Goal: Task Accomplishment & Management: Manage account settings

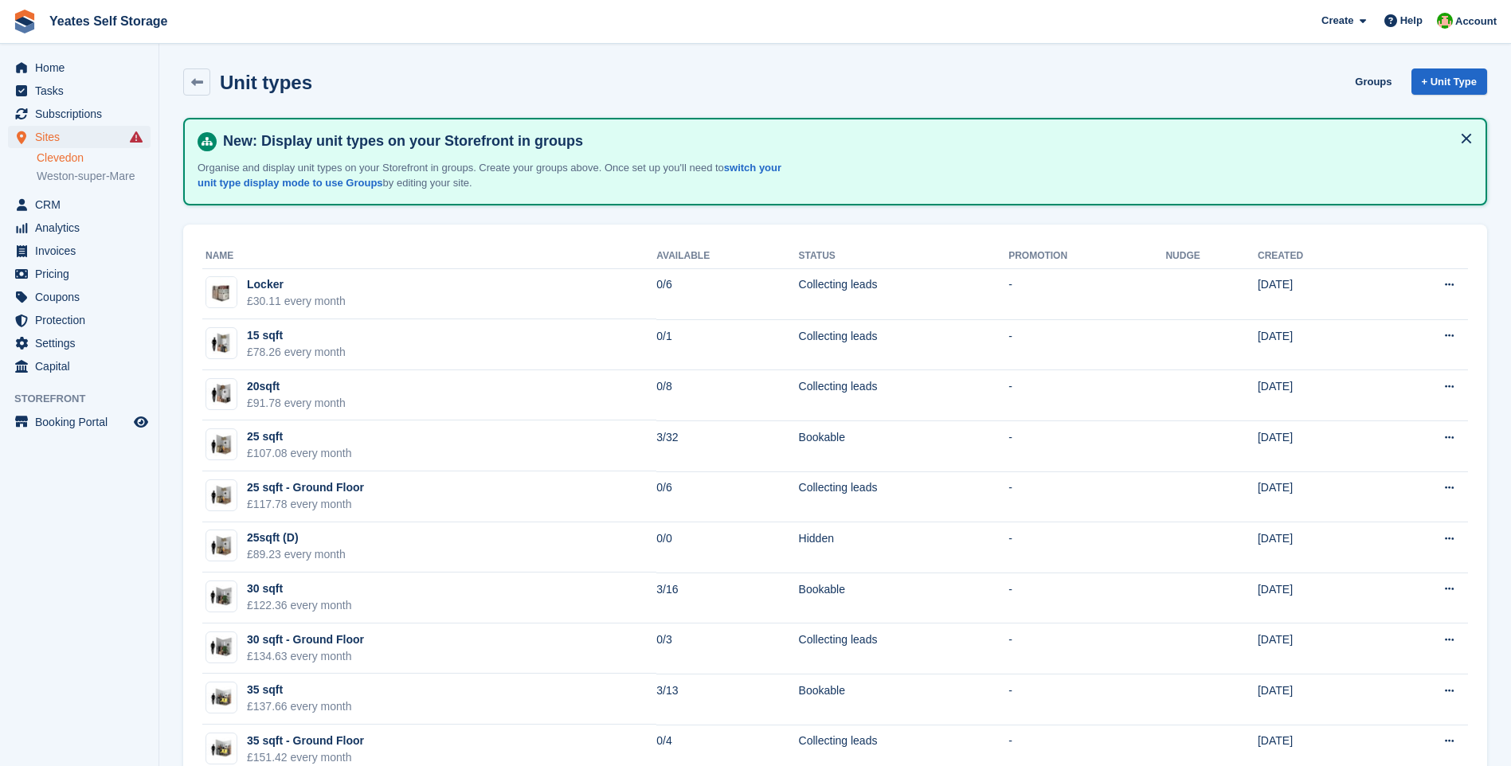
scroll to position [876, 0]
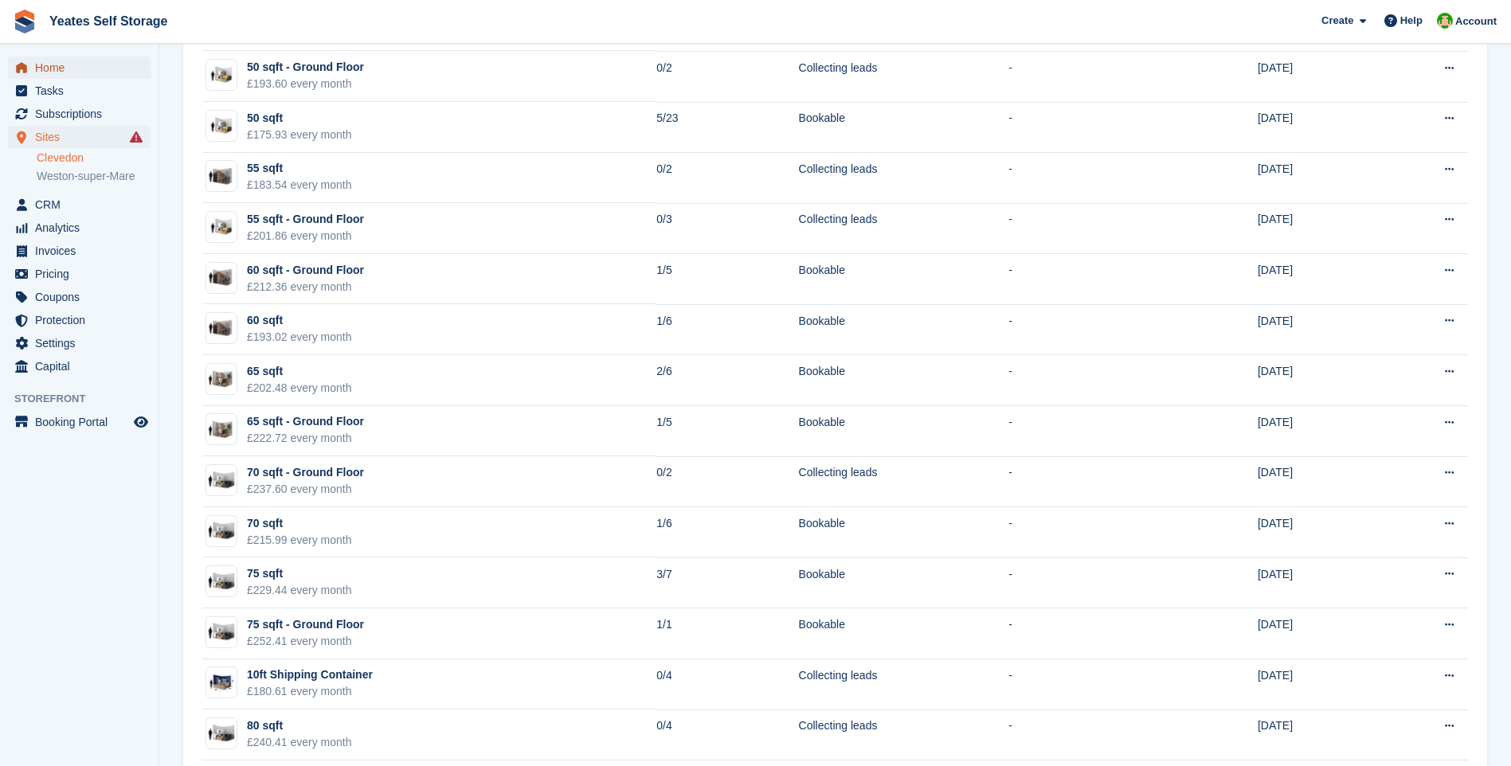
click at [60, 75] on span "Home" at bounding box center [83, 68] width 96 height 22
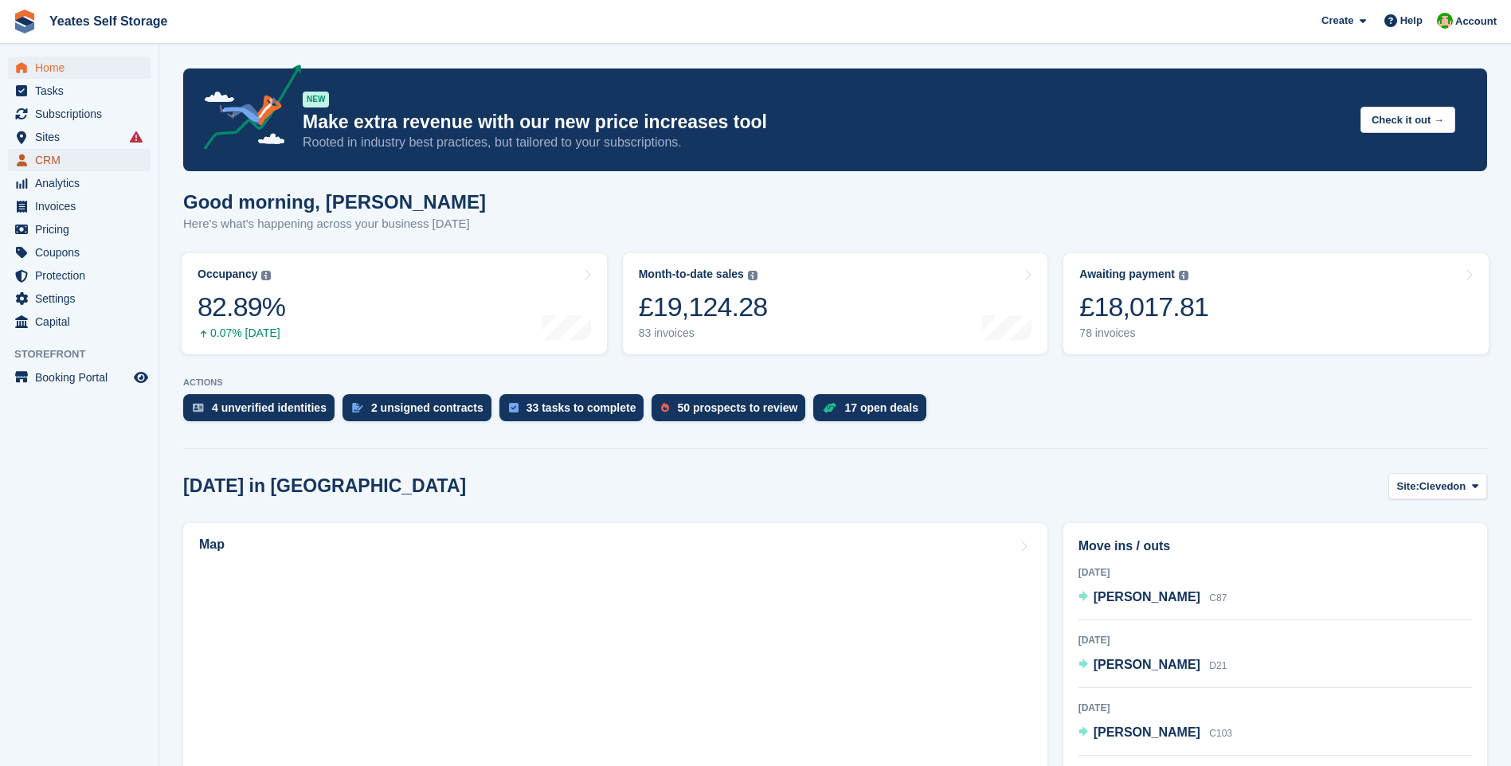
click at [50, 160] on span "CRM" at bounding box center [83, 160] width 96 height 22
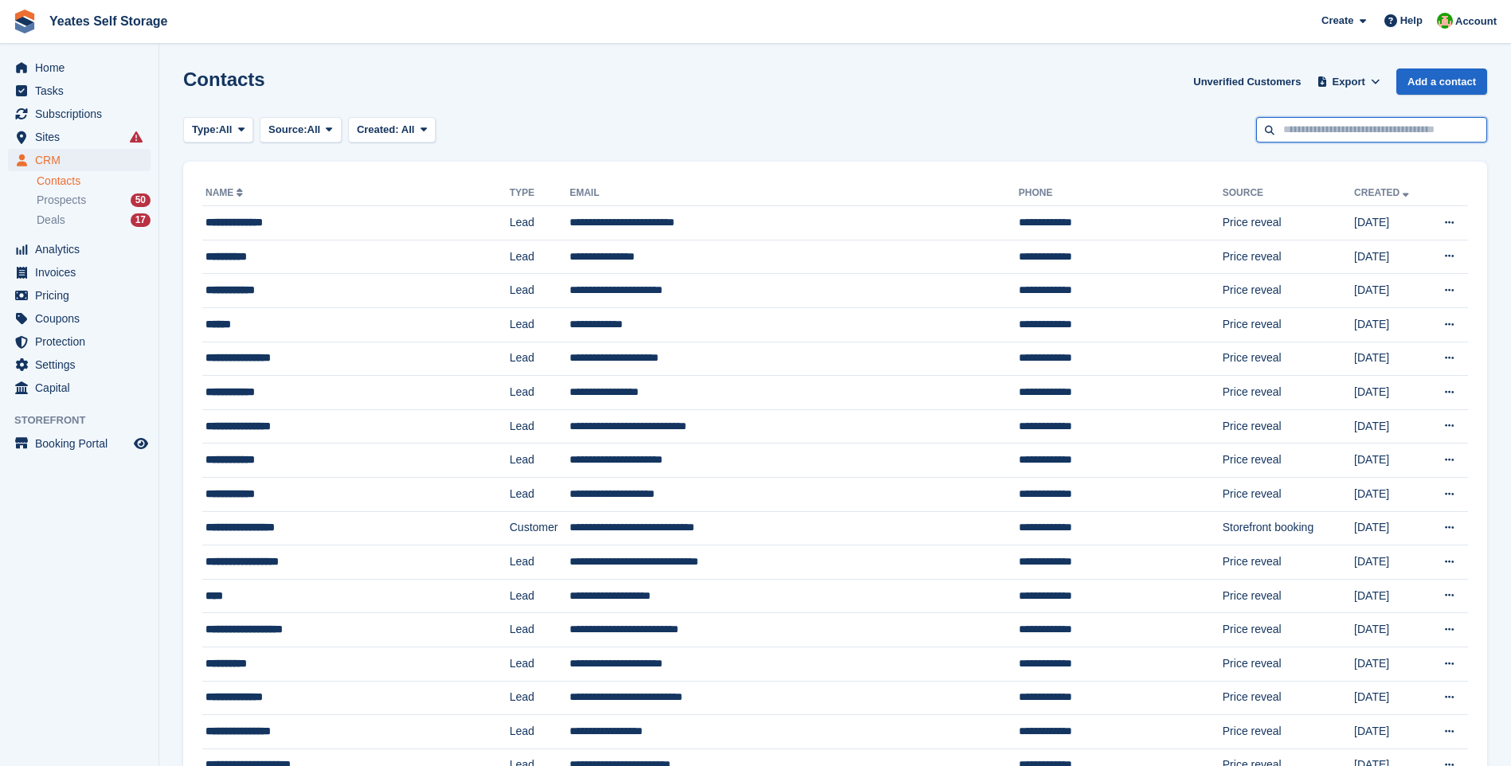
click at [1292, 133] on input "text" at bounding box center [1371, 130] width 231 height 26
type input "*****"
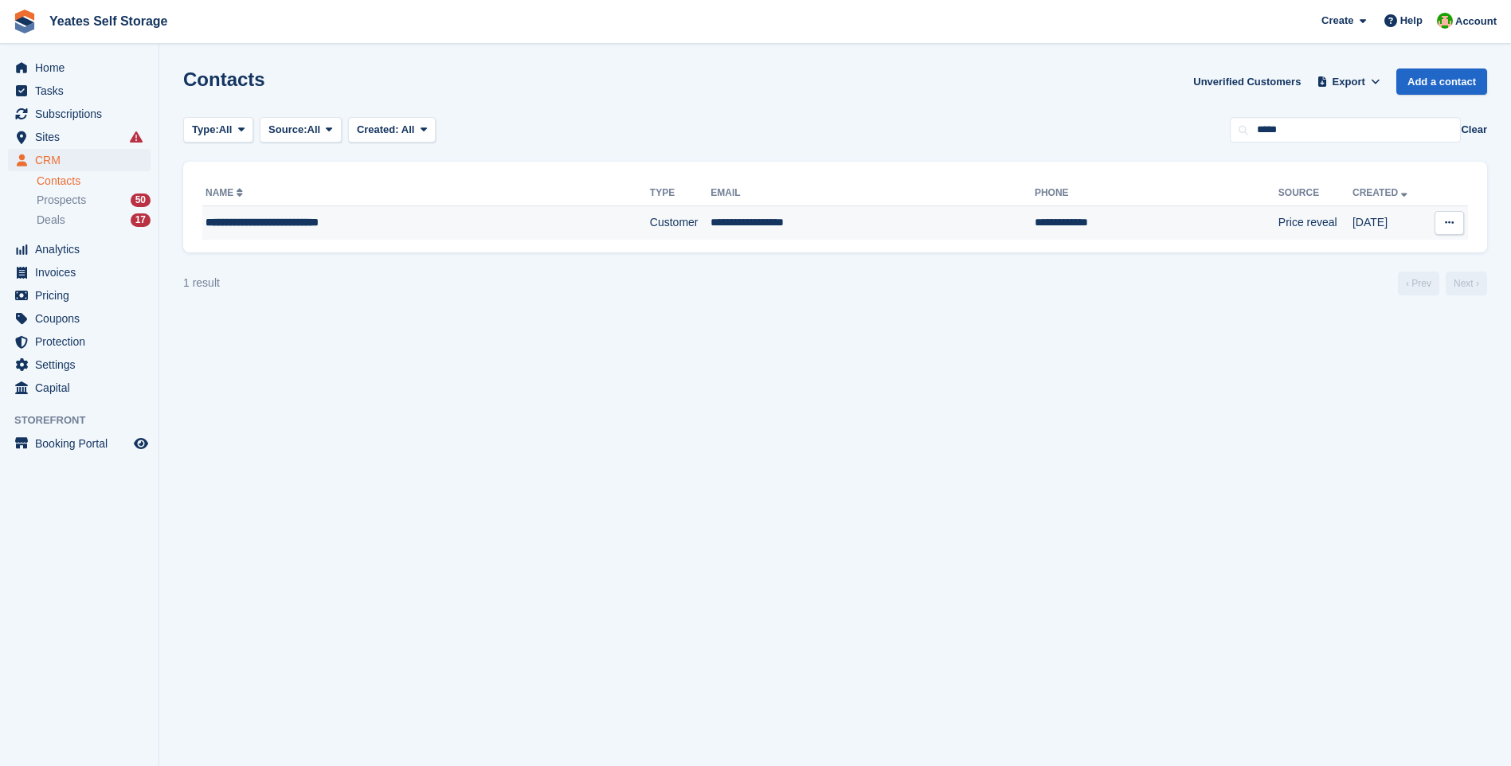
click at [295, 222] on div "**********" at bounding box center [381, 222] width 352 height 17
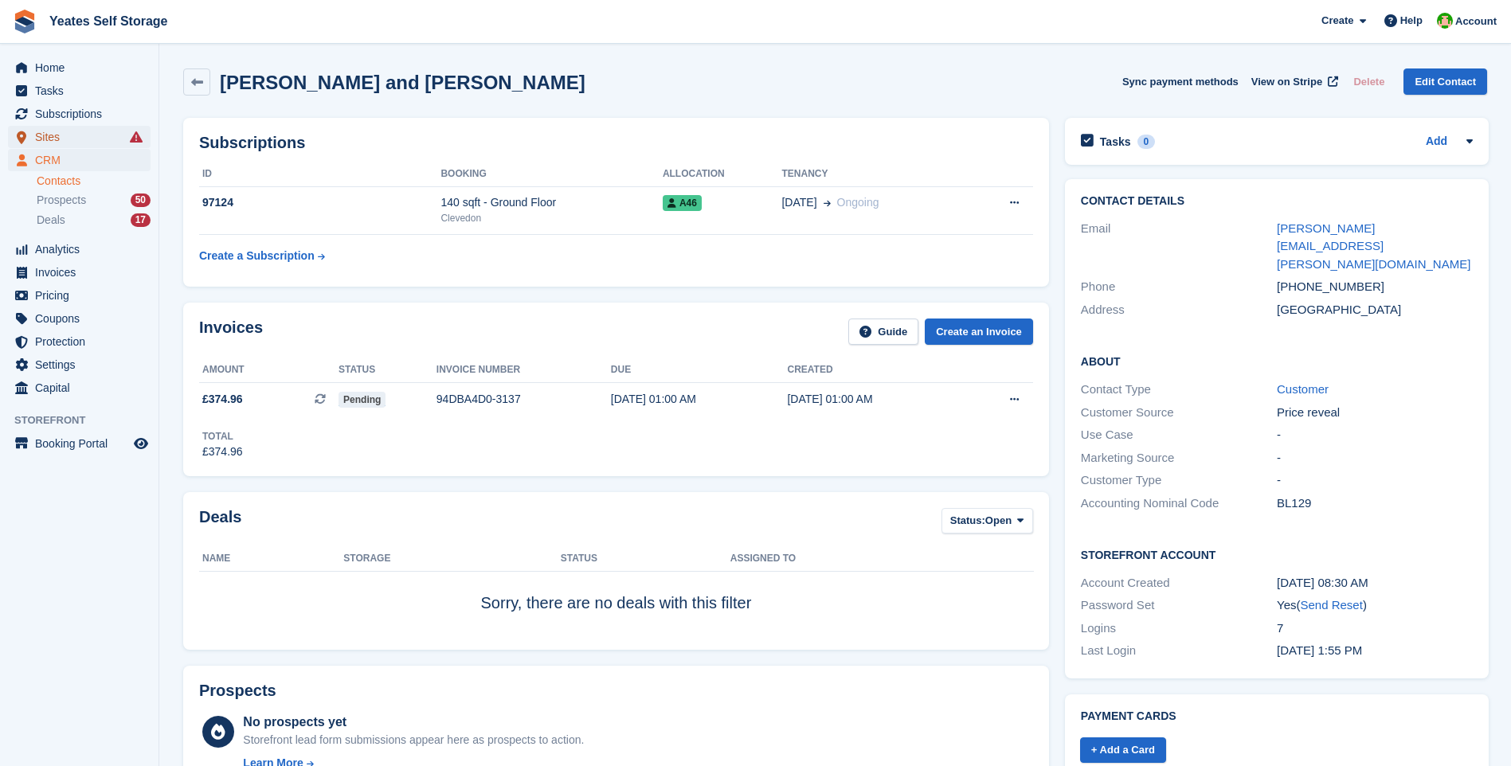
click at [49, 135] on span "Sites" at bounding box center [83, 137] width 96 height 22
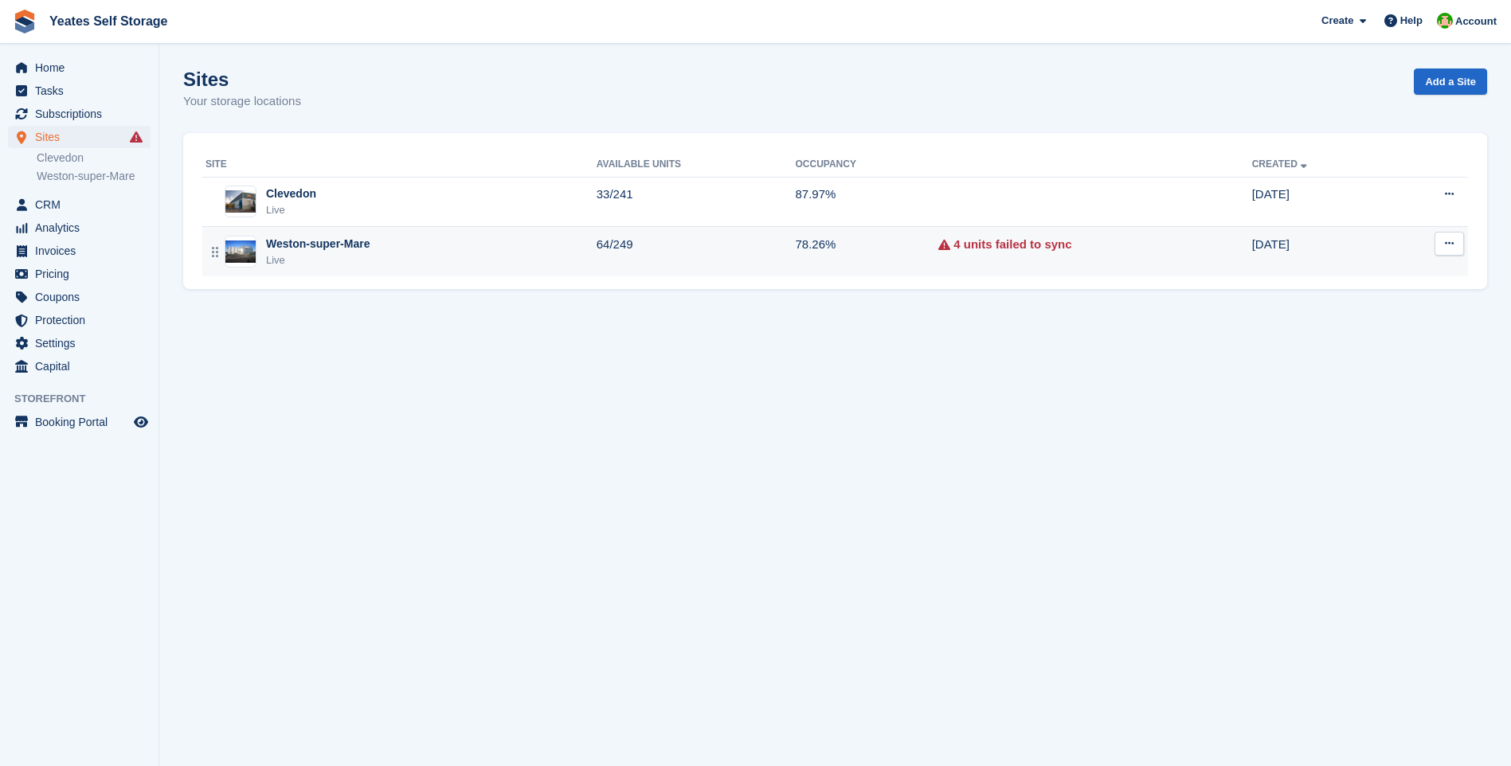
click at [328, 258] on div "Live" at bounding box center [318, 260] width 104 height 16
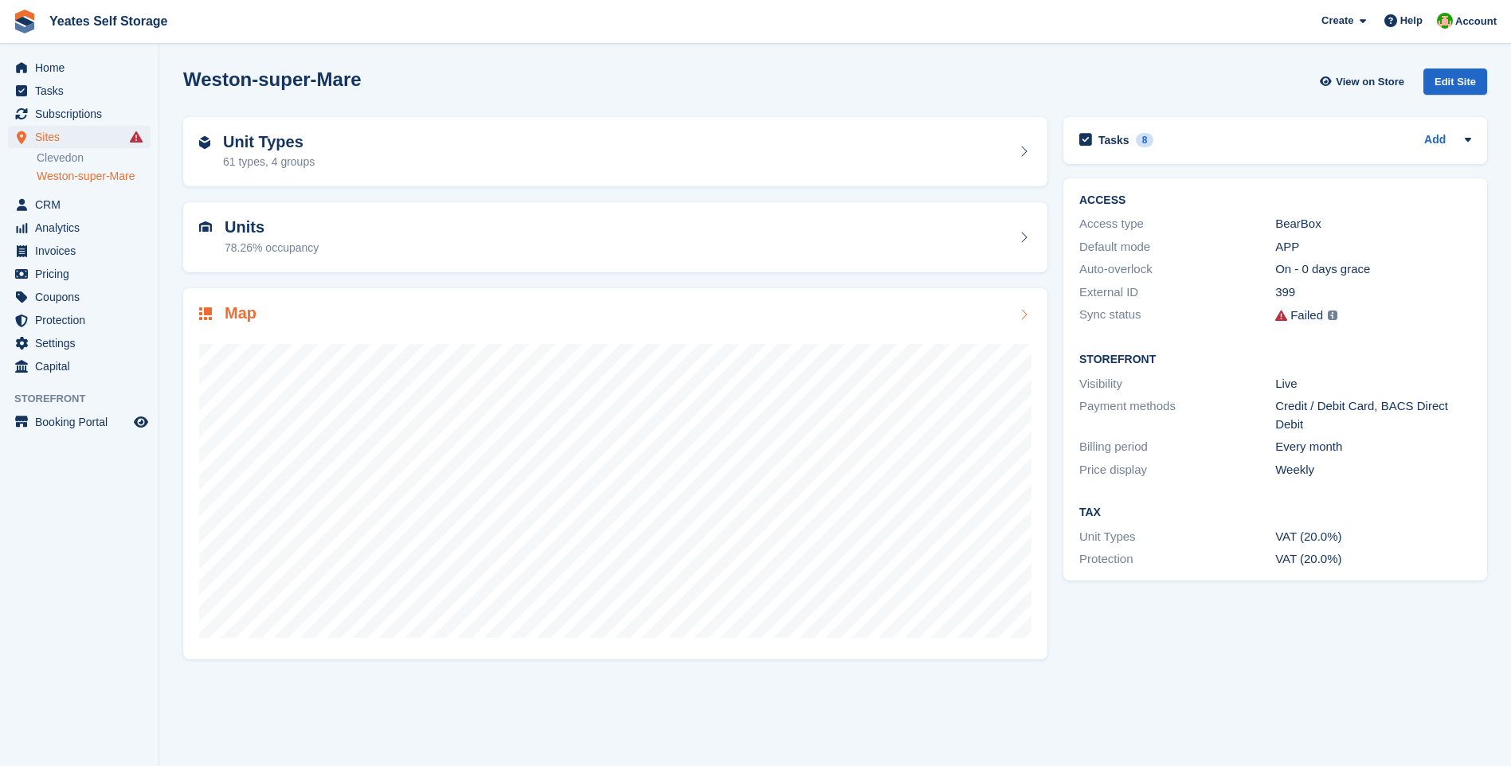
click at [1025, 311] on icon at bounding box center [1023, 314] width 16 height 13
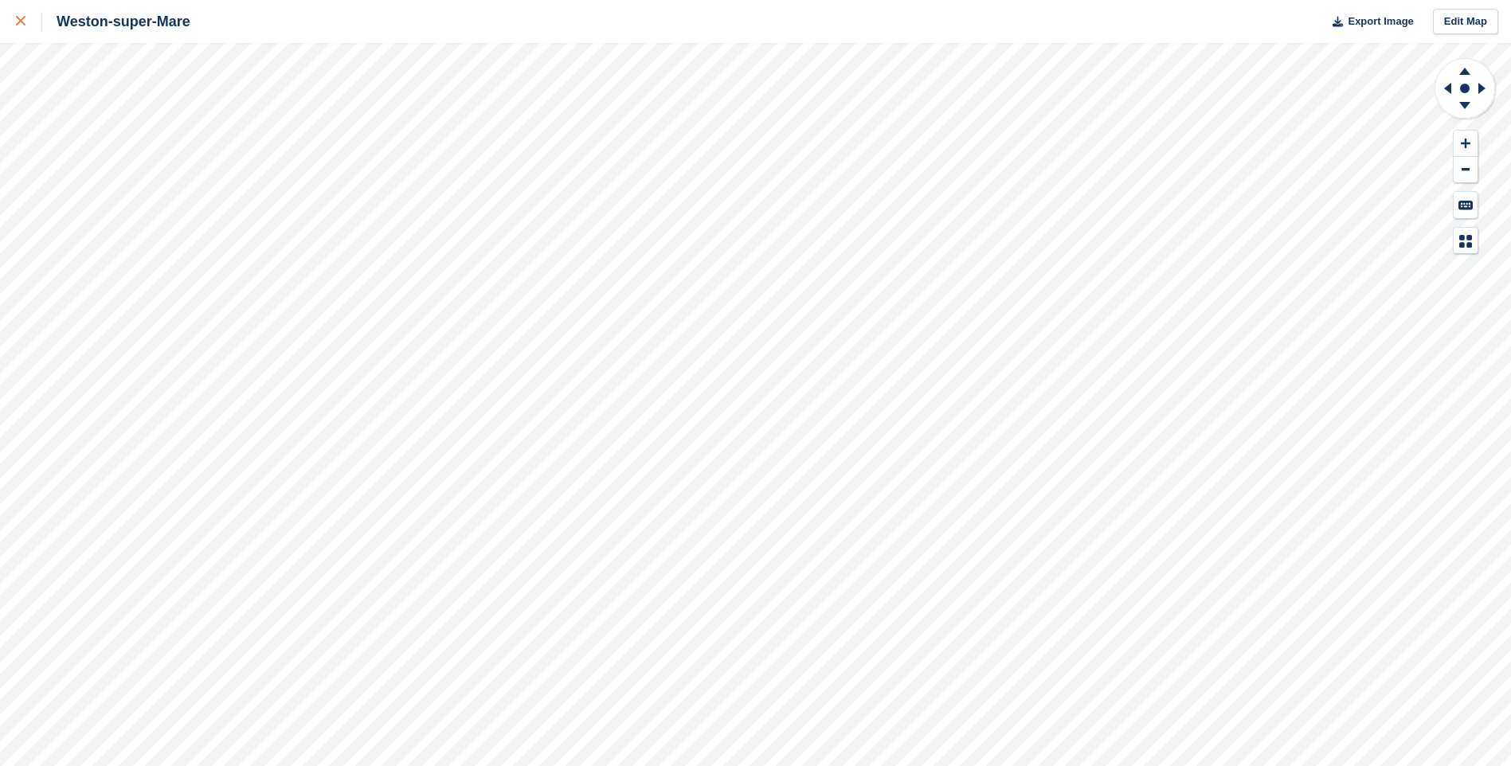
click at [15, 22] on link at bounding box center [21, 21] width 42 height 43
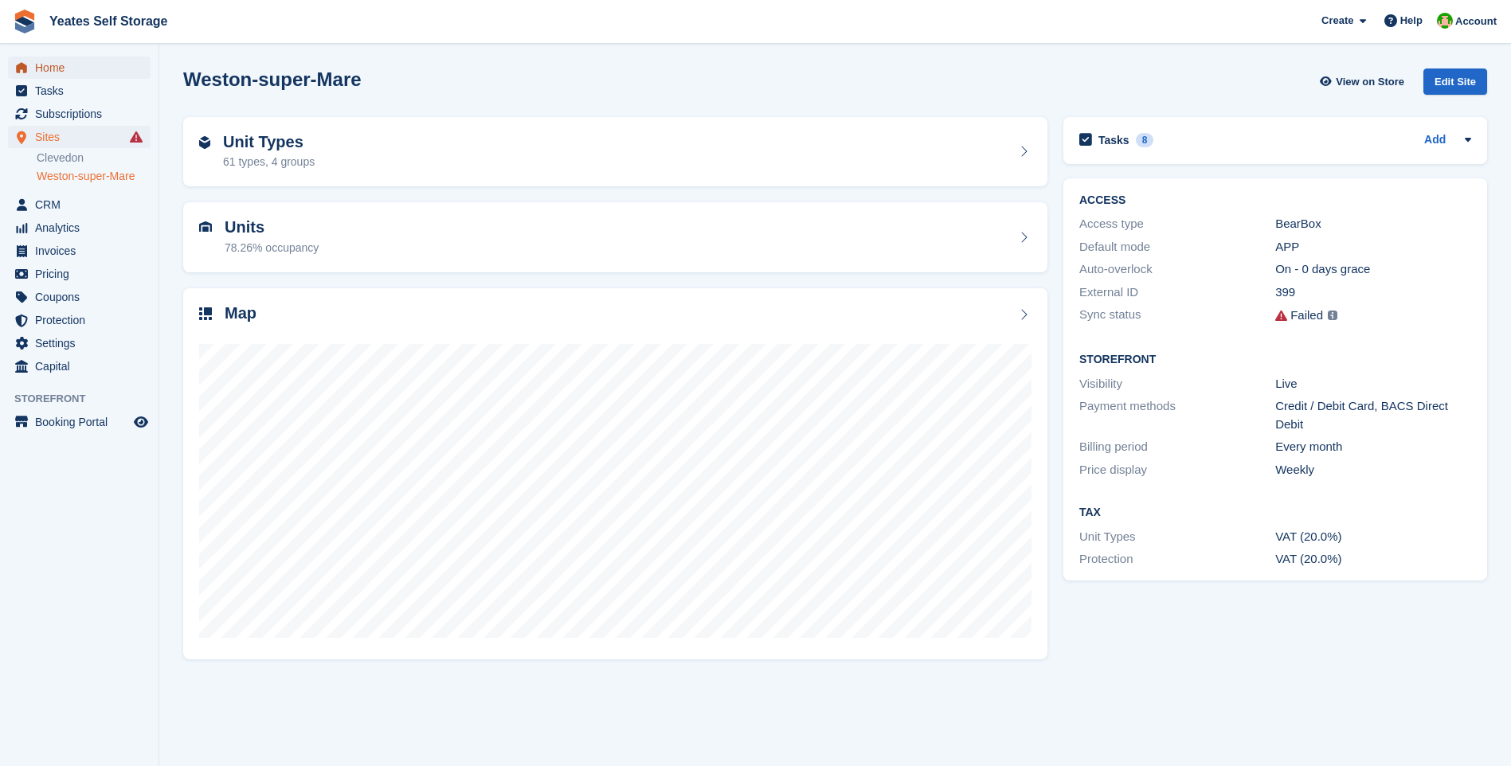
click at [53, 66] on span "Home" at bounding box center [83, 68] width 96 height 22
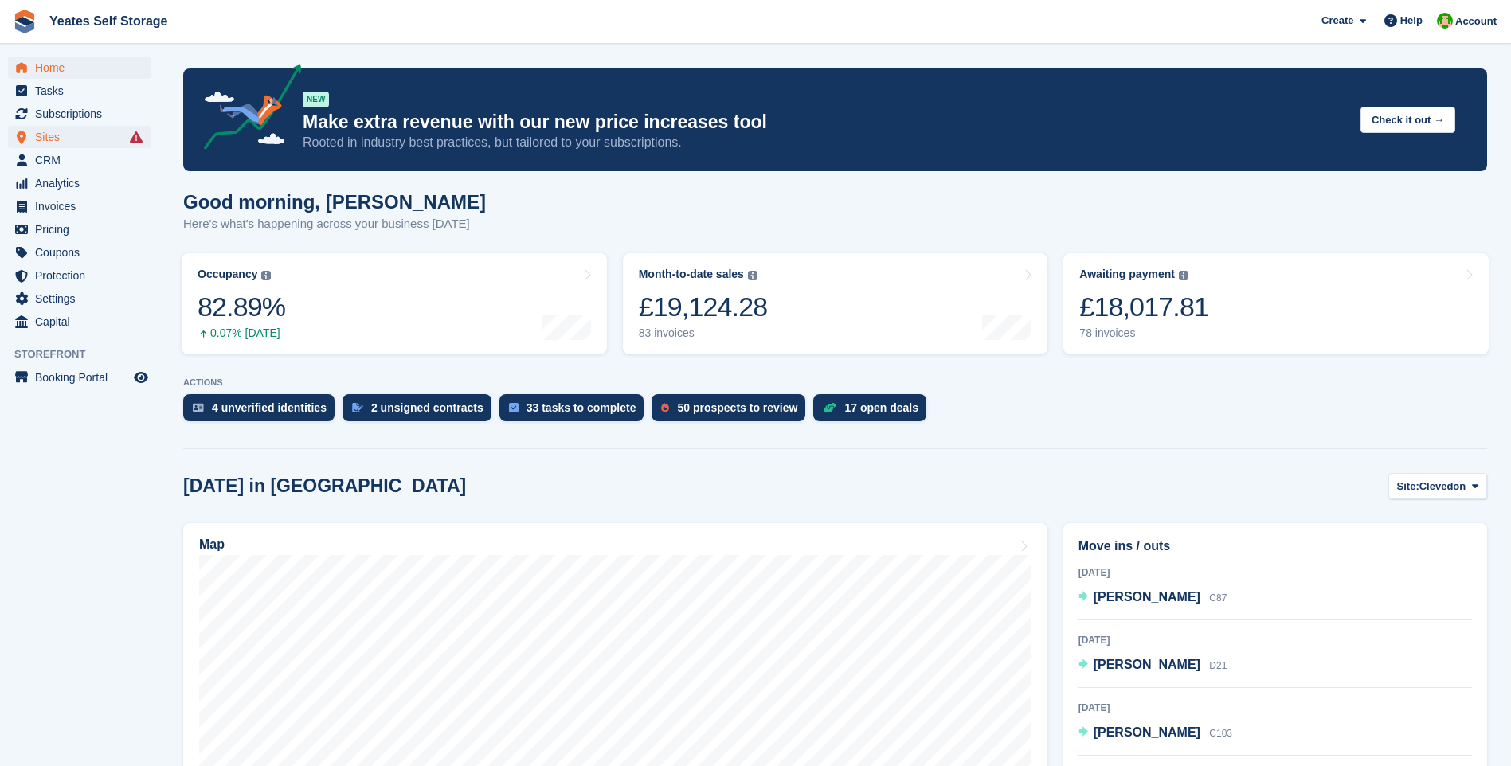
click at [60, 143] on span "Sites" at bounding box center [83, 137] width 96 height 22
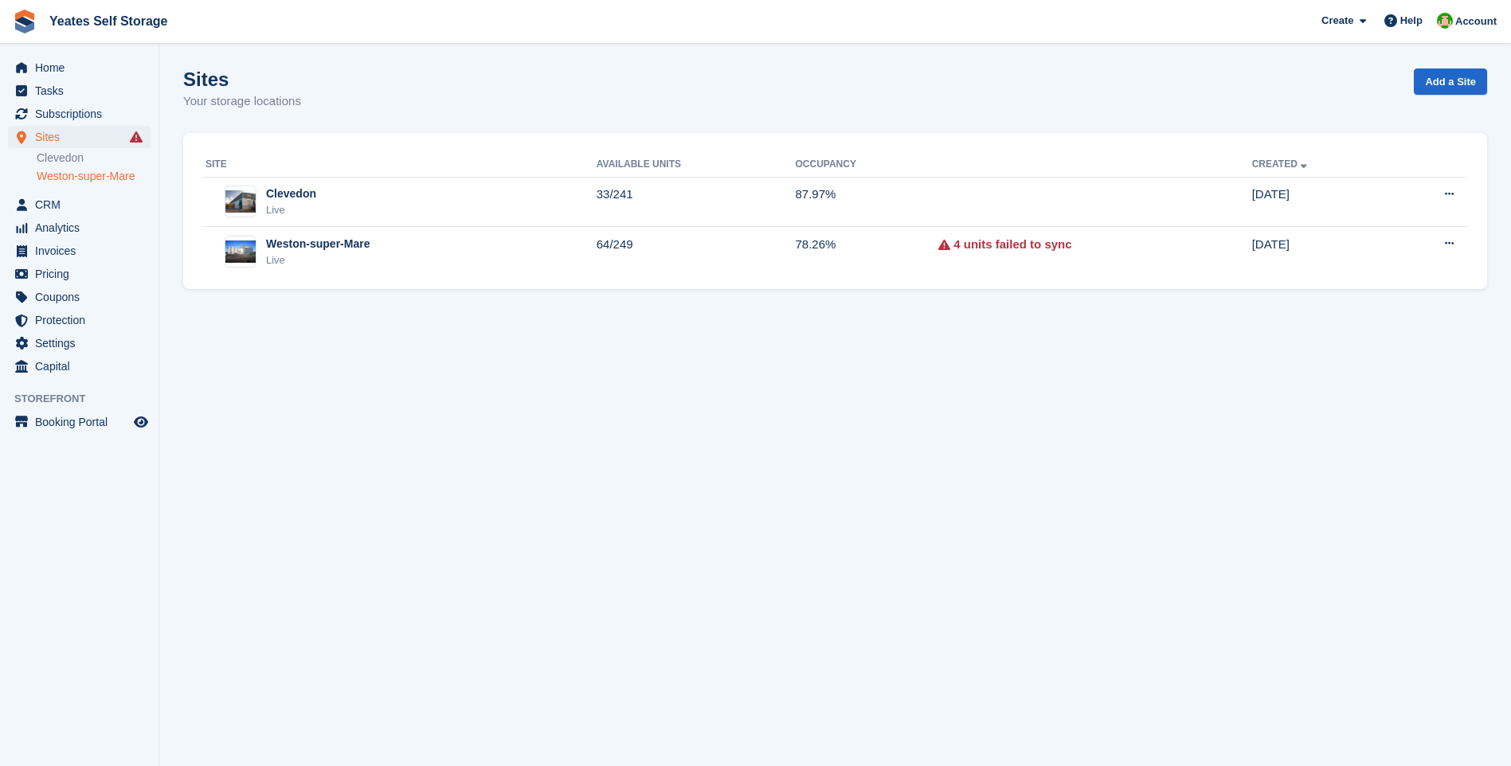
click at [62, 175] on link "Weston-super-Mare" at bounding box center [94, 176] width 114 height 15
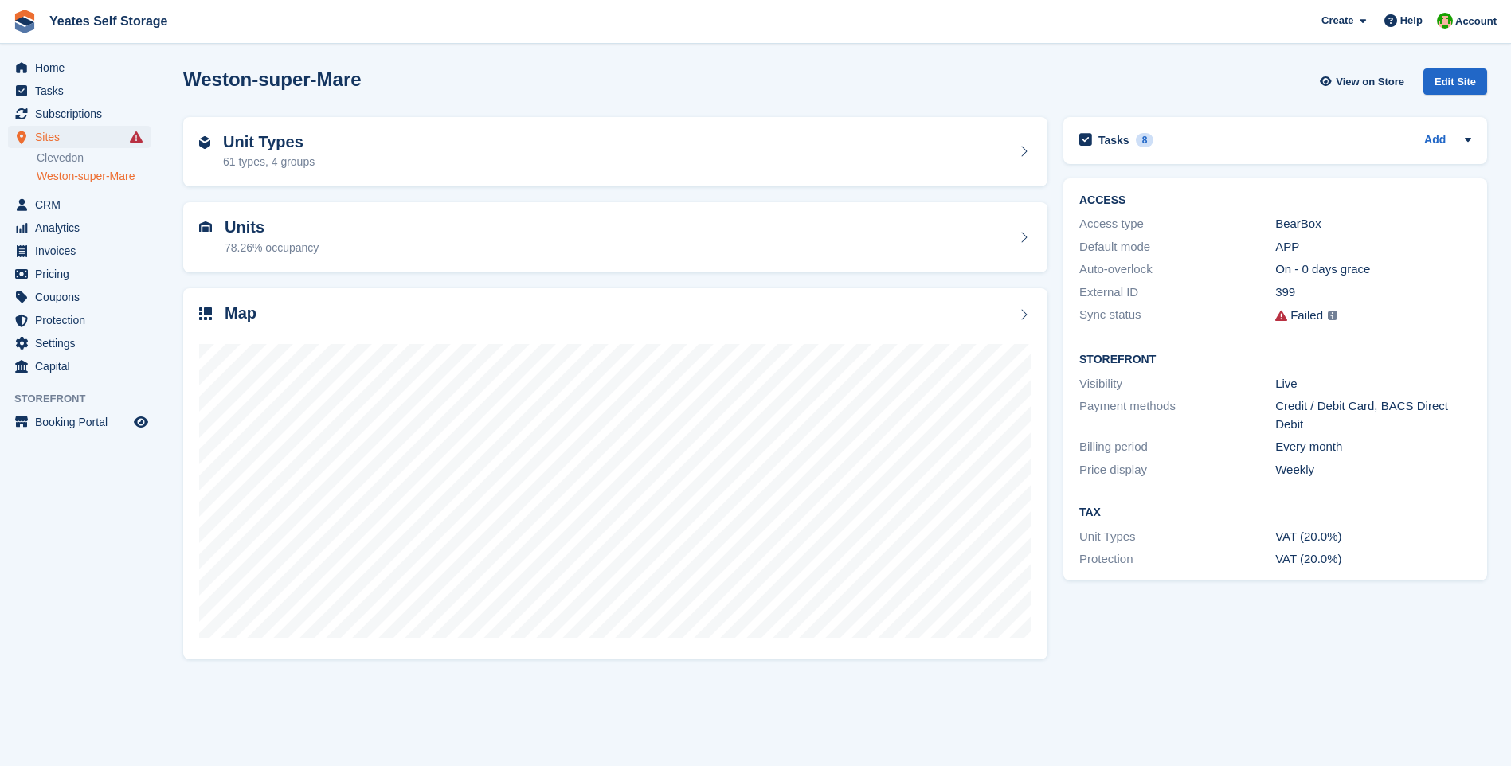
click at [81, 175] on link "Weston-super-Mare" at bounding box center [94, 176] width 114 height 15
click at [46, 208] on span "CRM" at bounding box center [83, 205] width 96 height 22
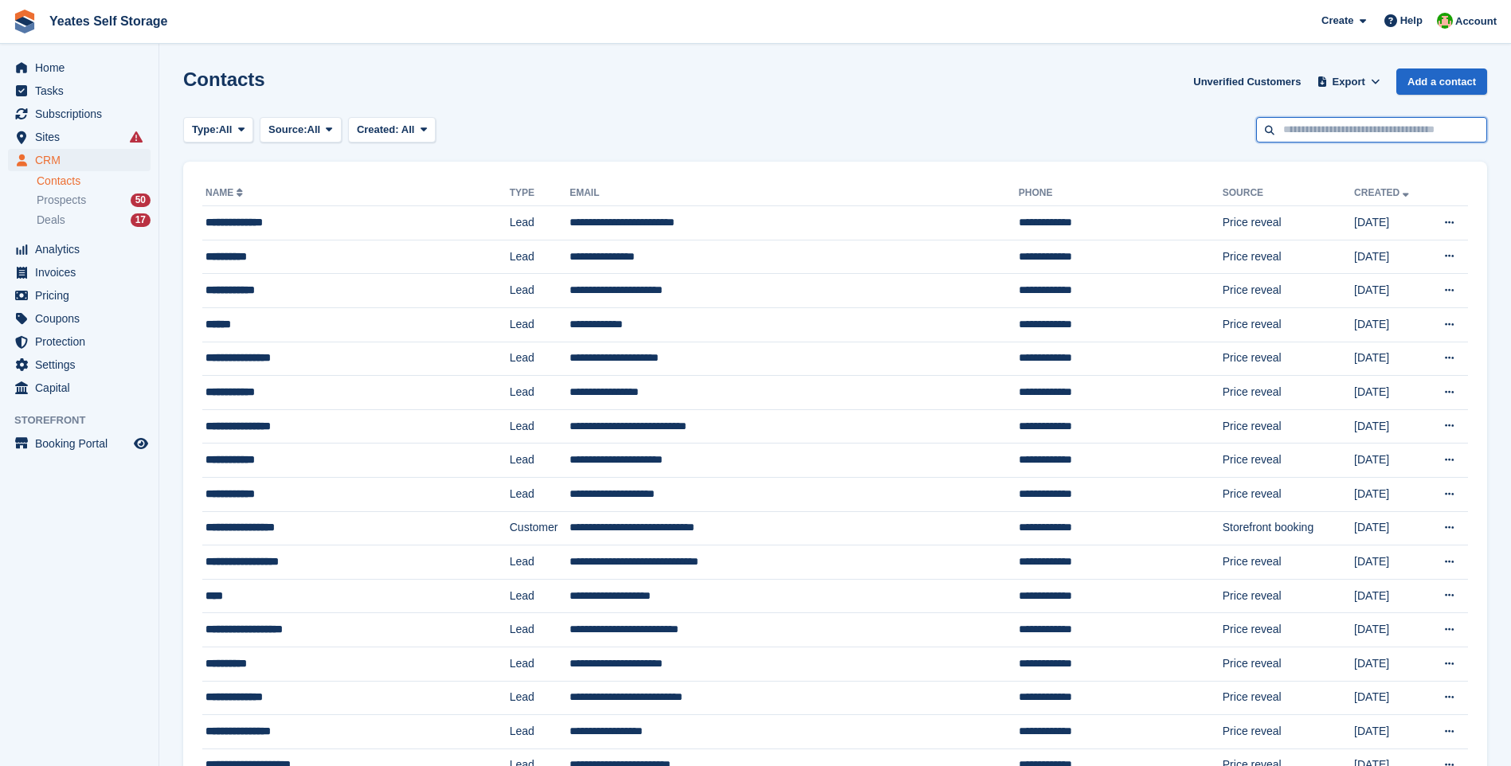
click at [1342, 131] on input "text" at bounding box center [1371, 130] width 231 height 26
type input "********"
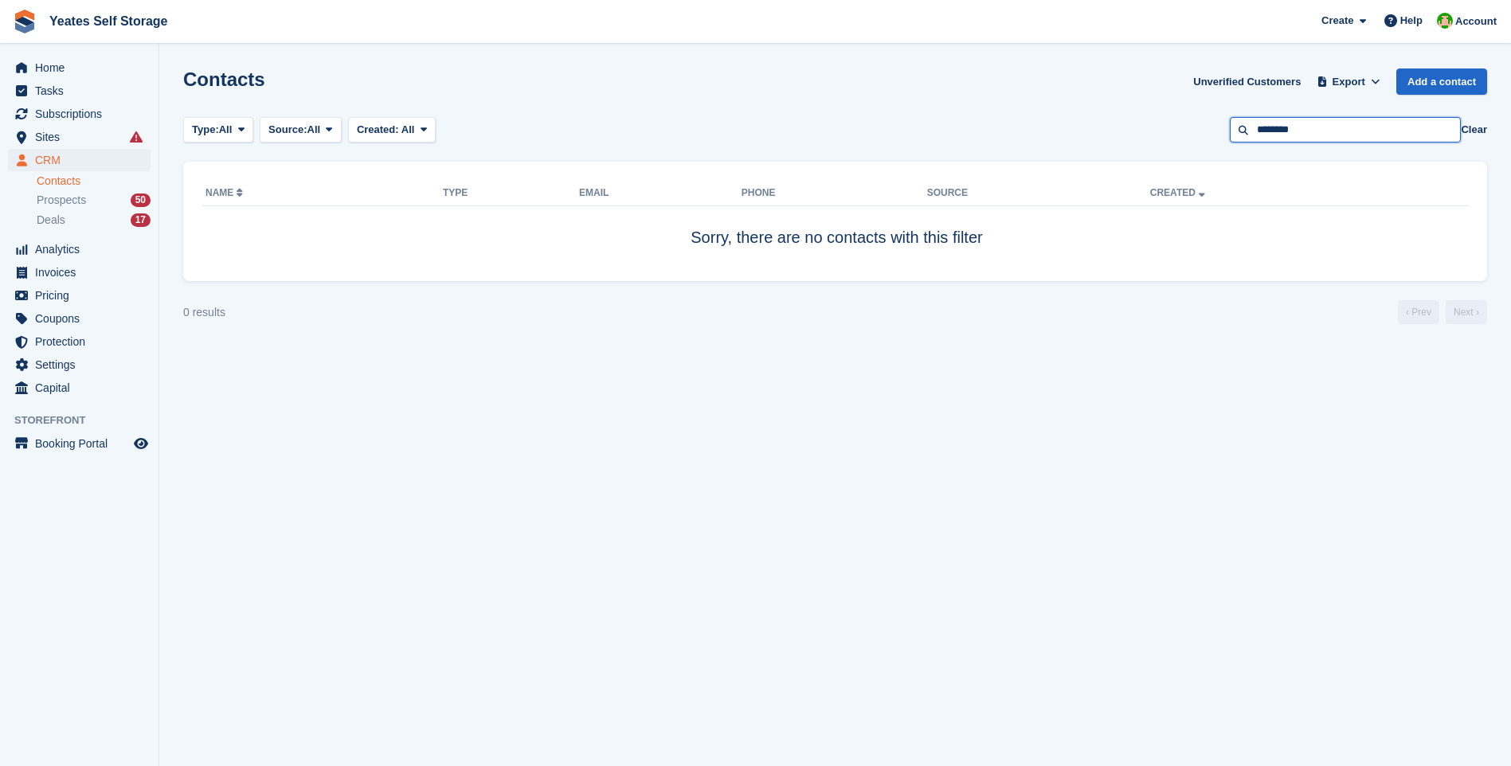
click at [1336, 130] on input "********" at bounding box center [1345, 130] width 231 height 26
type input "*******"
click at [1305, 131] on input "*******" at bounding box center [1345, 130] width 231 height 26
drag, startPoint x: 1306, startPoint y: 128, endPoint x: 1056, endPoint y: 111, distance: 250.7
click at [1054, 111] on section "Contacts Unverified Customers Export Export Contacts Export a CSV of all Contac…" at bounding box center [834, 383] width 1351 height 766
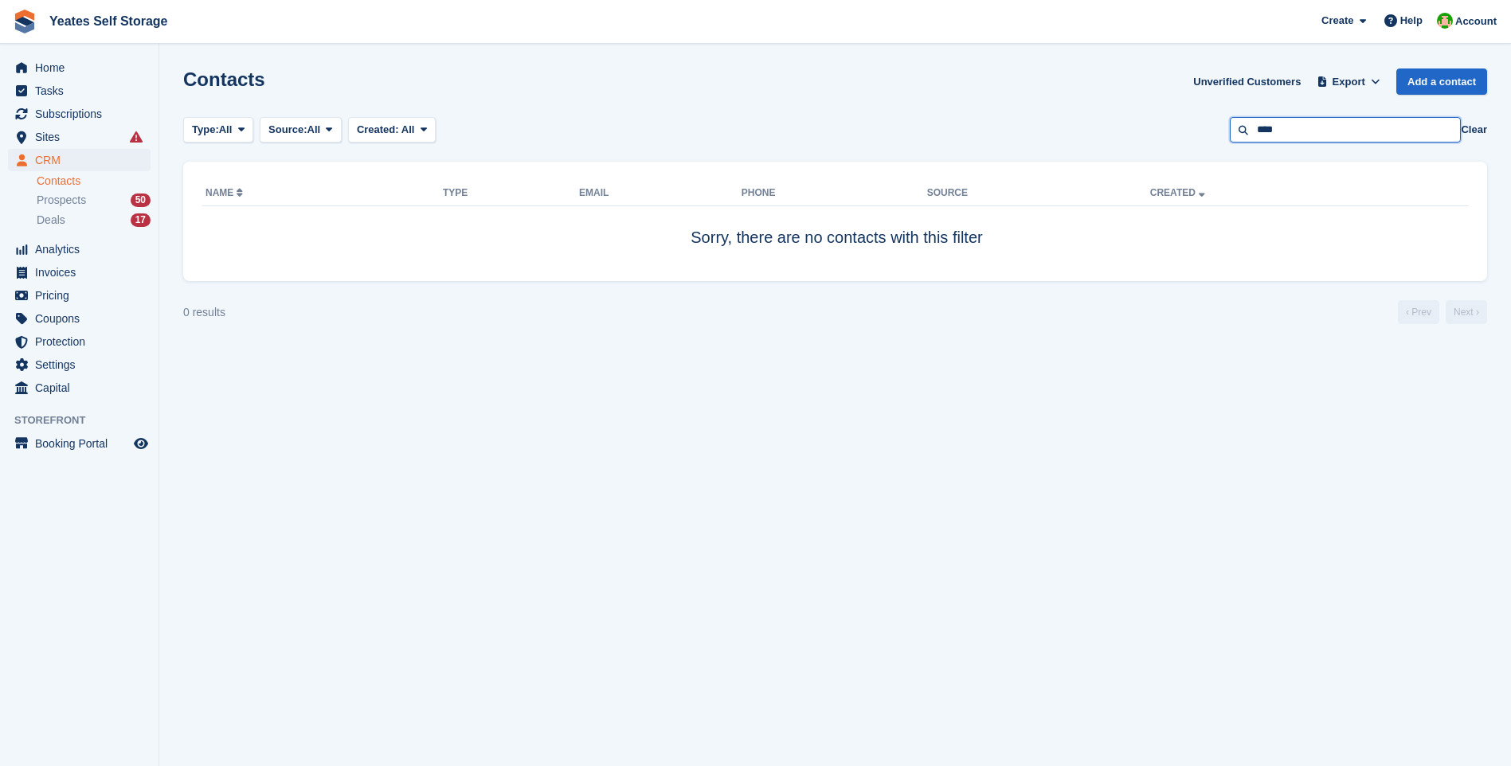
type input "****"
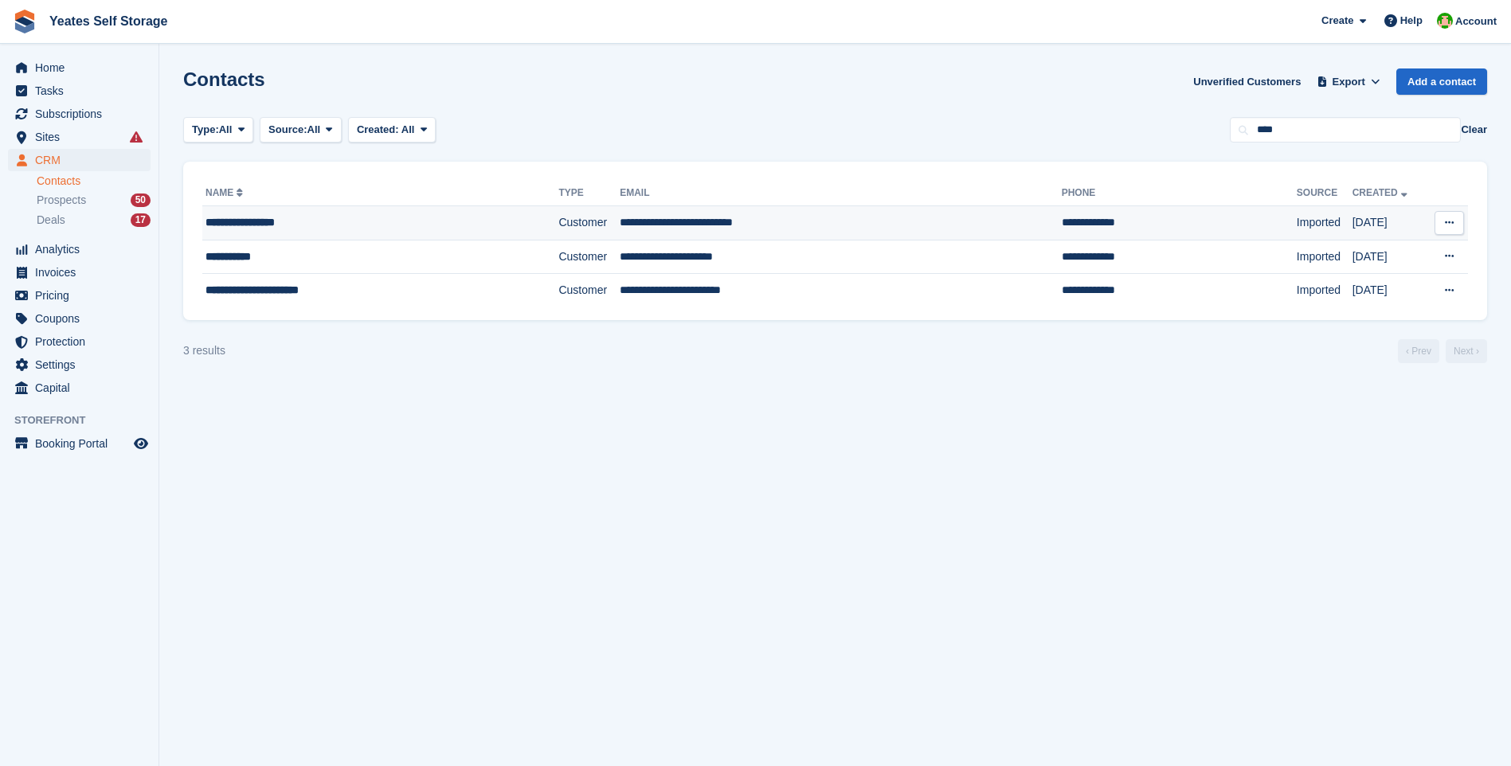
click at [280, 231] on td "**********" at bounding box center [380, 223] width 356 height 34
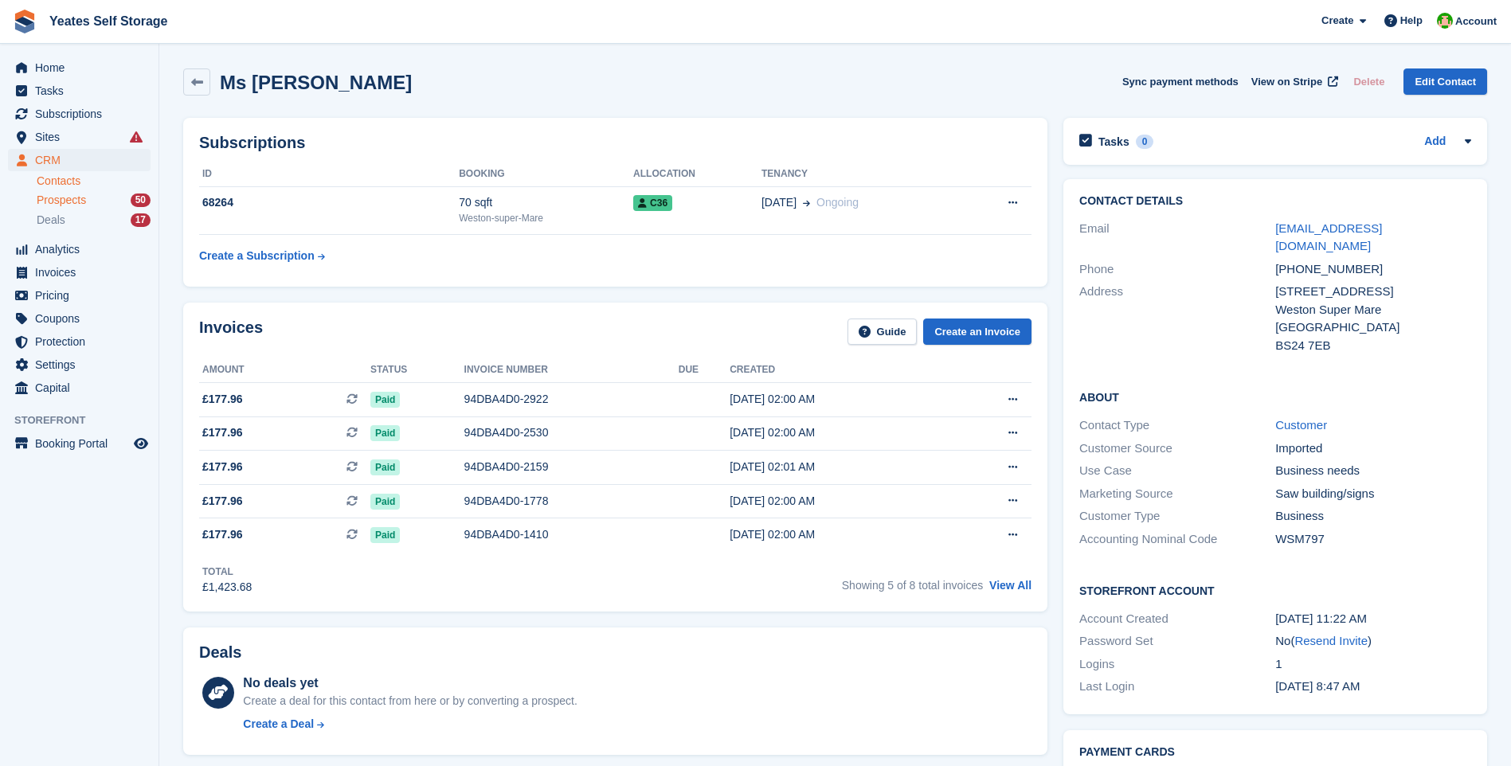
click at [63, 203] on span "Prospects" at bounding box center [61, 200] width 49 height 15
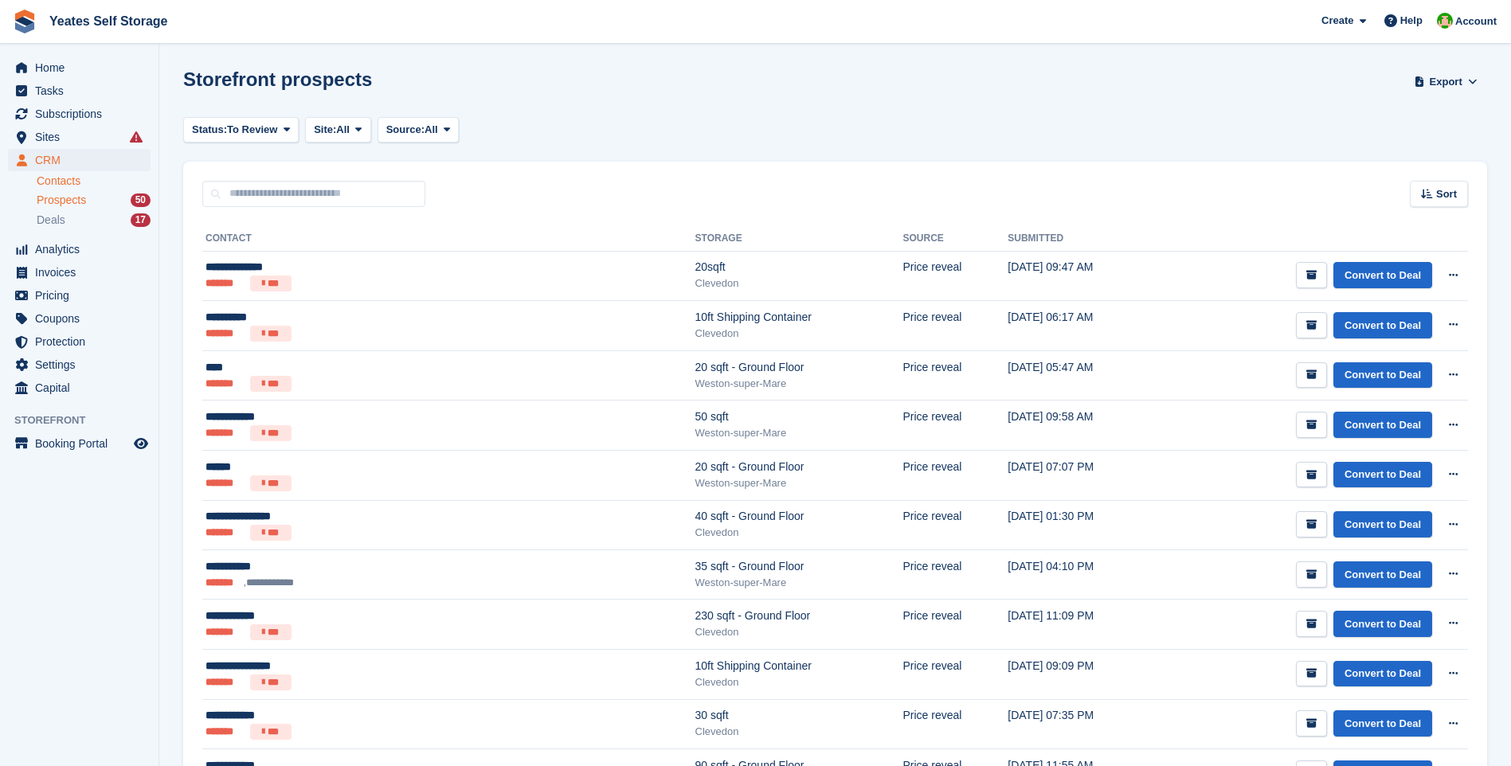
click at [49, 180] on link "Contacts" at bounding box center [94, 181] width 114 height 15
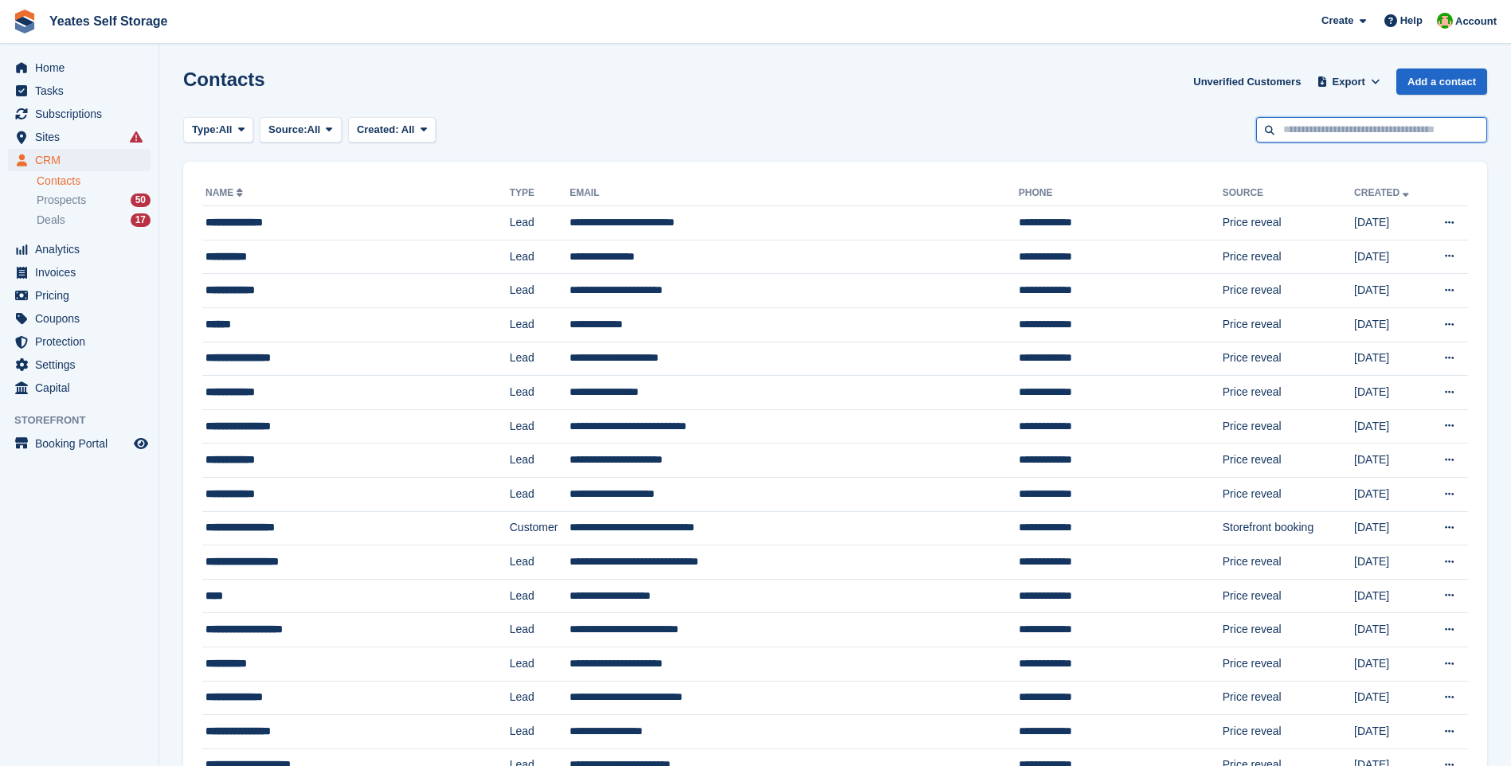
click at [1330, 126] on input "text" at bounding box center [1371, 130] width 231 height 26
type input "*********"
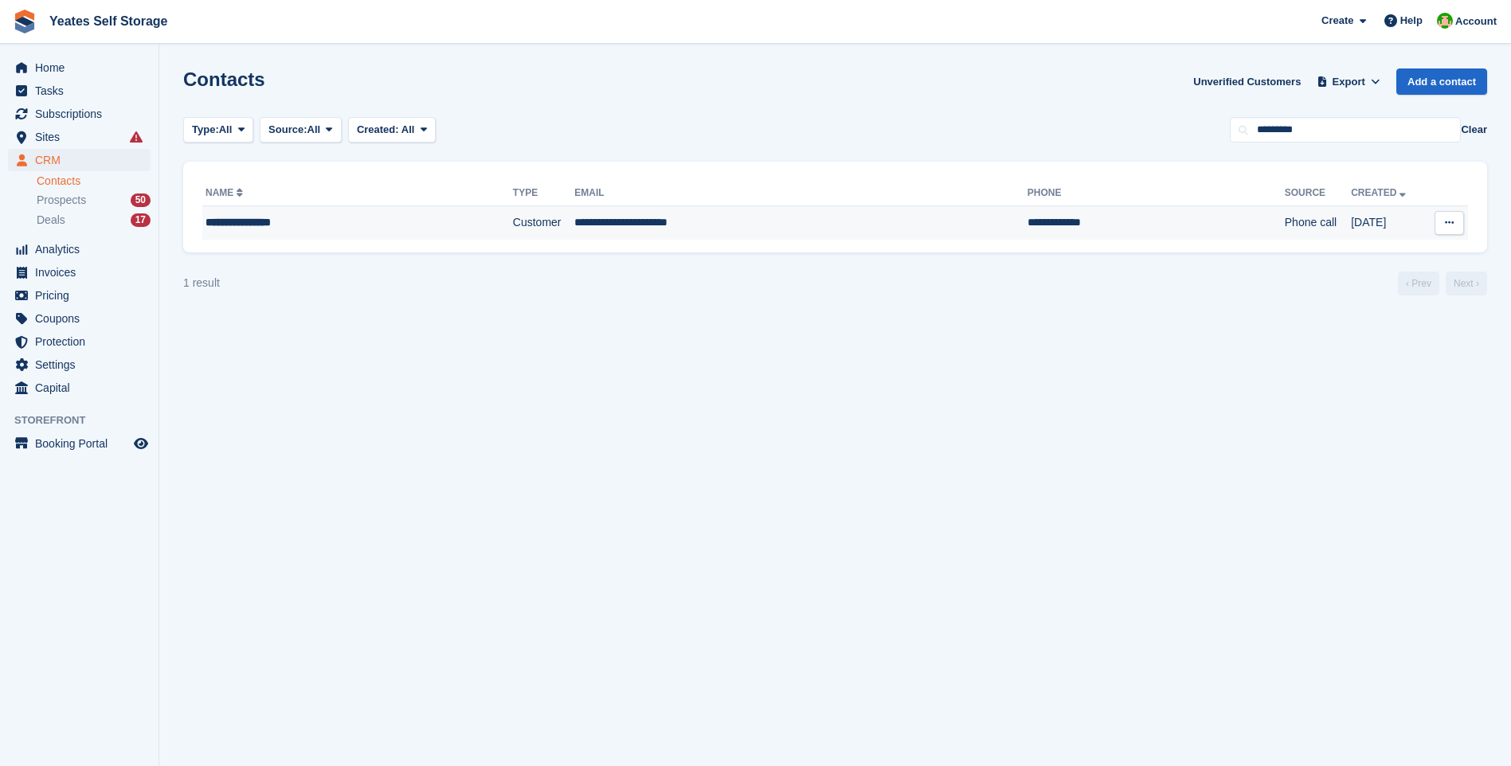
click at [277, 229] on div "**********" at bounding box center [325, 222] width 241 height 17
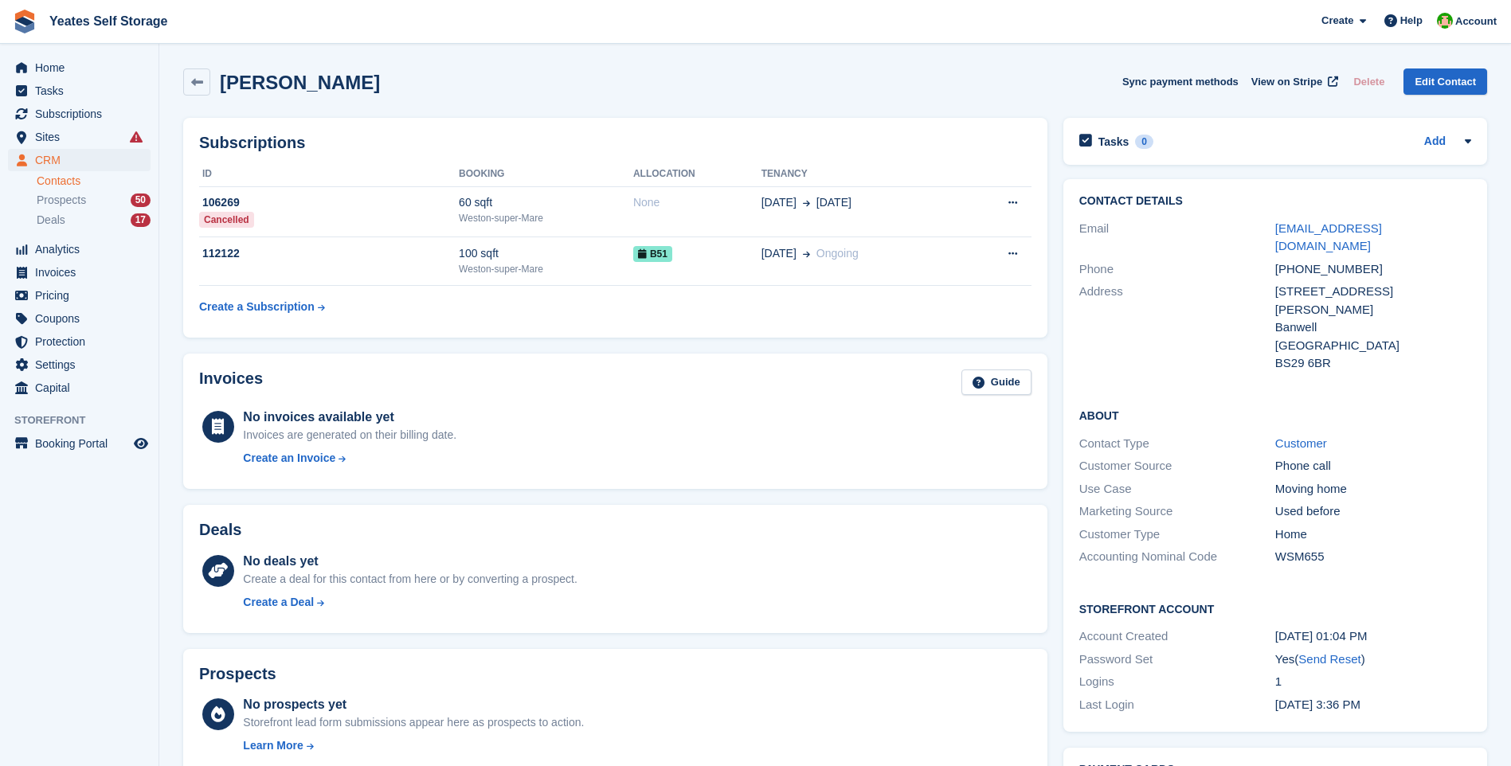
scroll to position [319, 0]
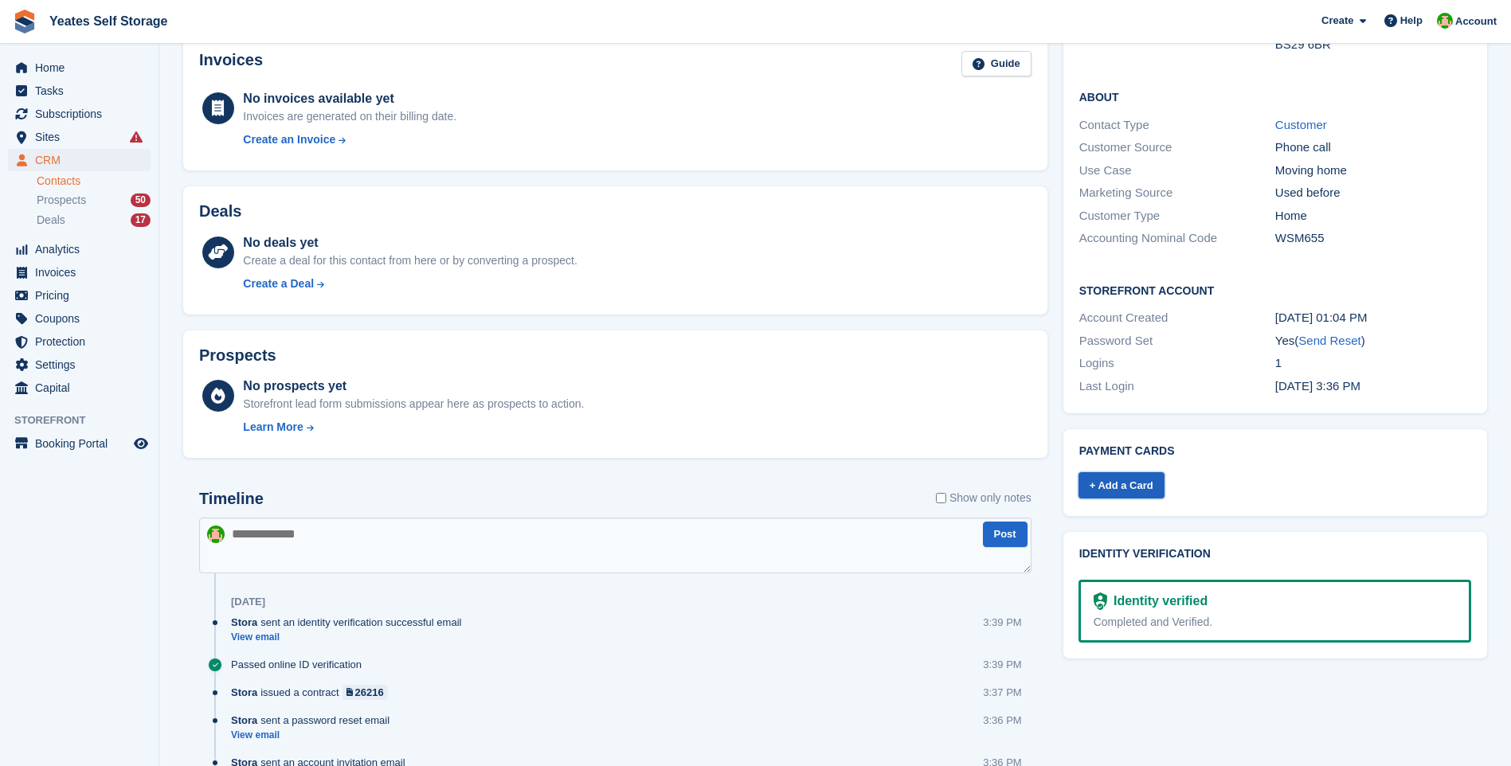
click at [1101, 472] on link "+ Add a Card" at bounding box center [1121, 485] width 86 height 26
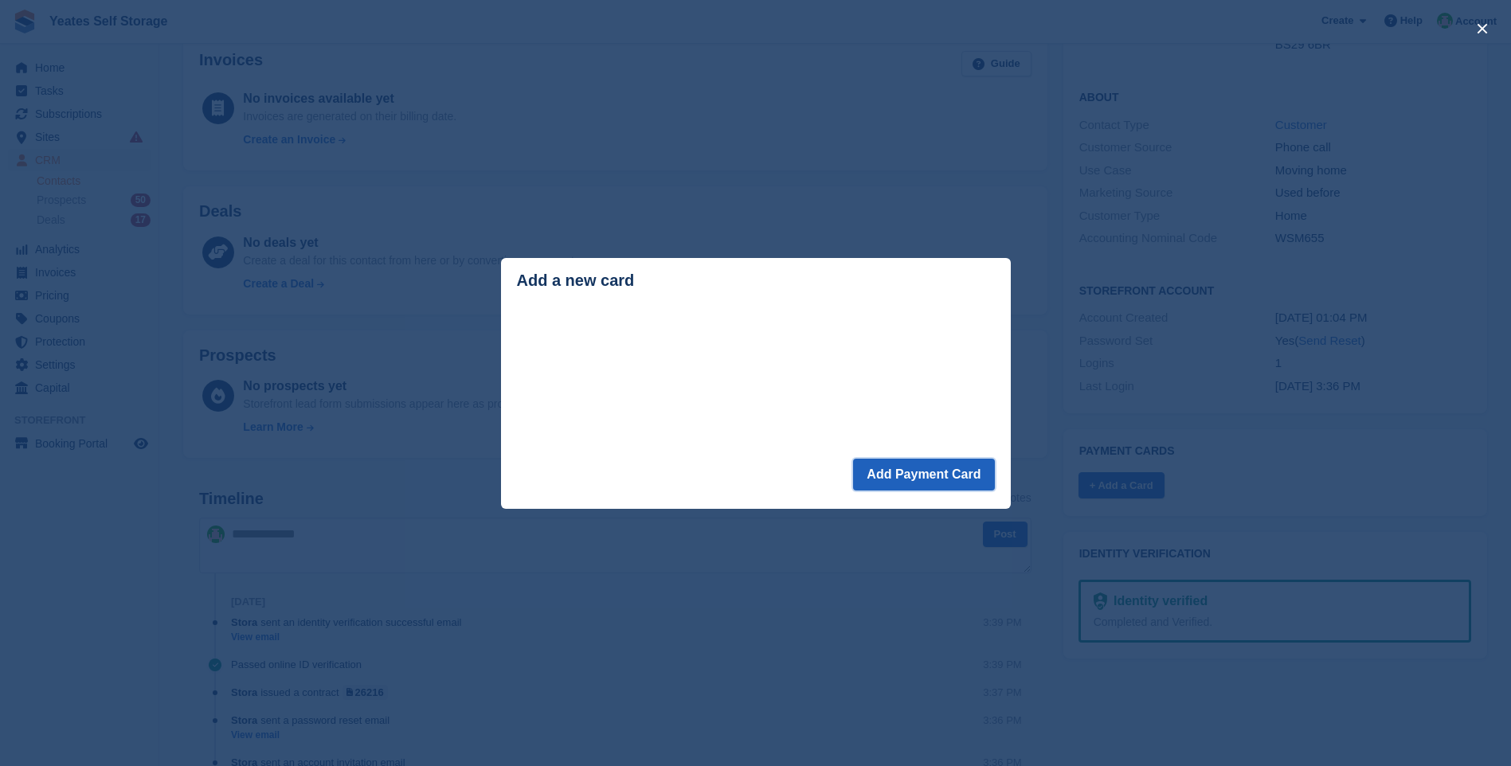
click at [917, 473] on button "Add Payment Card" at bounding box center [923, 475] width 141 height 32
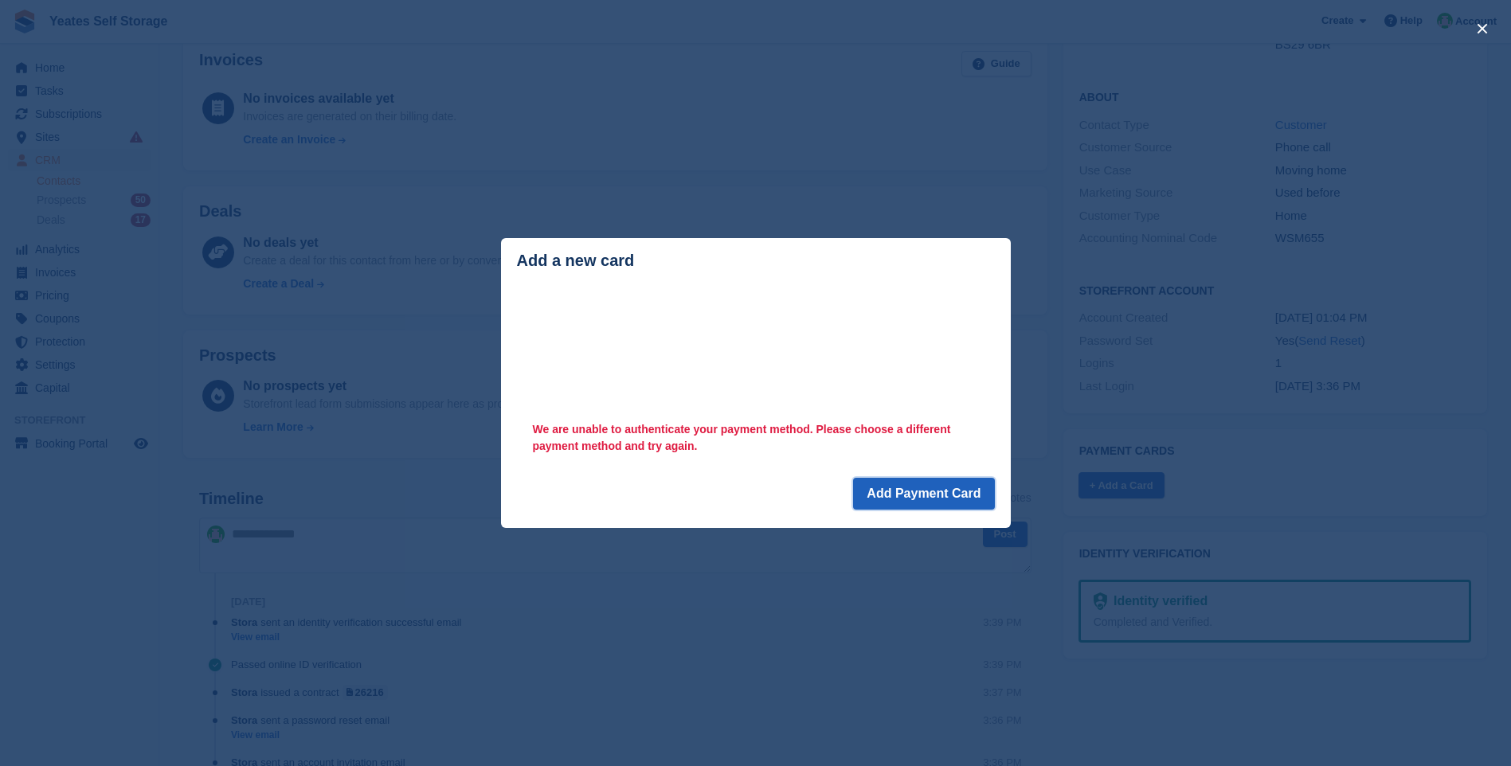
click at [929, 496] on button "Add Payment Card" at bounding box center [923, 494] width 141 height 32
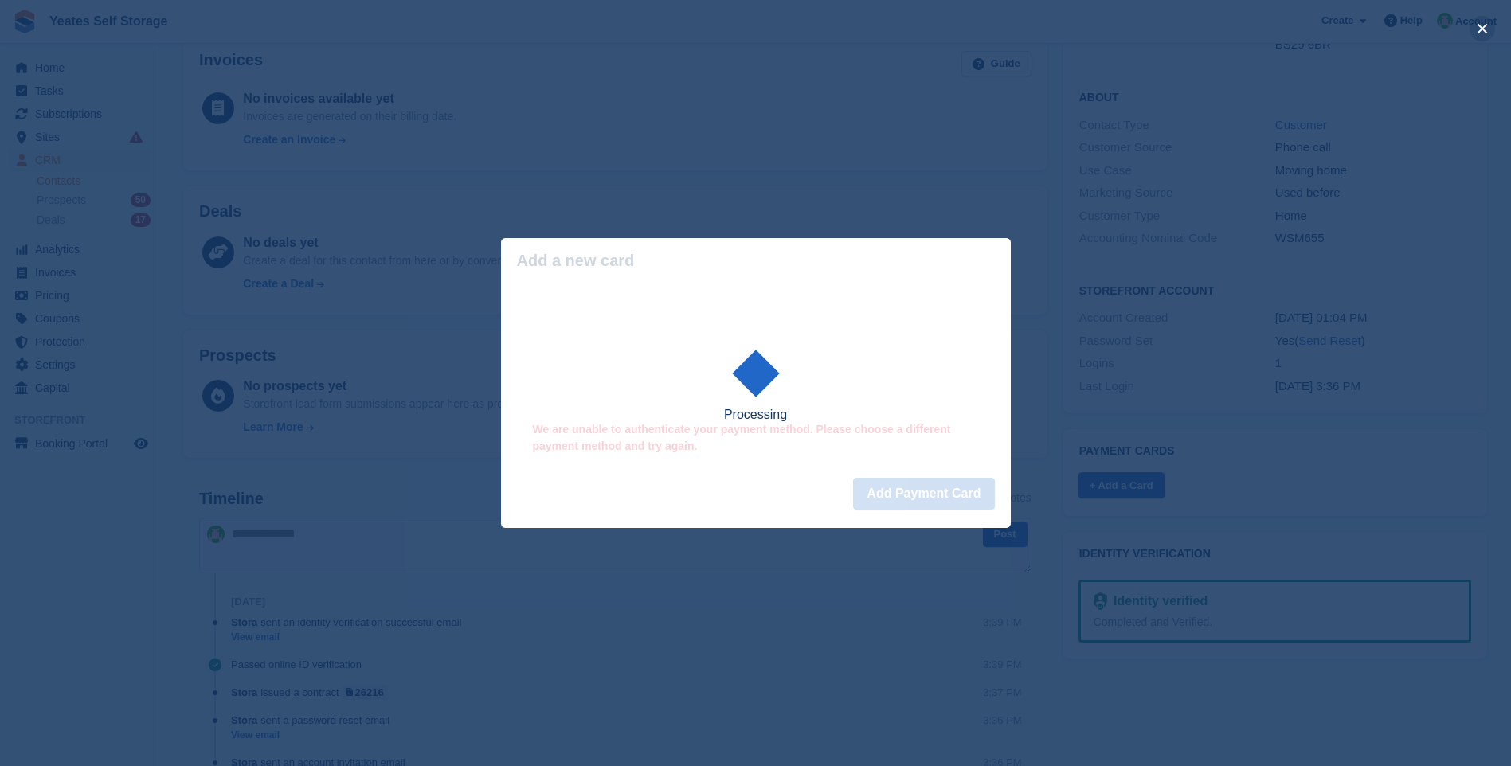
click at [1480, 29] on button "close" at bounding box center [1481, 28] width 25 height 25
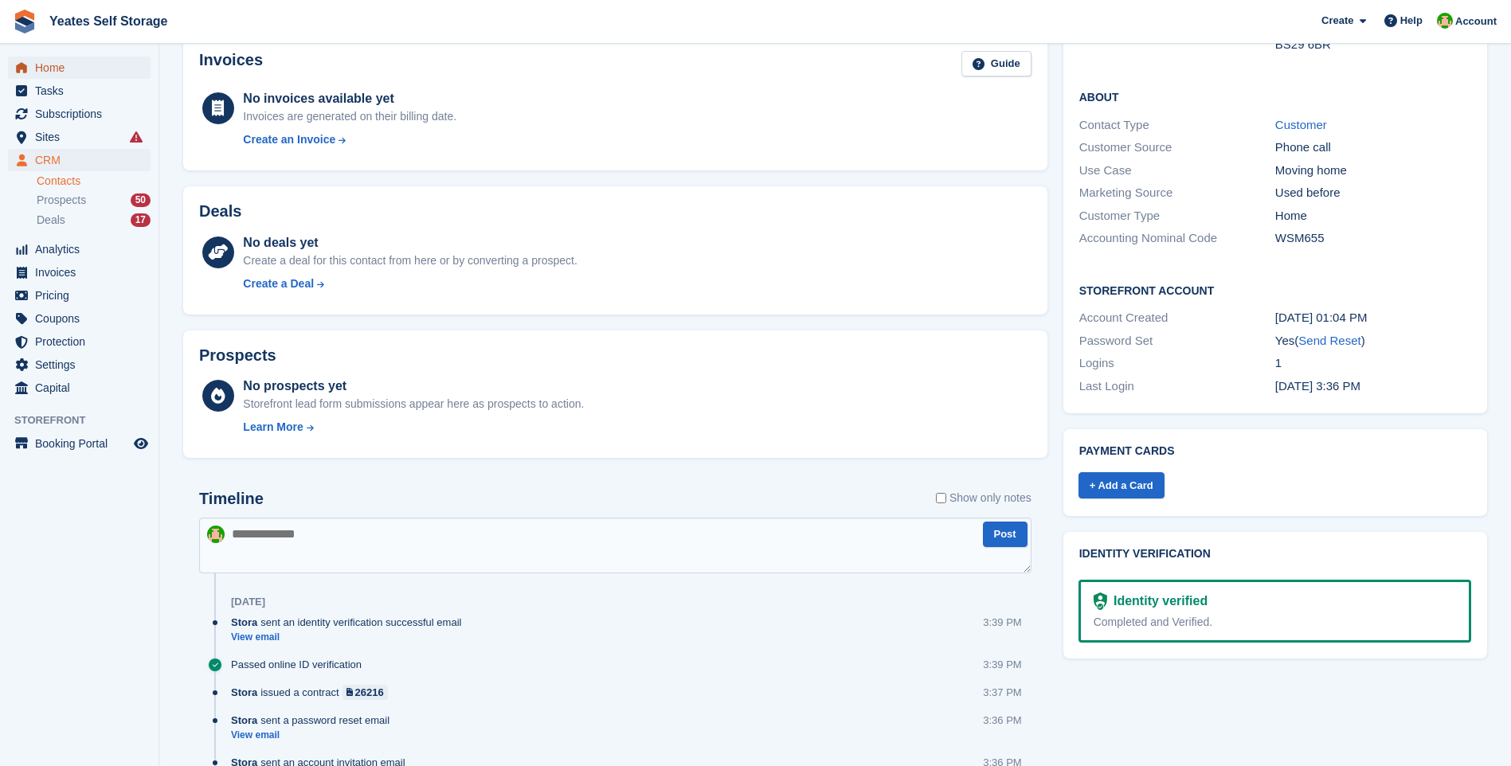
click at [59, 71] on span "Home" at bounding box center [83, 68] width 96 height 22
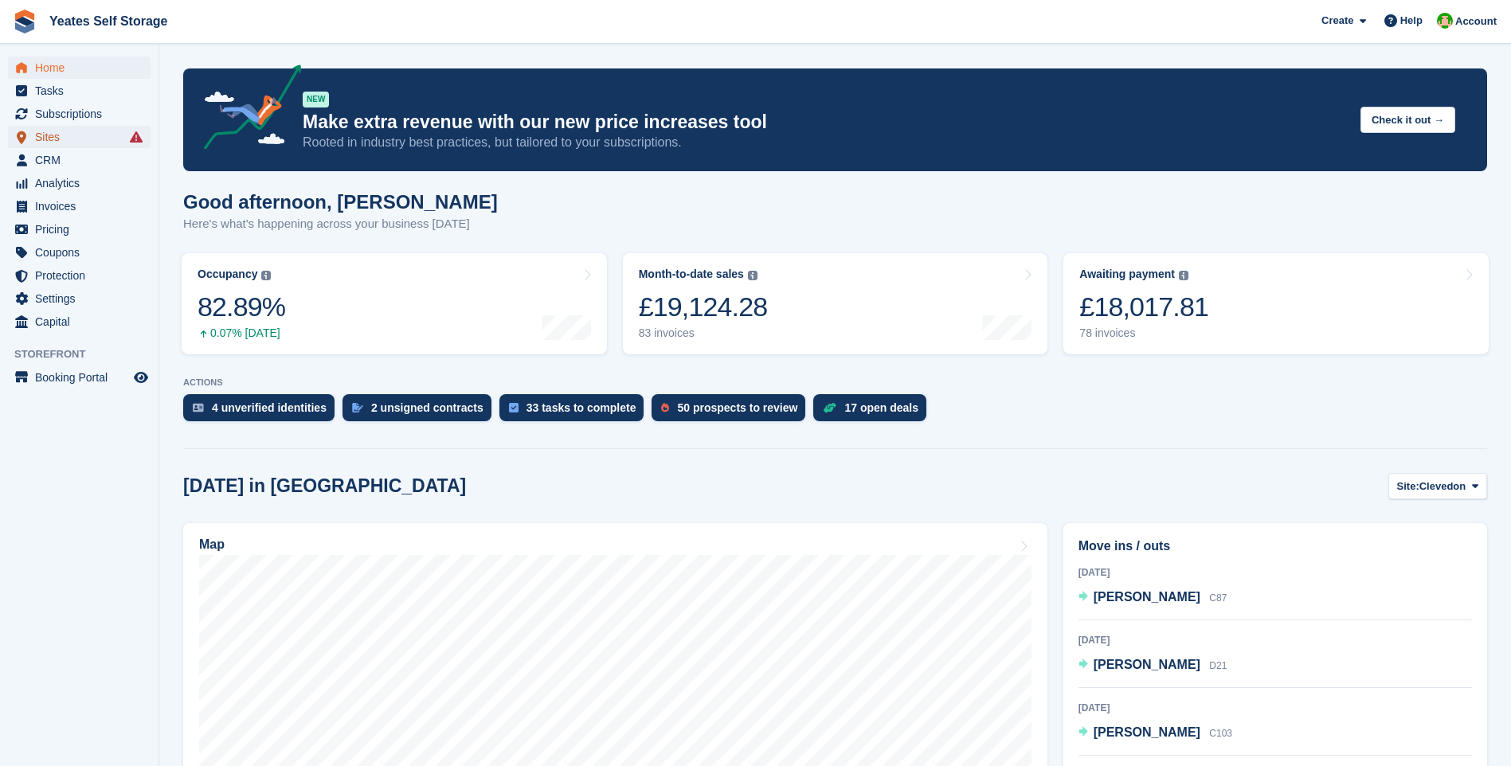
click at [35, 139] on span "Sites" at bounding box center [83, 137] width 96 height 22
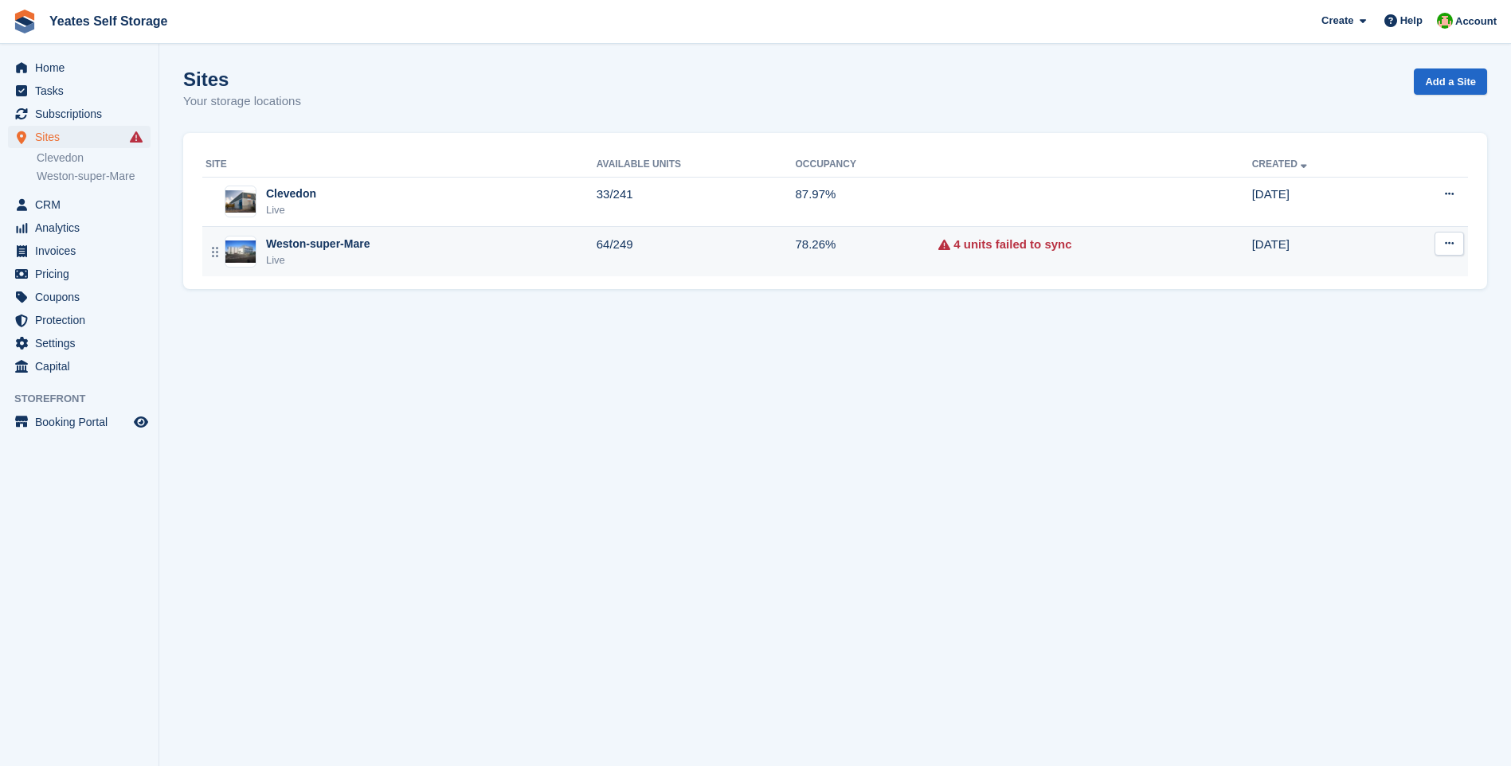
click at [299, 252] on div "Live" at bounding box center [318, 260] width 104 height 16
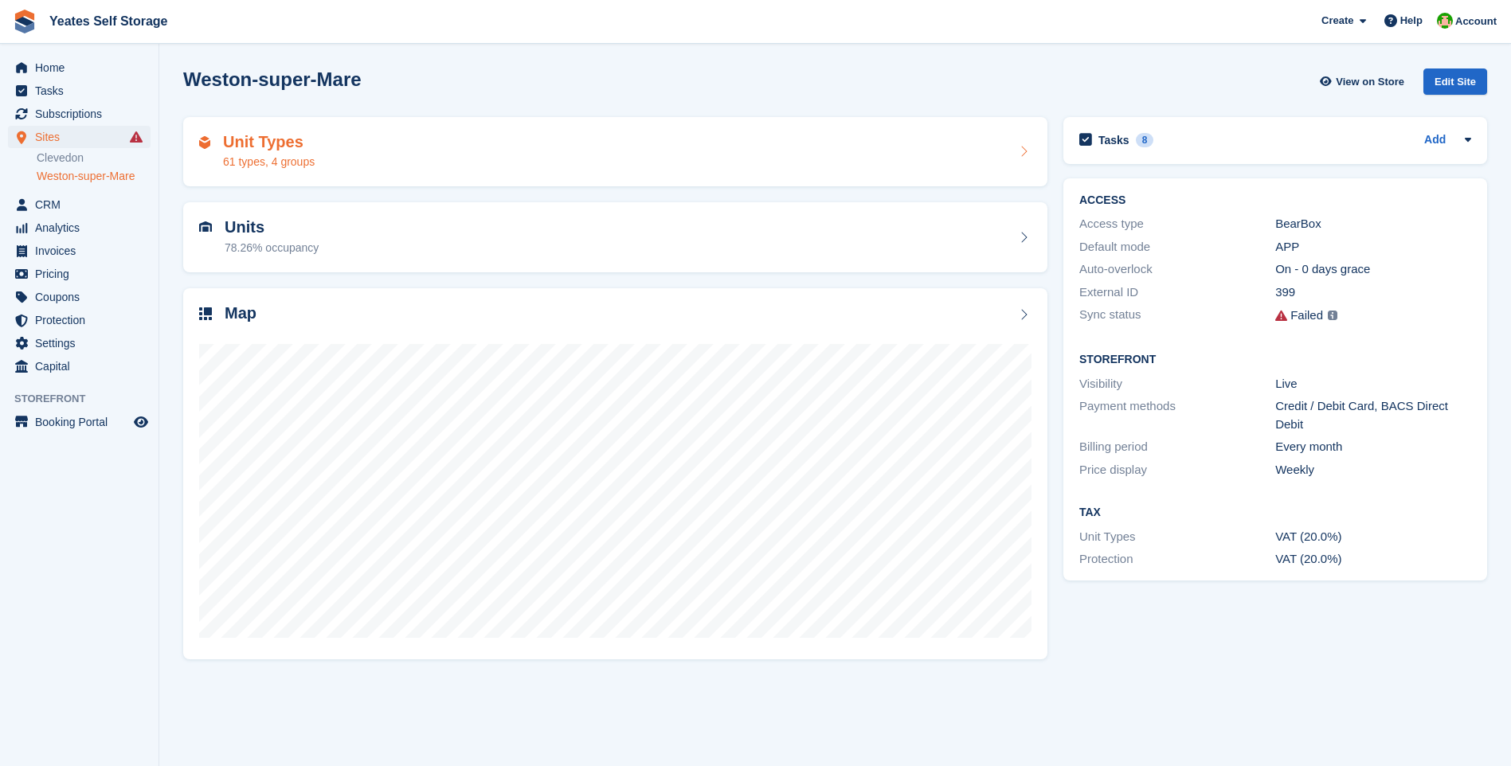
click at [248, 158] on div "61 types, 4 groups" at bounding box center [269, 162] width 92 height 17
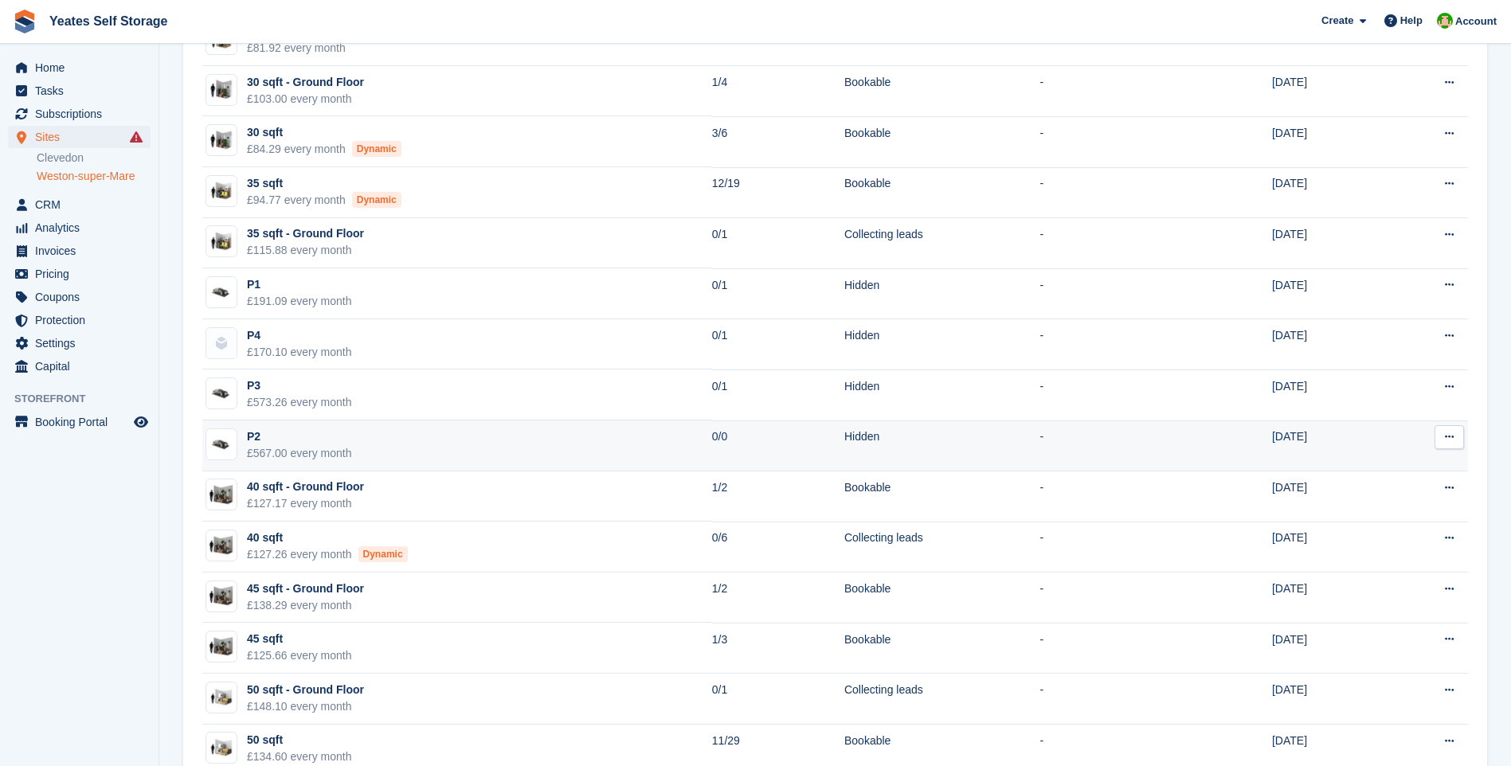
scroll to position [876, 0]
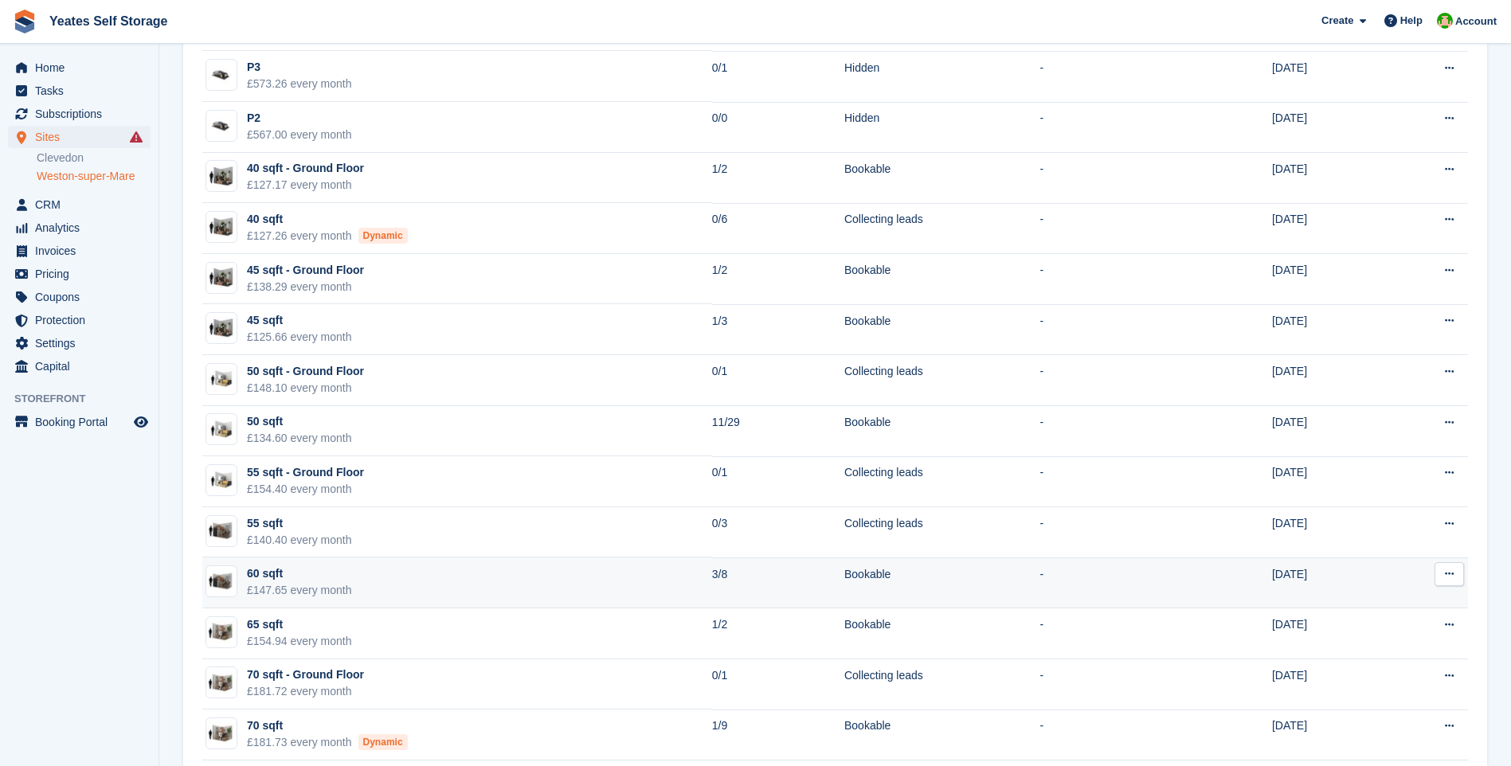
click at [287, 577] on div "60 sqft" at bounding box center [299, 573] width 105 height 17
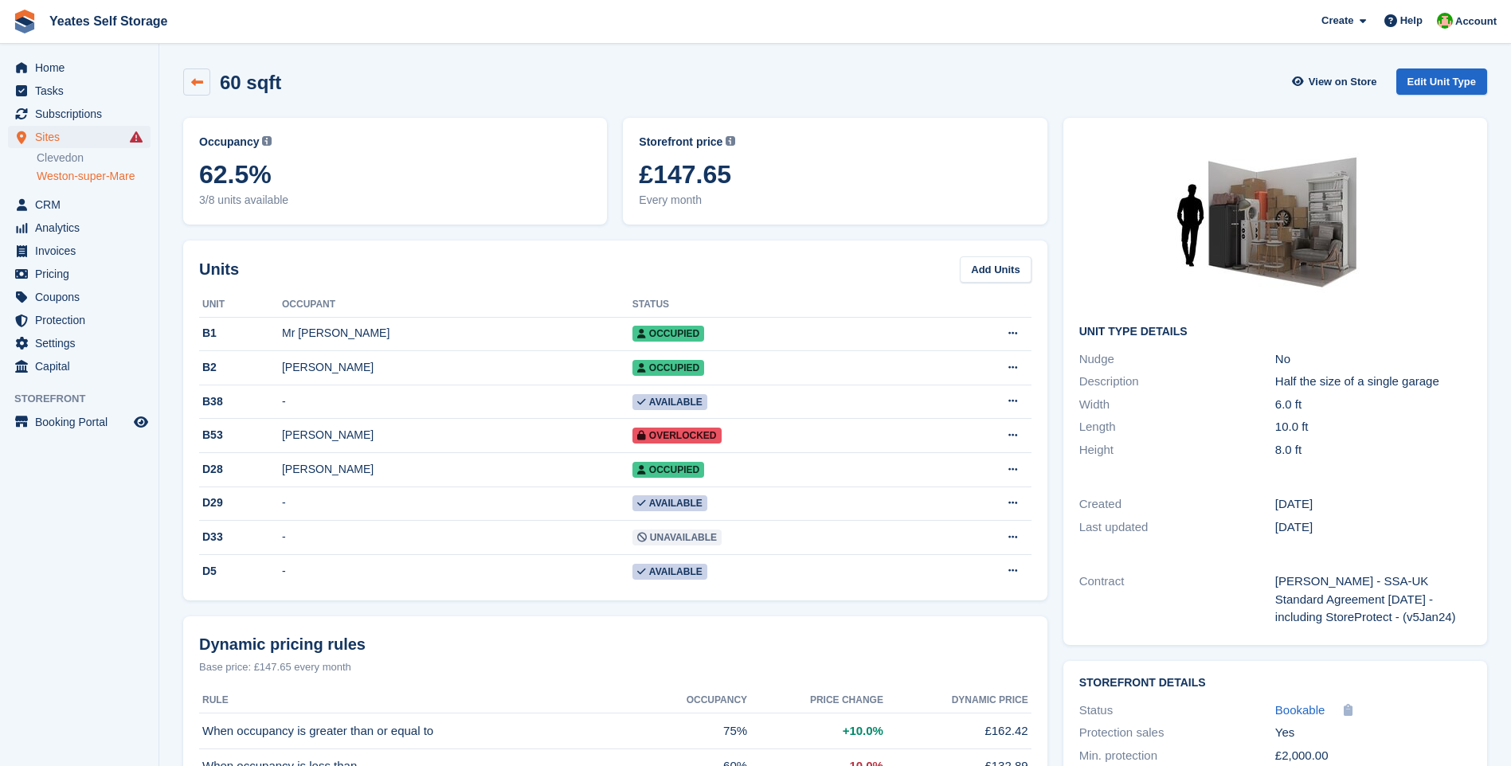
click at [202, 88] on link at bounding box center [196, 81] width 27 height 27
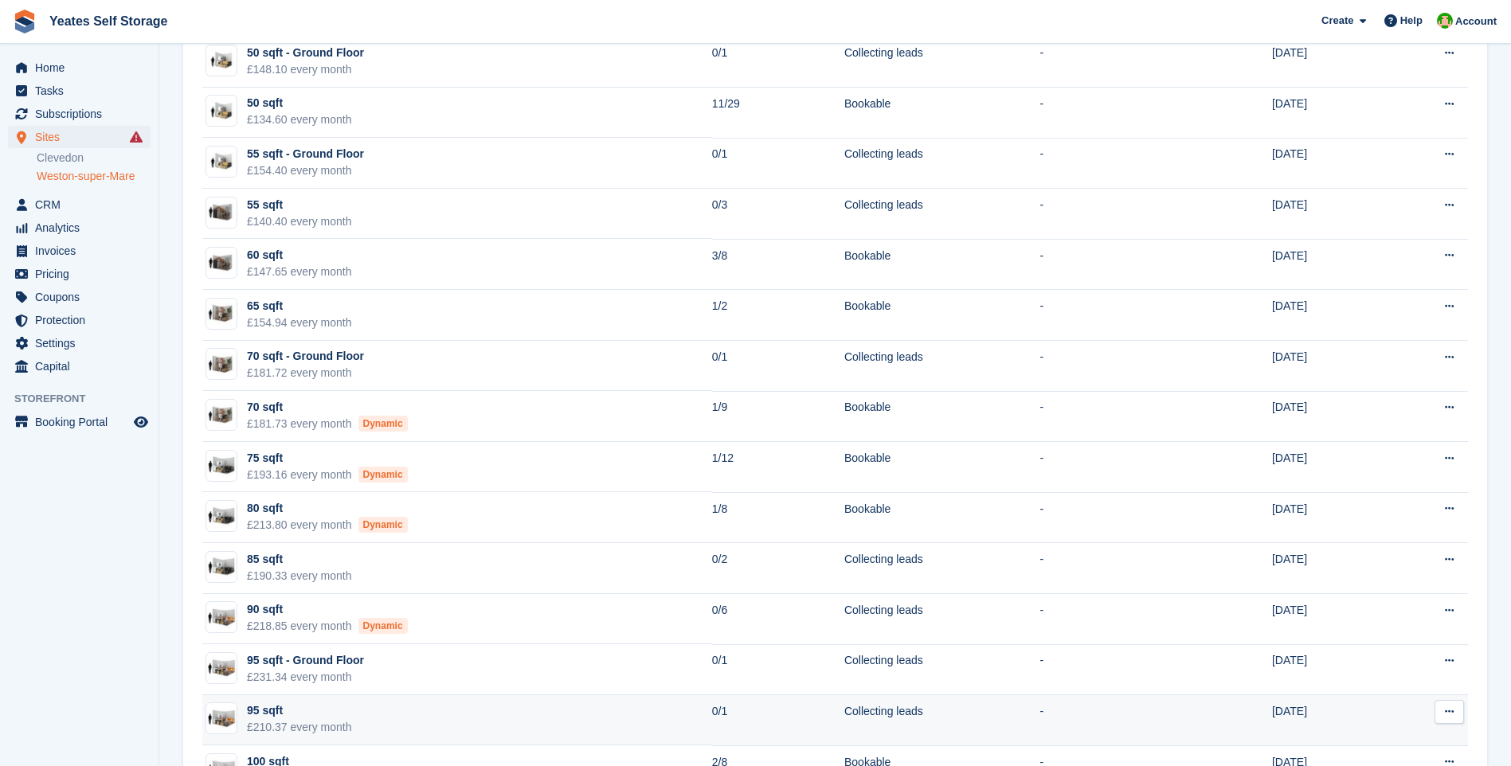
scroll to position [1434, 0]
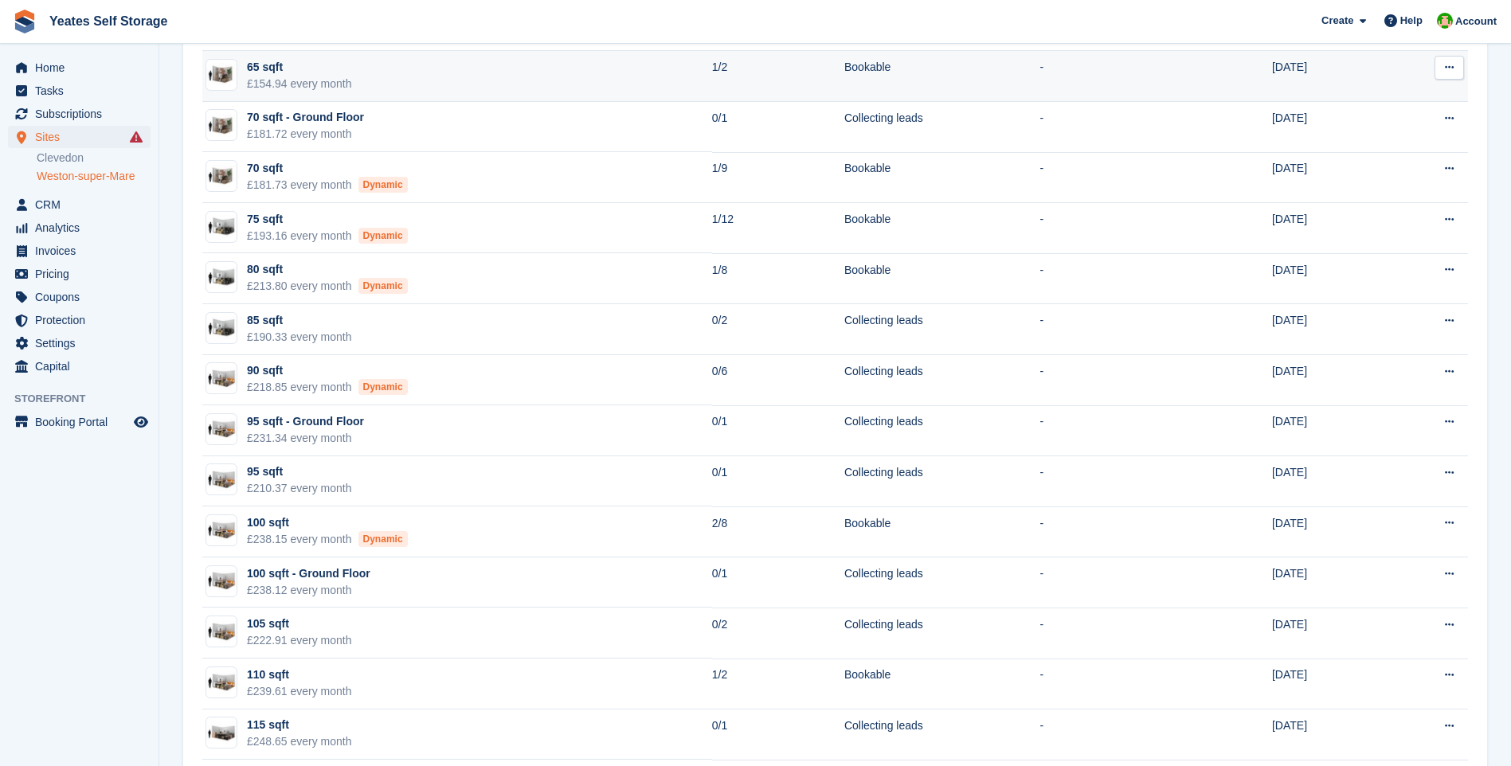
click at [260, 77] on div "£154.94 every month" at bounding box center [299, 84] width 105 height 17
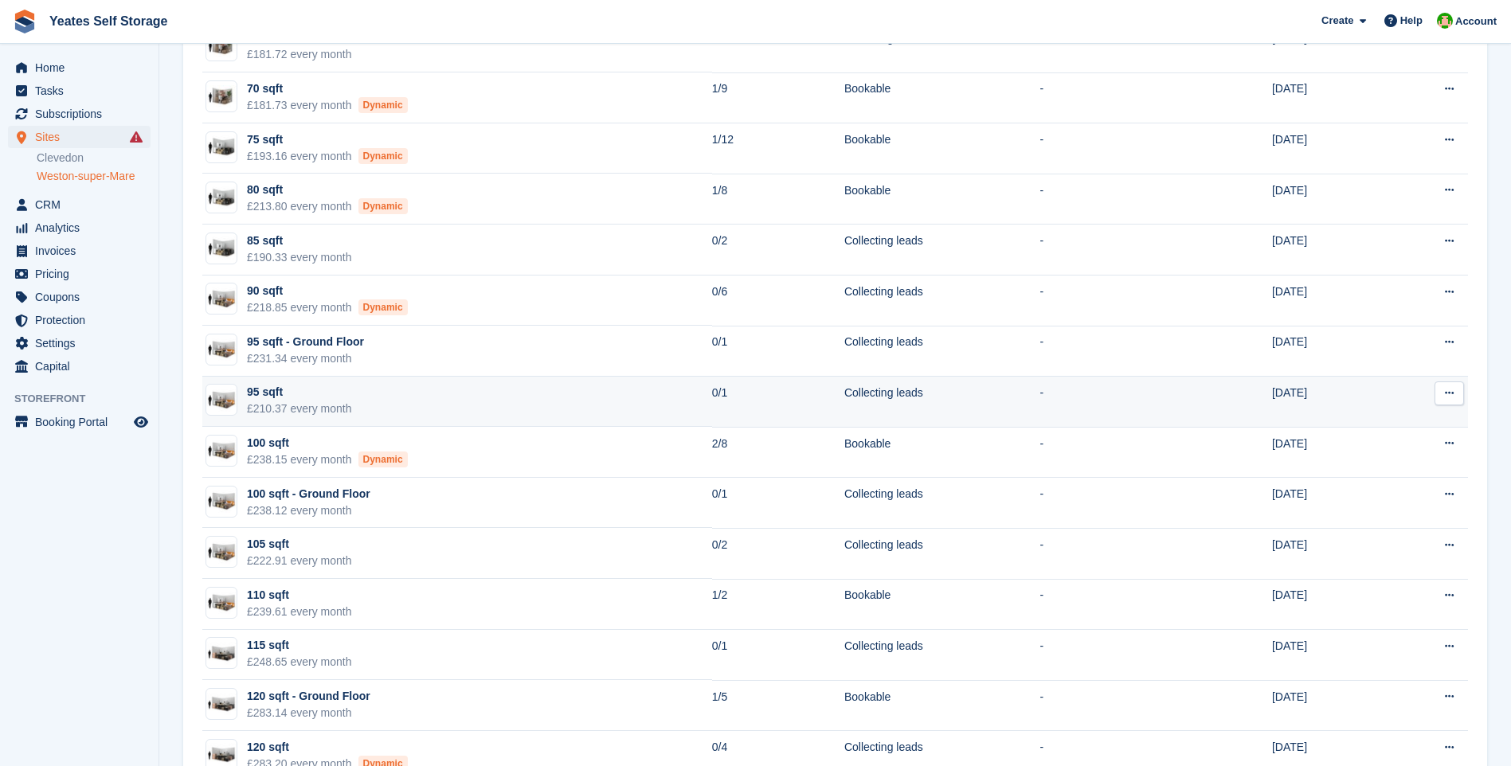
scroll to position [1434, 0]
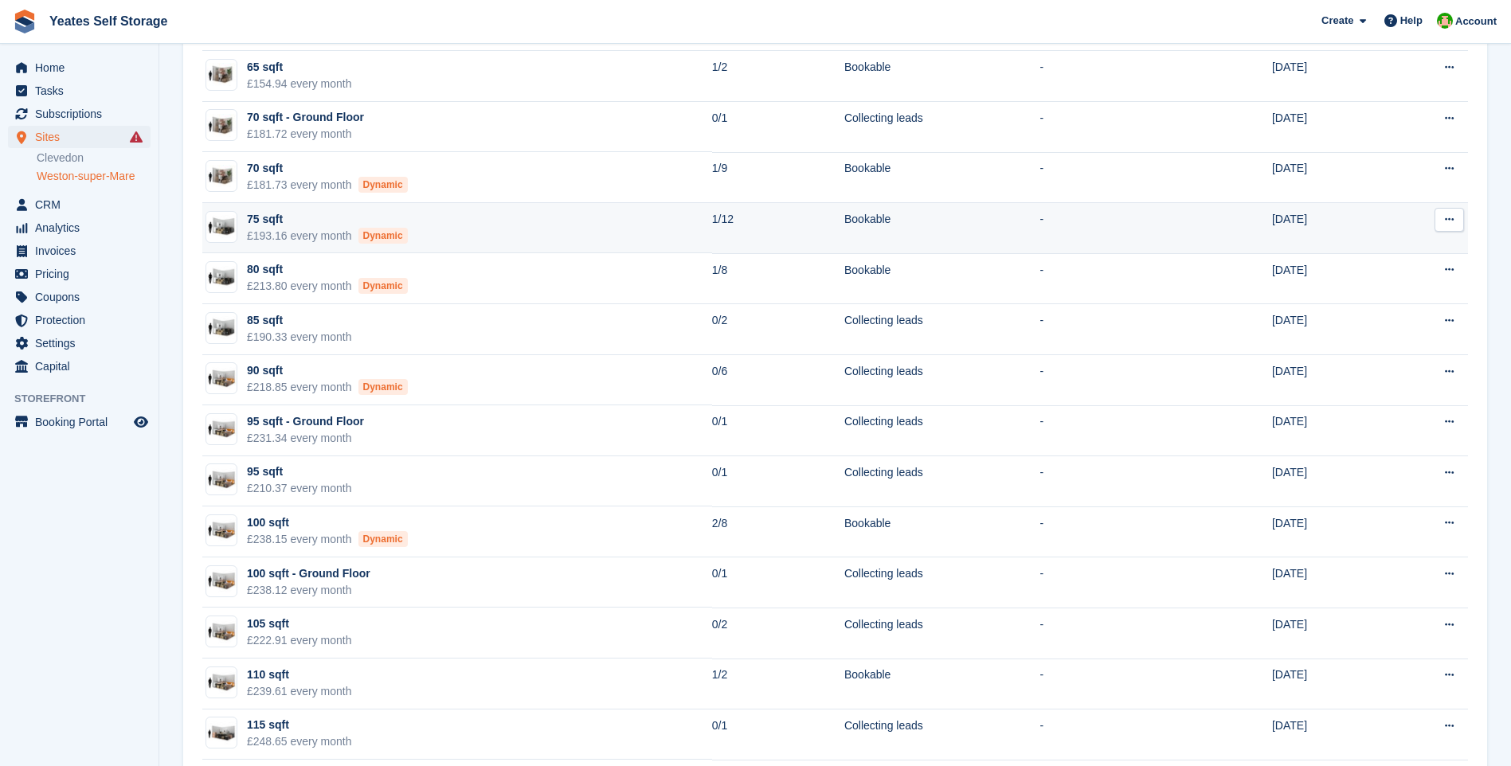
click at [284, 237] on div "£193.16 every month Dynamic" at bounding box center [327, 236] width 161 height 17
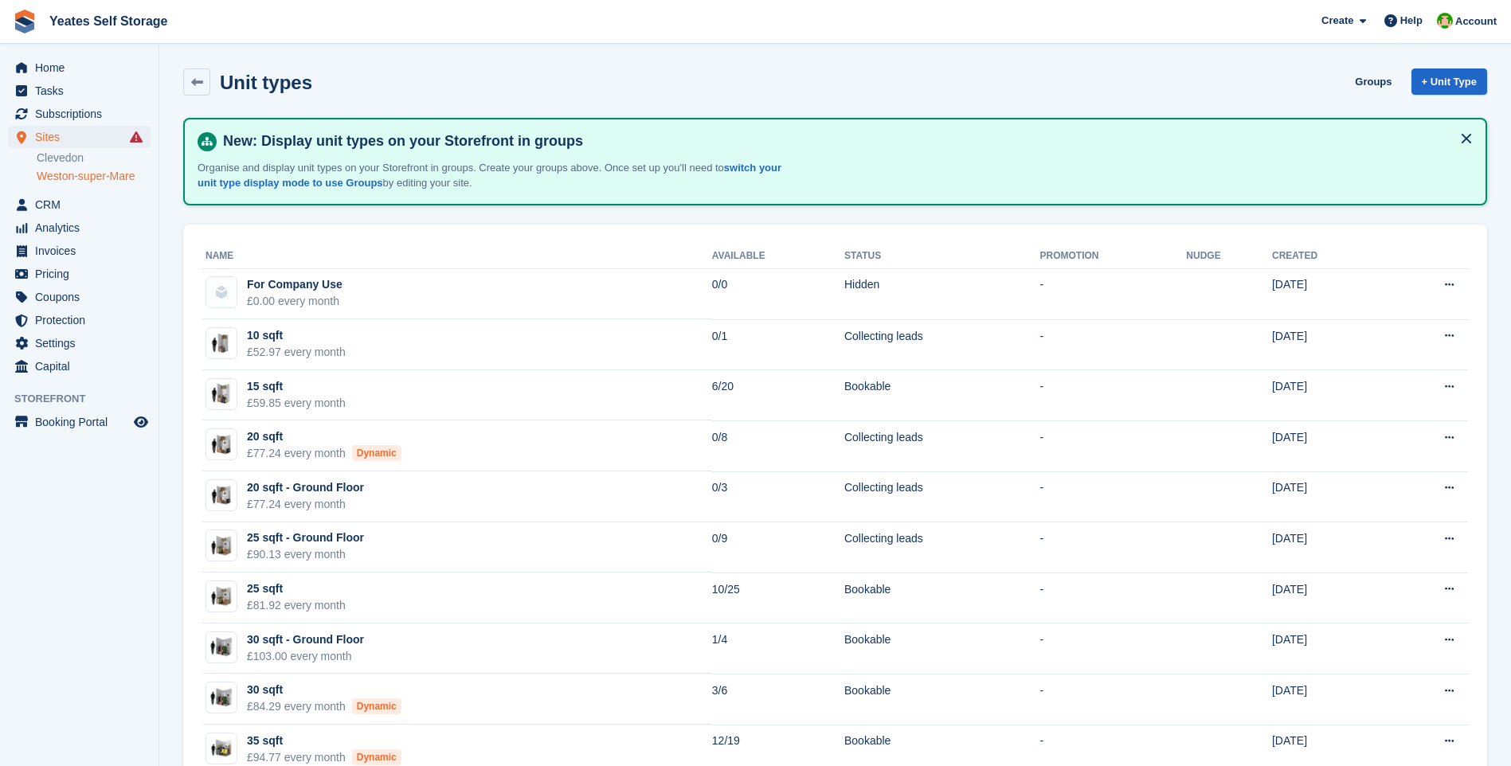
click at [73, 174] on link "Weston-super-Mare" at bounding box center [94, 176] width 114 height 15
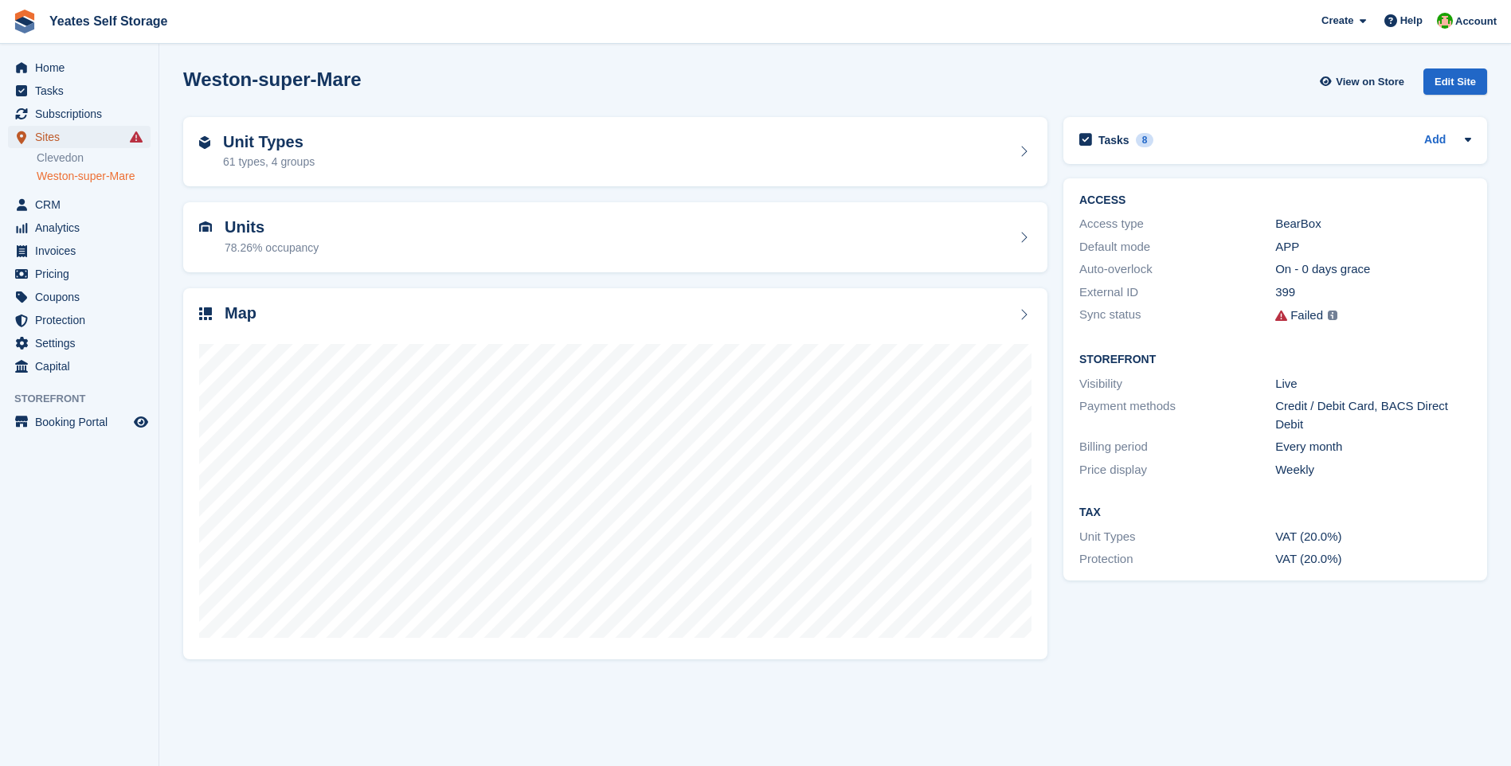
click at [41, 128] on span "Sites" at bounding box center [83, 137] width 96 height 22
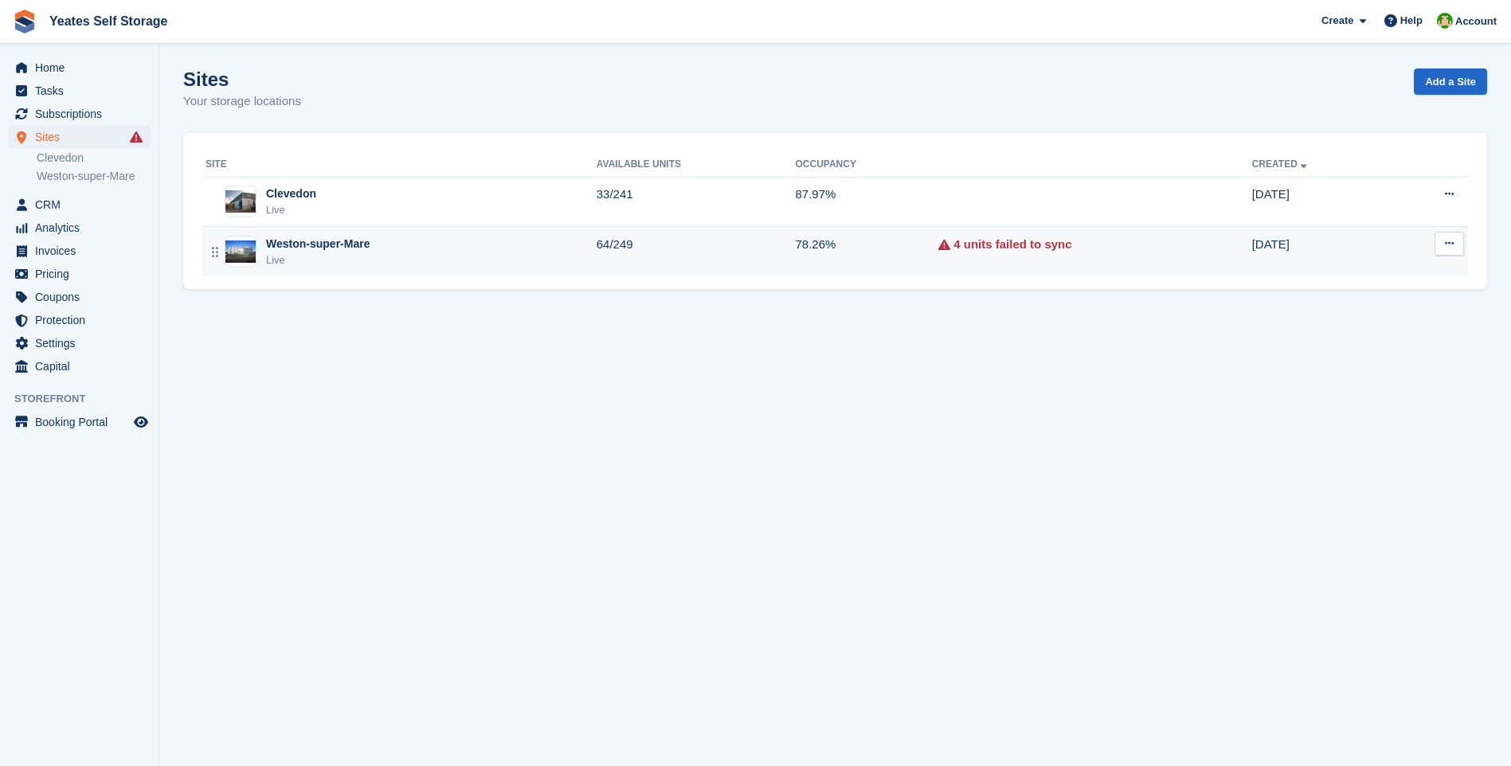
click at [327, 253] on div "Live" at bounding box center [318, 260] width 104 height 16
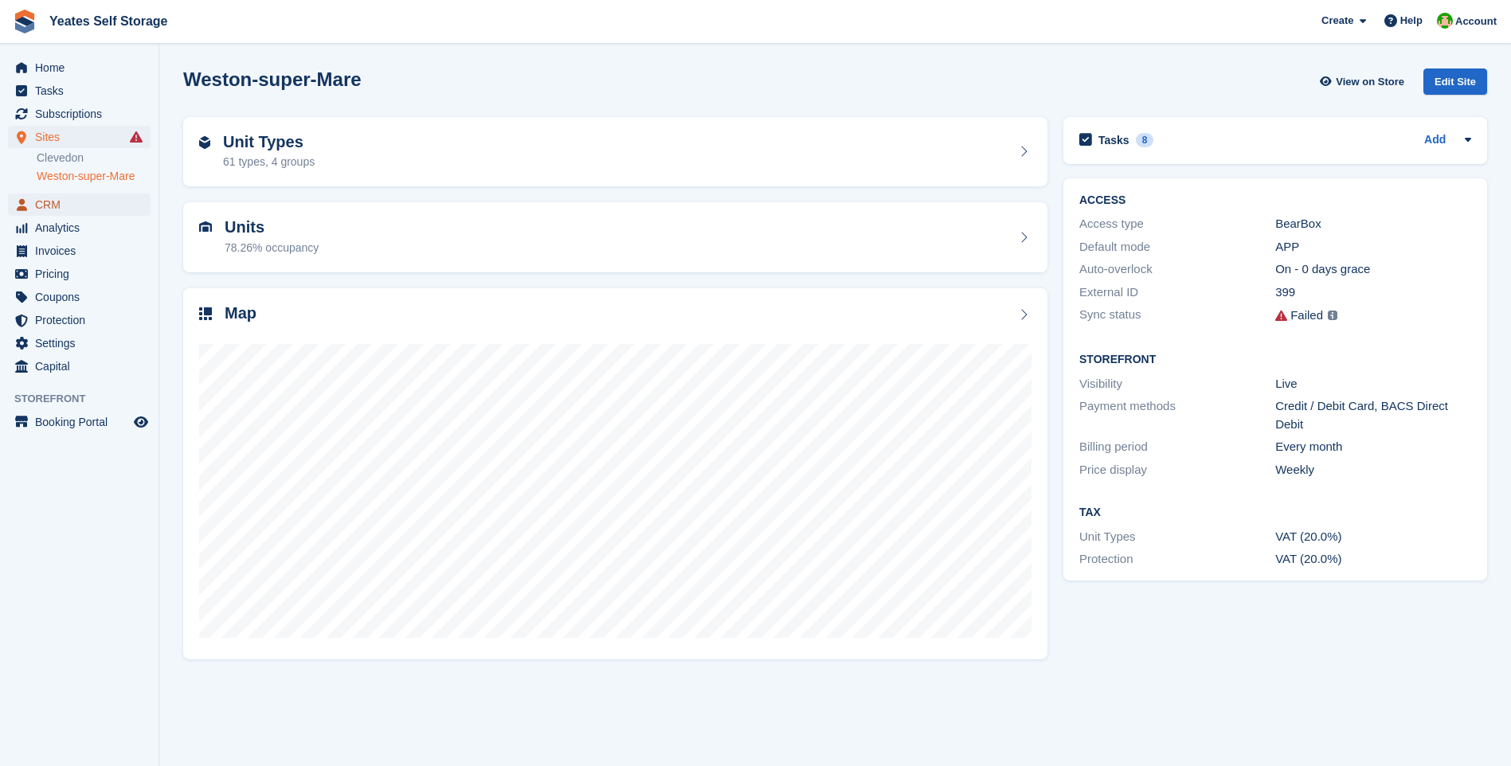
click at [42, 205] on span "CRM" at bounding box center [83, 205] width 96 height 22
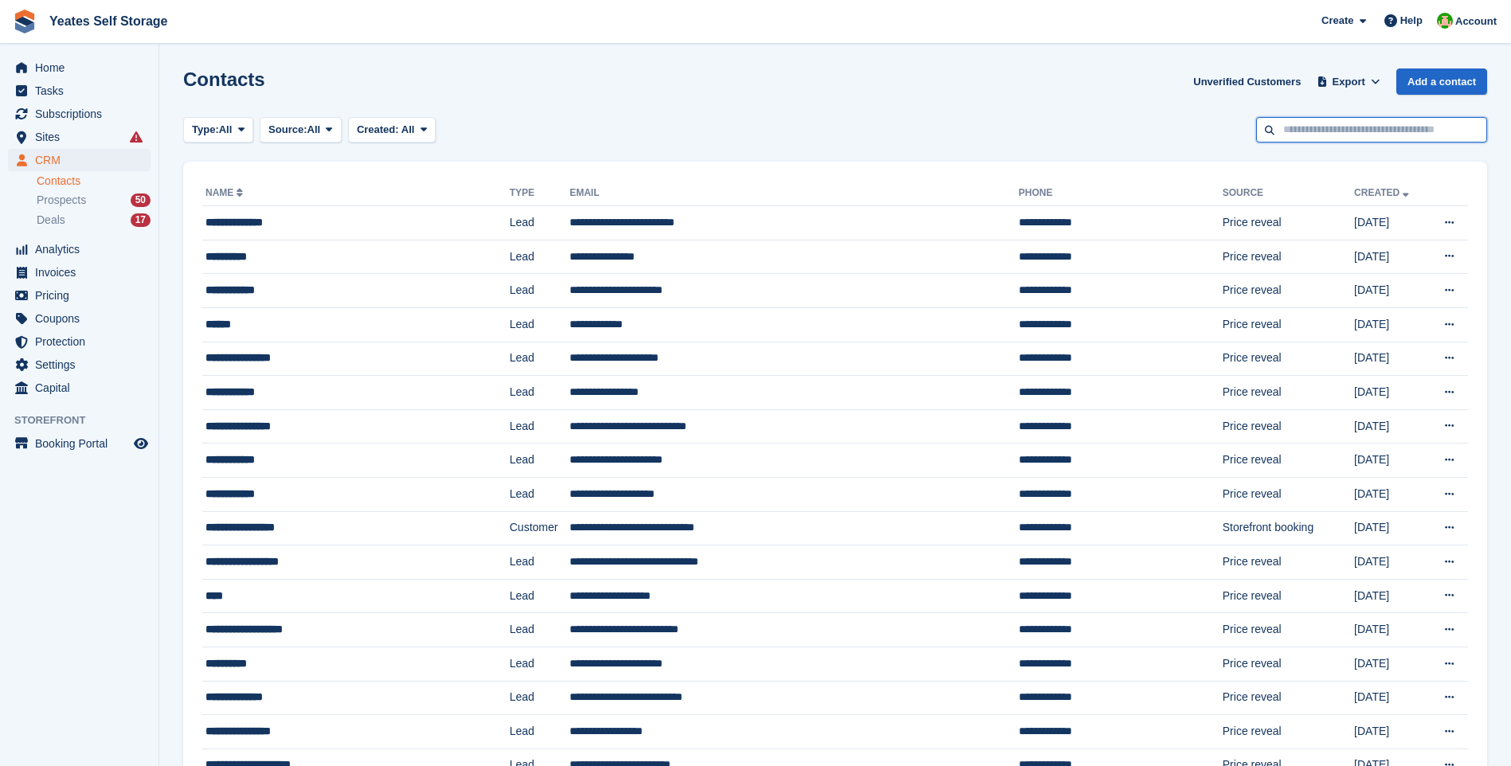
click at [1284, 138] on input "text" at bounding box center [1371, 130] width 231 height 26
type input "*********"
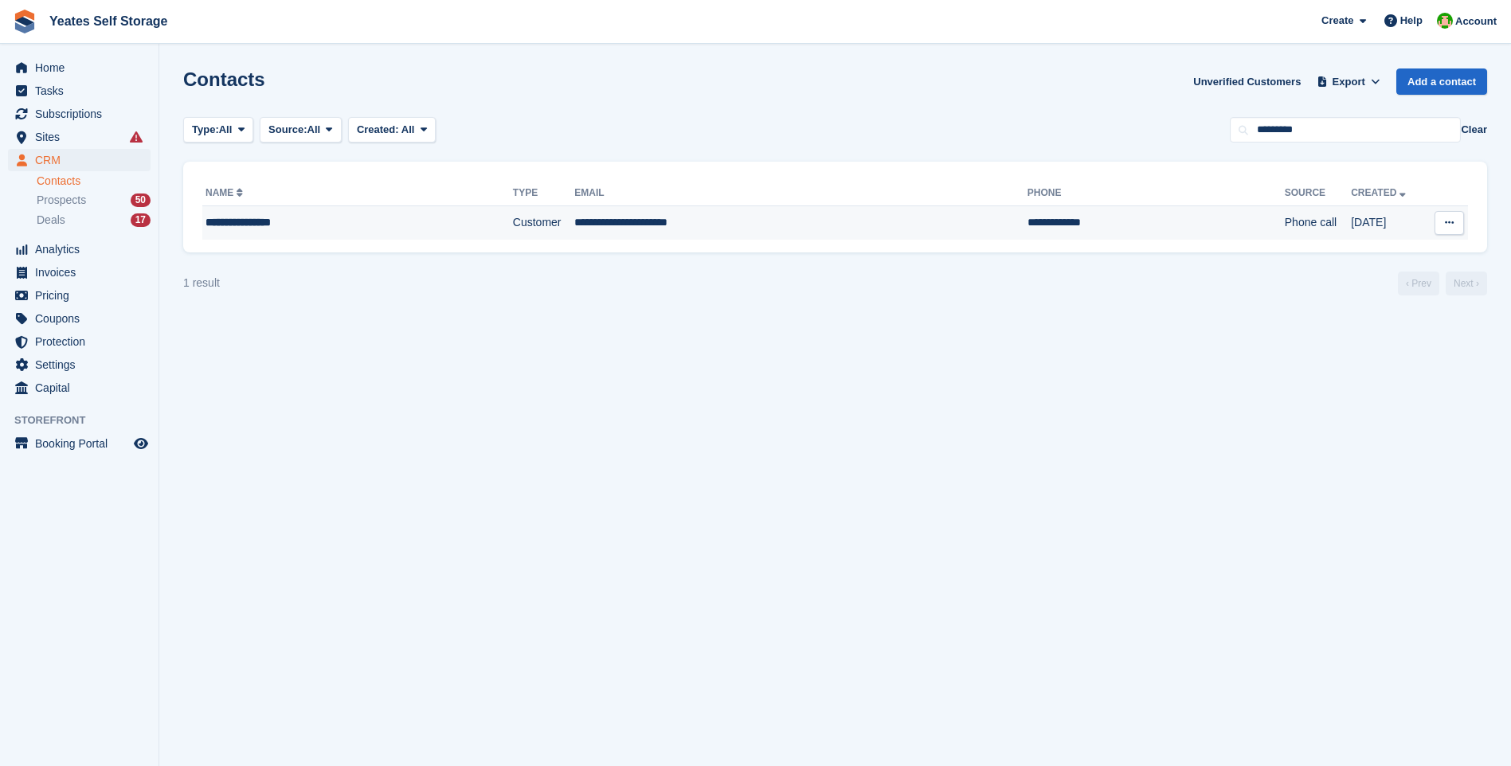
click at [250, 223] on div "**********" at bounding box center [325, 222] width 241 height 17
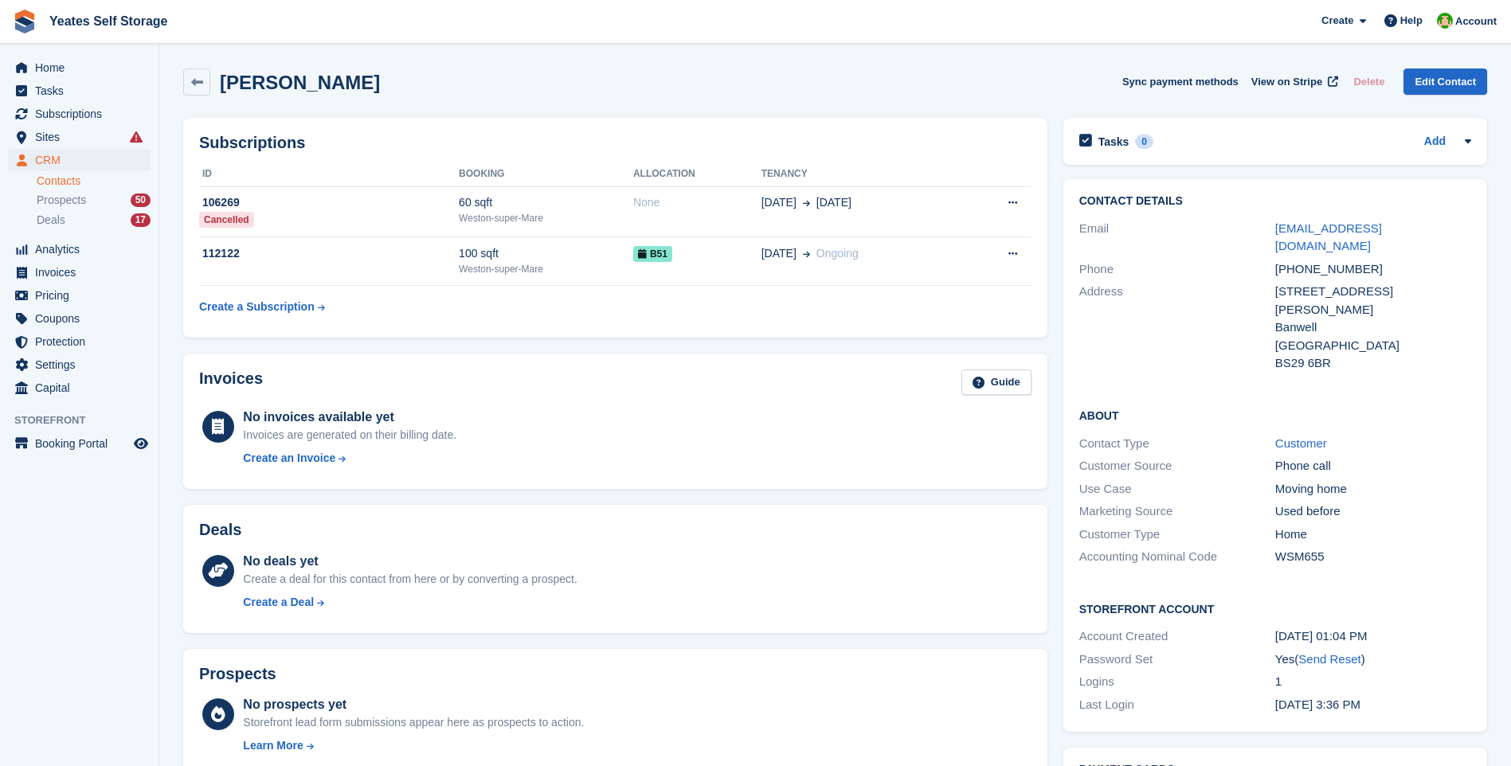
scroll to position [239, 0]
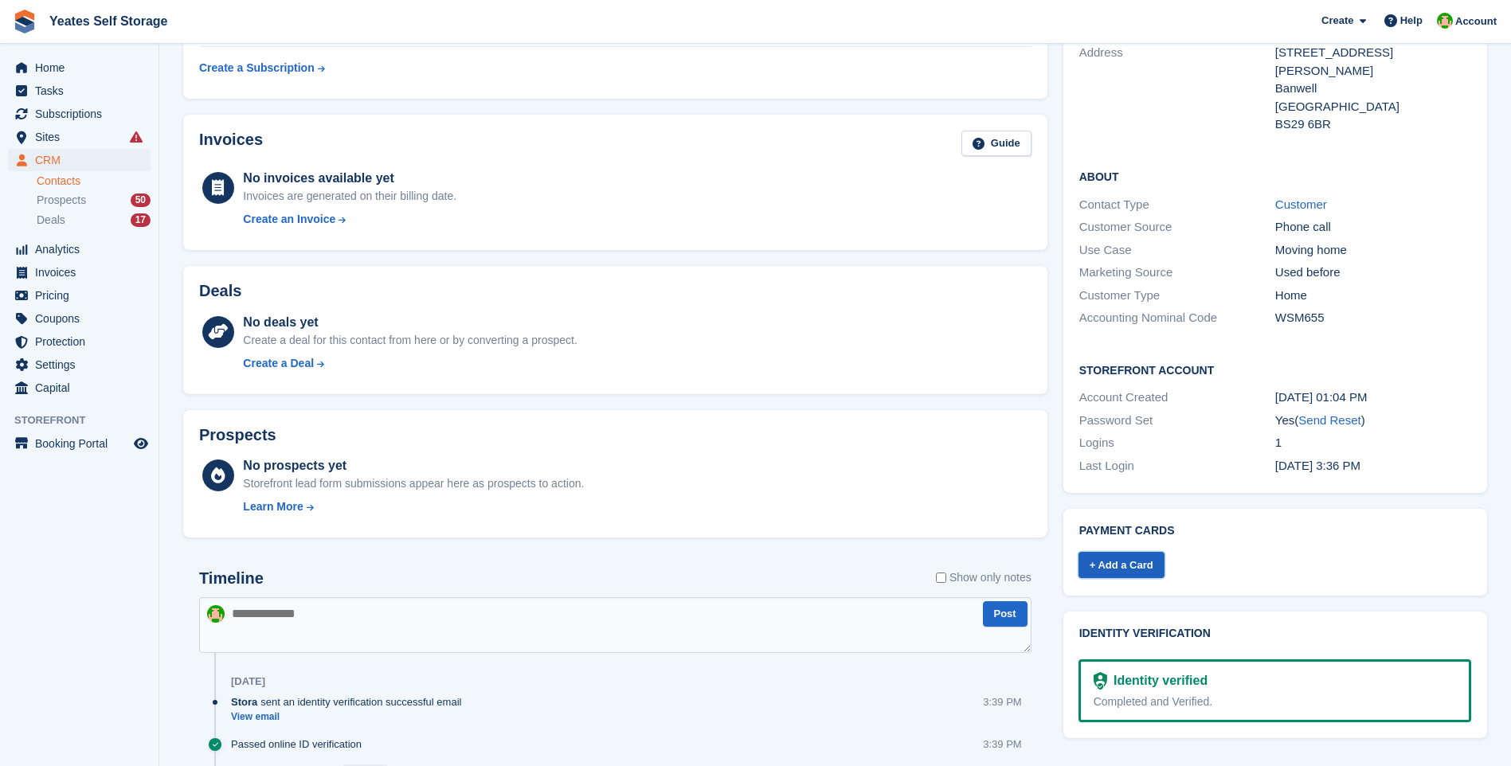
click at [1105, 552] on link "+ Add a Card" at bounding box center [1121, 565] width 86 height 26
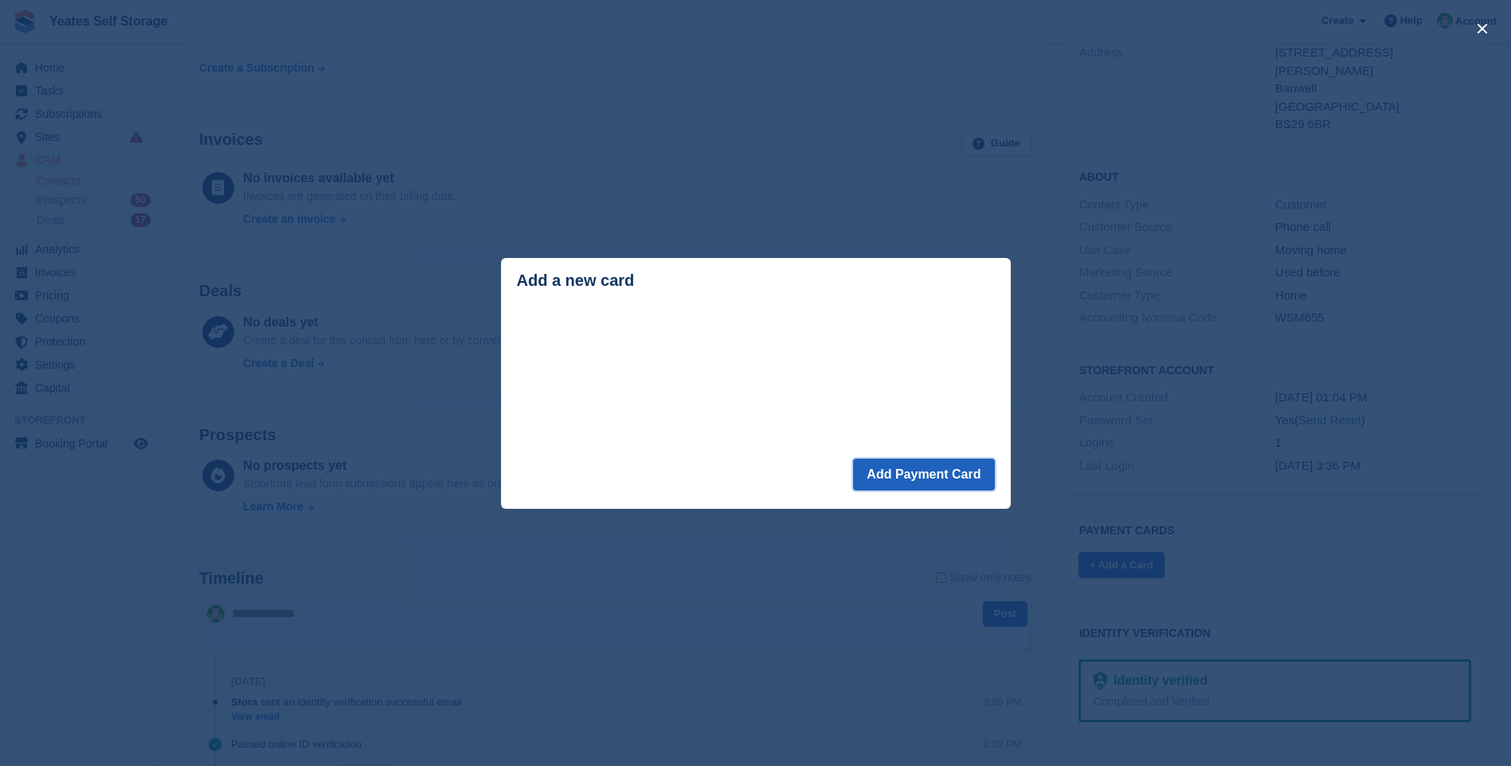
click at [940, 483] on button "Add Payment Card" at bounding box center [923, 475] width 141 height 32
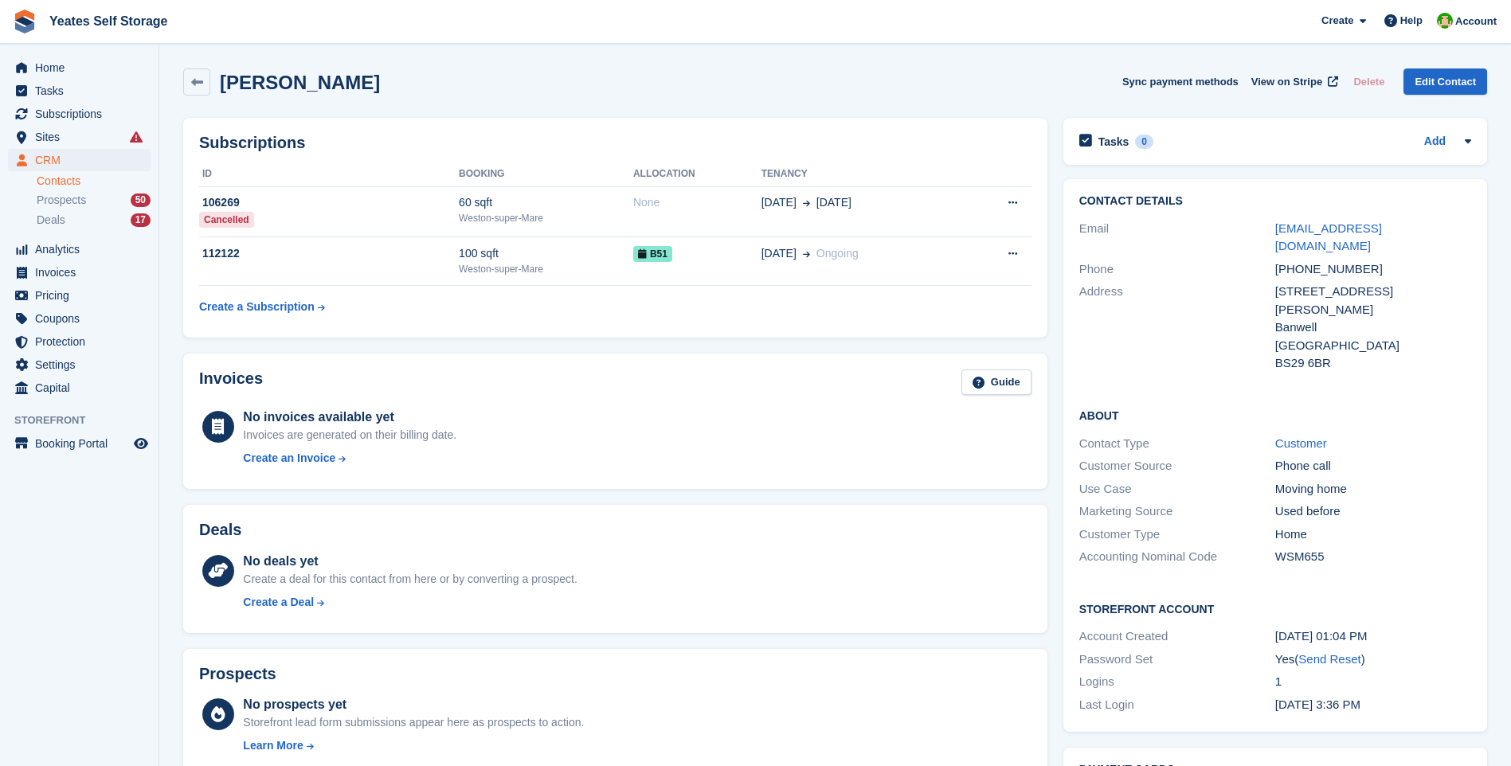
scroll to position [80, 0]
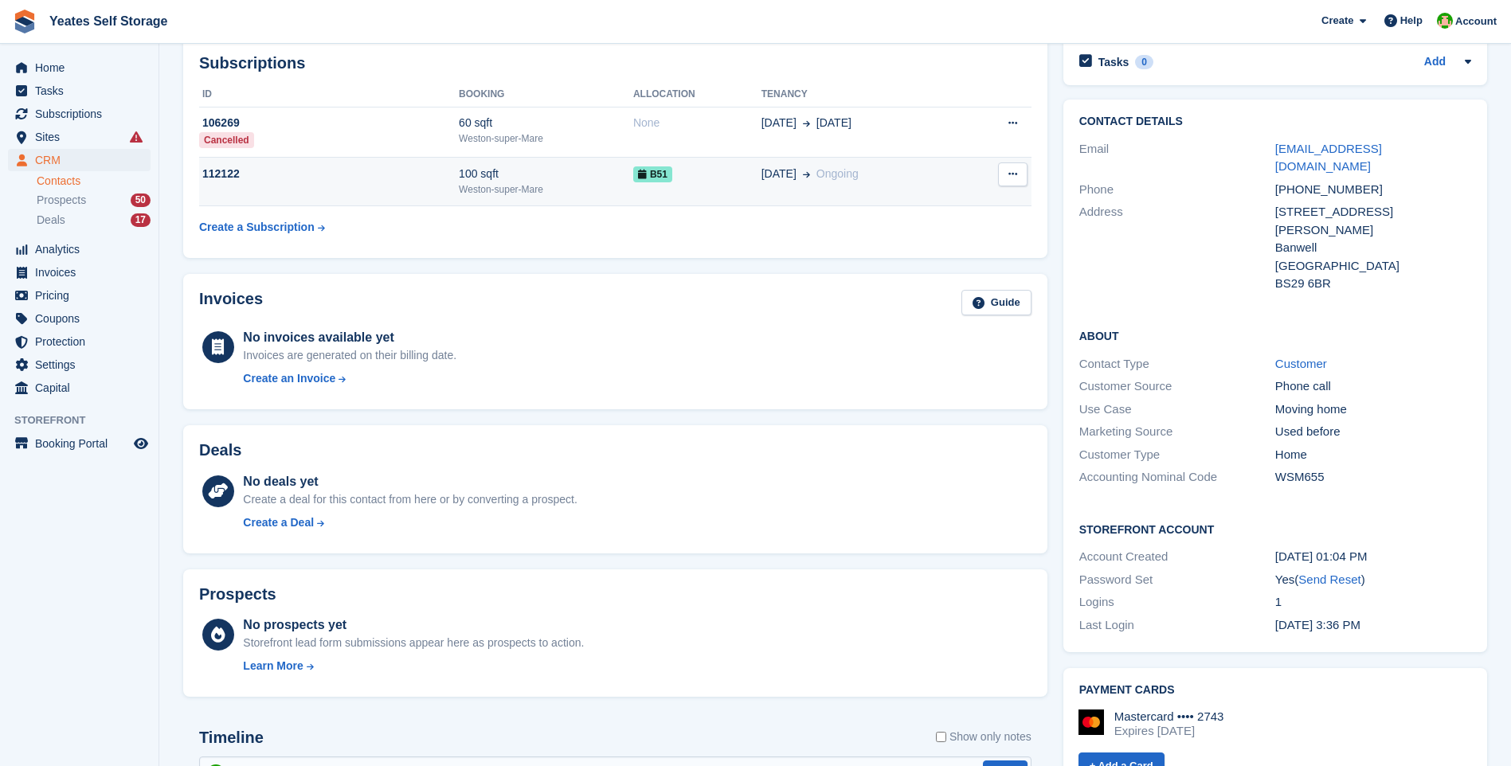
click at [461, 186] on div "Weston-super-Mare" at bounding box center [546, 189] width 174 height 14
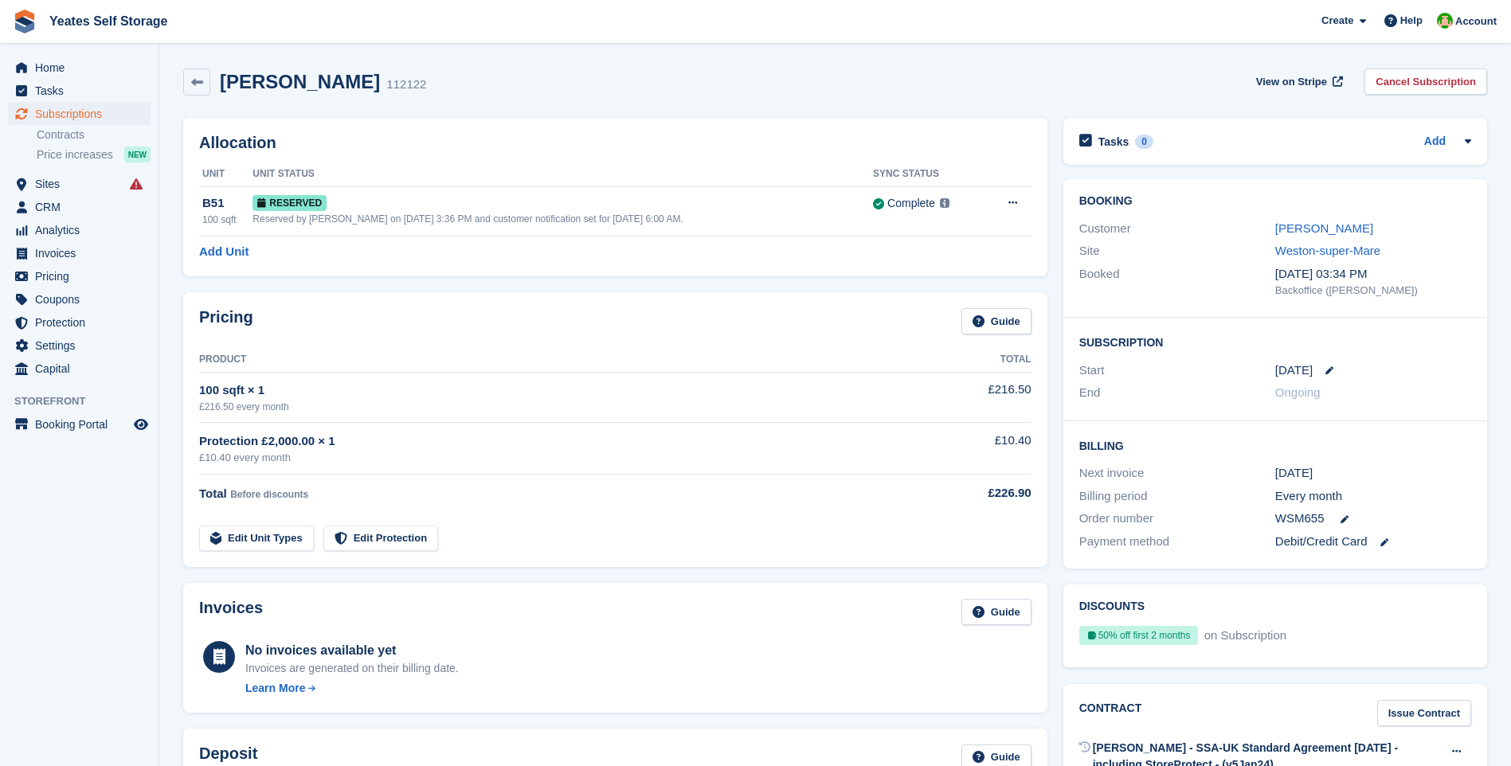
scroll to position [159, 0]
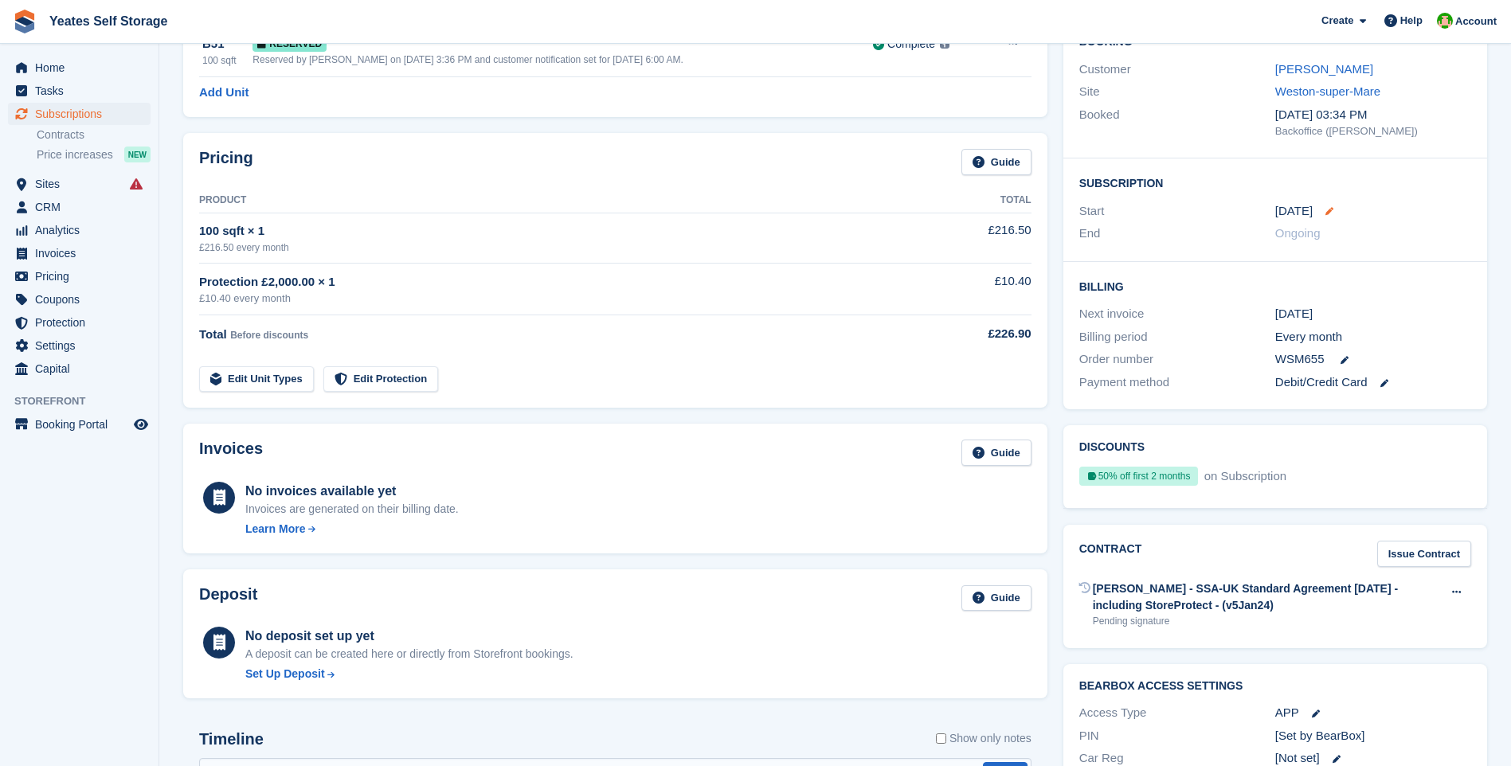
click at [1325, 210] on icon at bounding box center [1329, 211] width 8 height 8
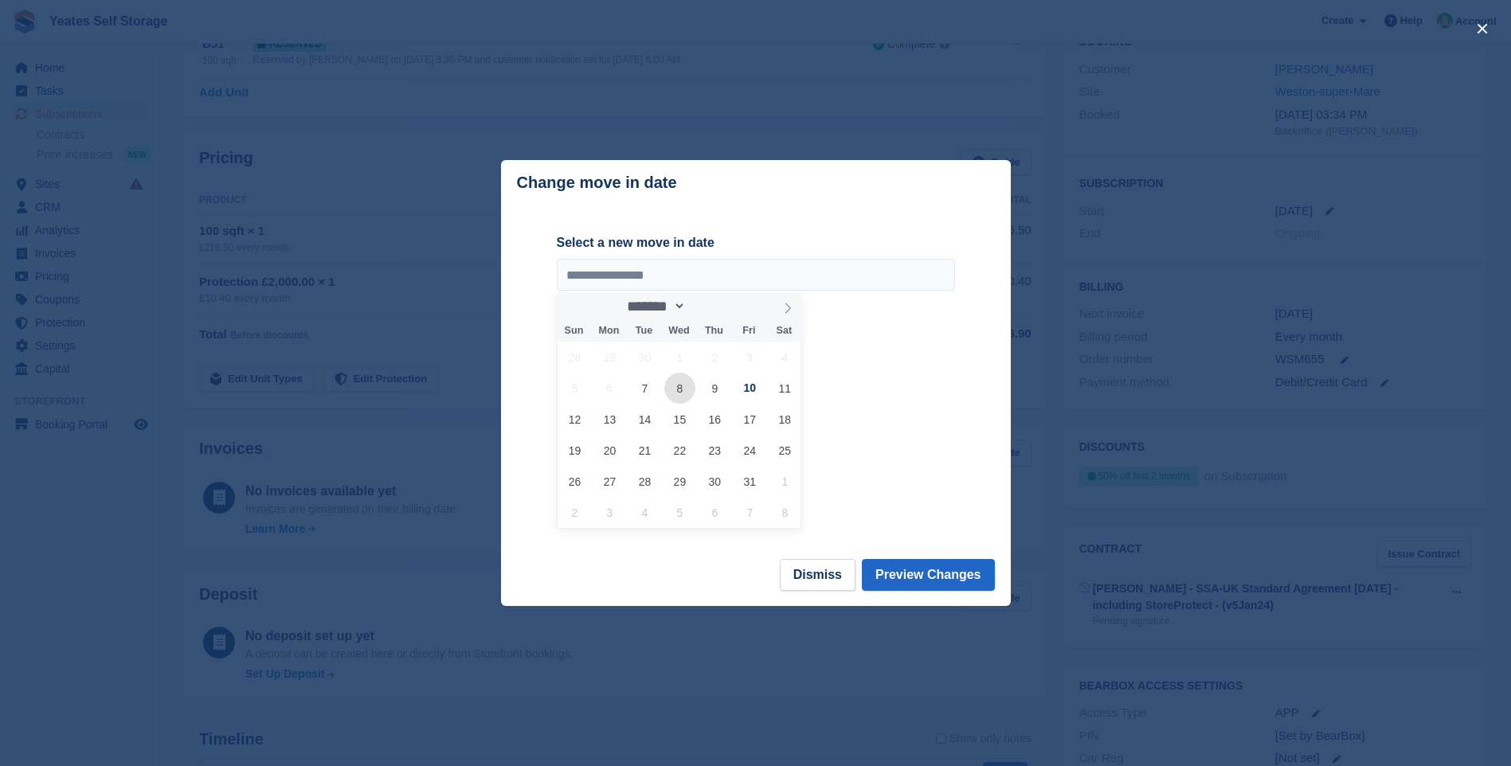
click at [678, 385] on span "8" at bounding box center [679, 388] width 31 height 31
type input "**********"
click at [917, 580] on button "Preview Changes" at bounding box center [928, 575] width 133 height 32
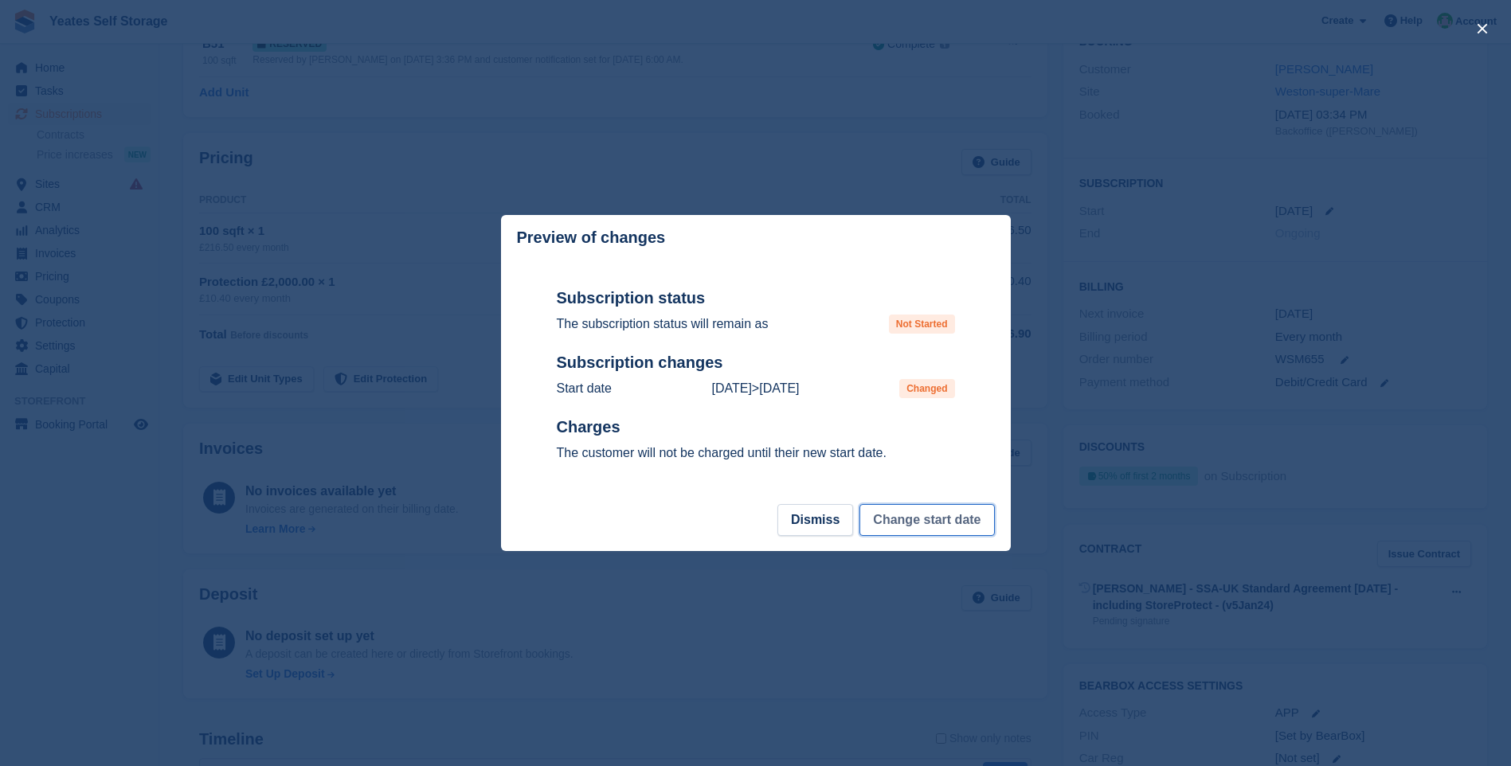
click at [925, 518] on button "Change start date" at bounding box center [926, 520] width 135 height 32
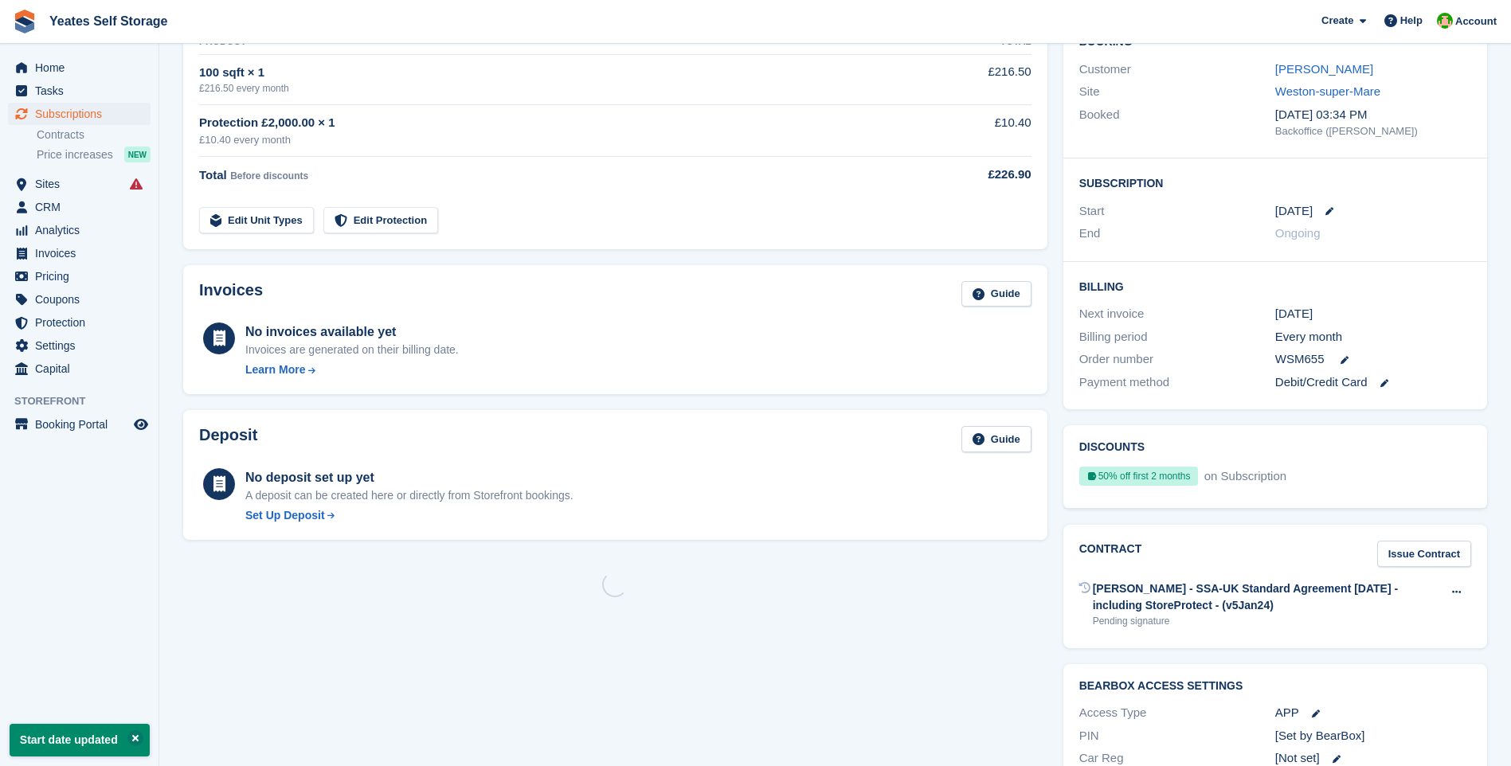
scroll to position [0, 0]
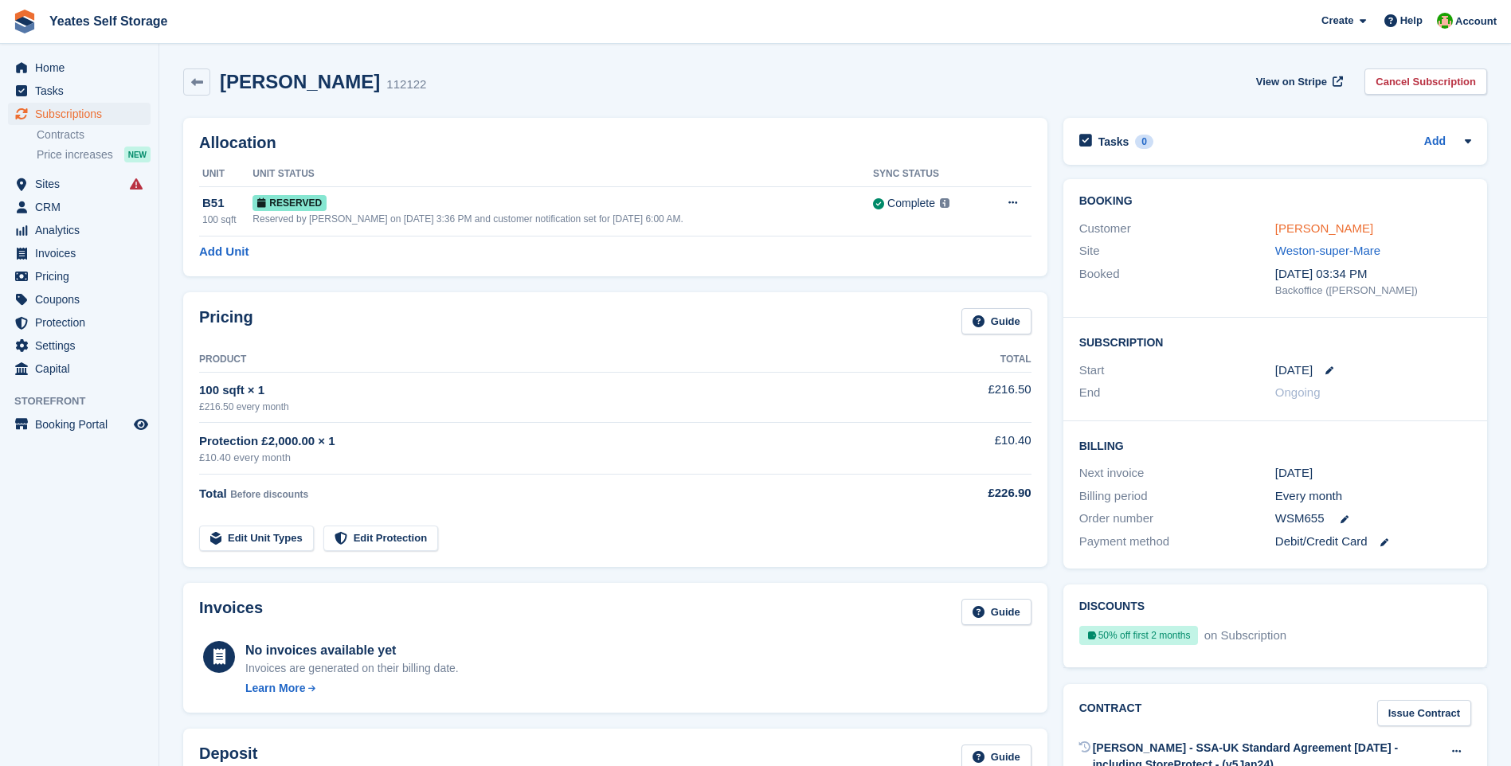
click at [1324, 226] on link "[PERSON_NAME]" at bounding box center [1324, 228] width 98 height 14
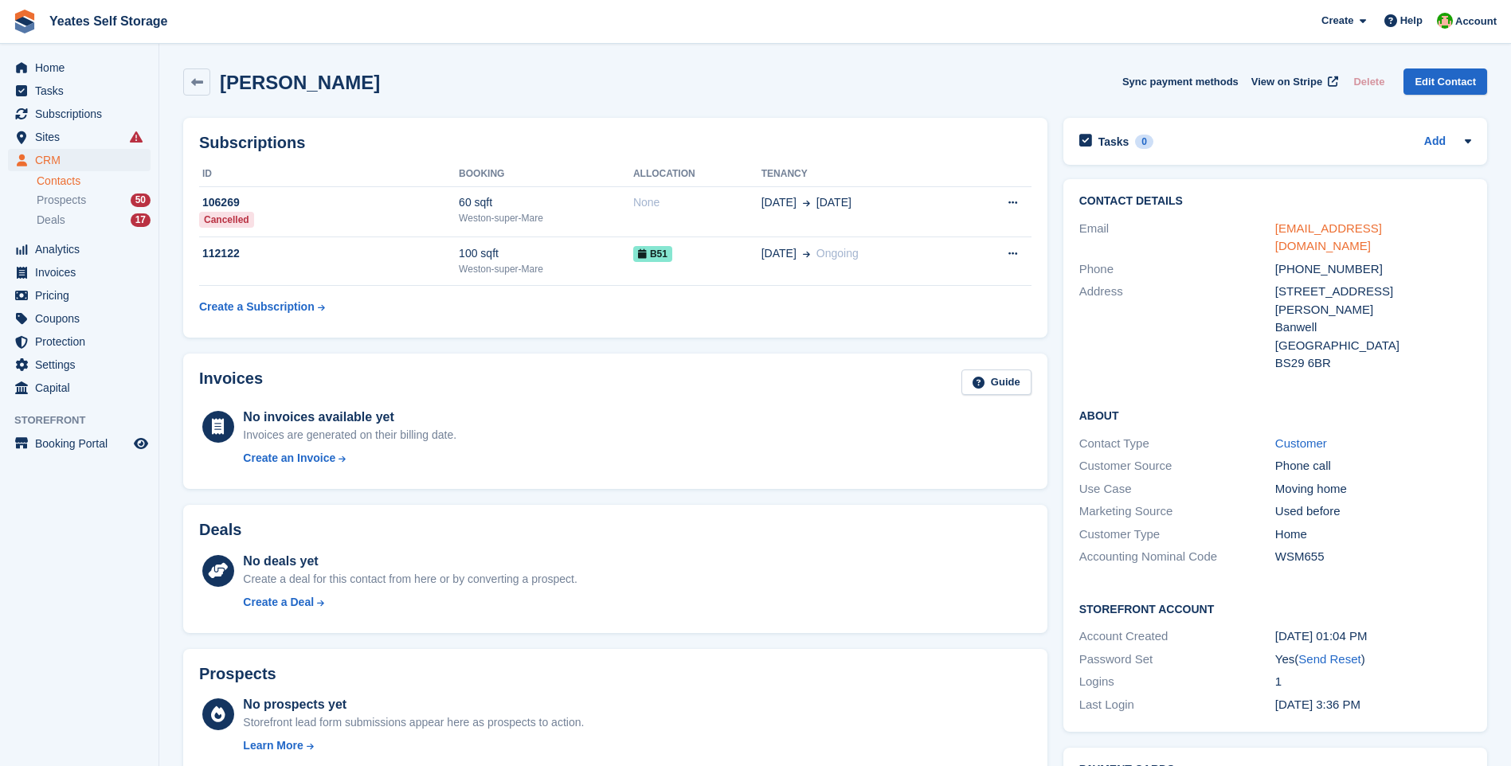
click at [1334, 229] on link "macdonald0306@gmail.com" at bounding box center [1328, 237] width 107 height 32
click at [439, 266] on td "112122" at bounding box center [329, 261] width 260 height 49
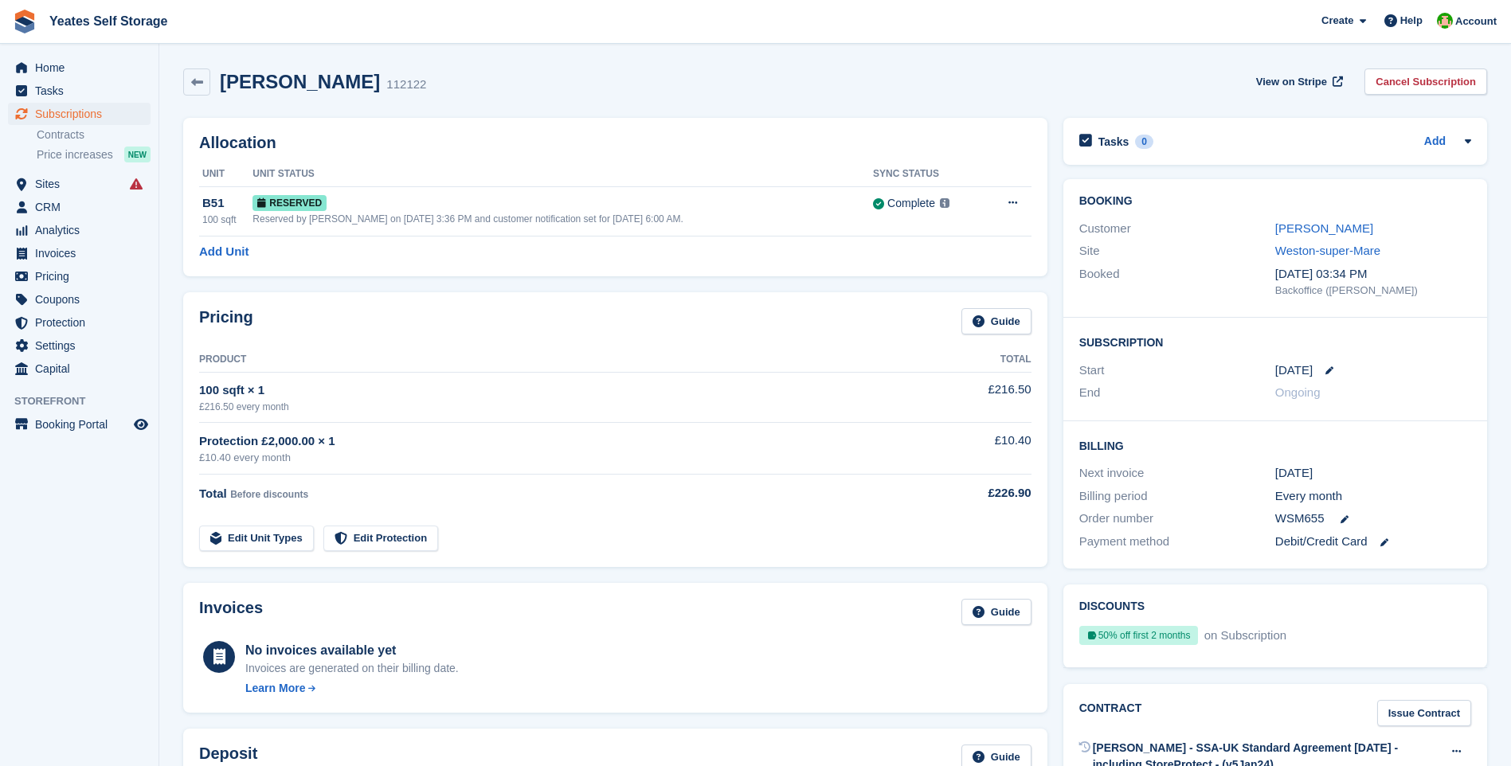
scroll to position [514, 0]
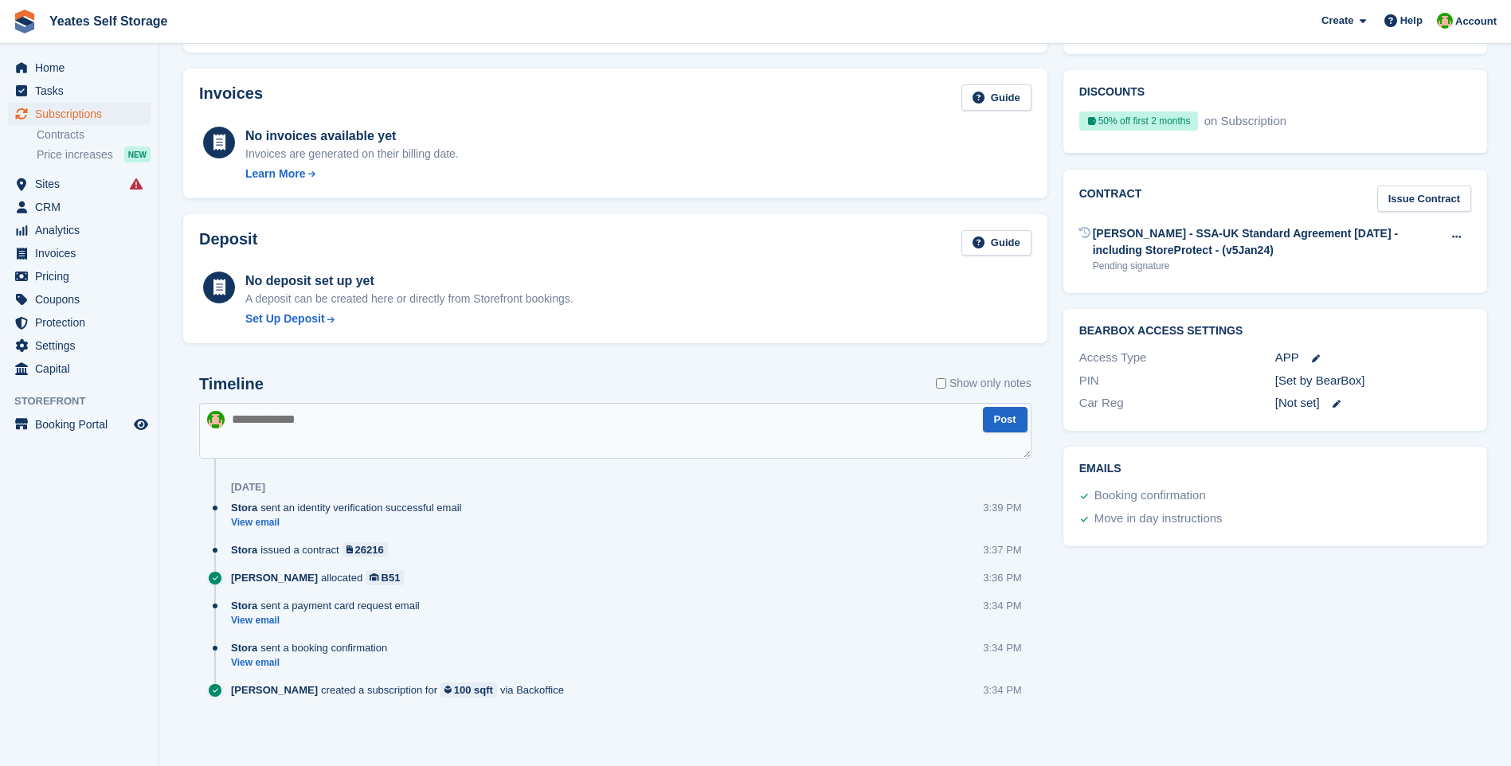
click at [345, 387] on div "Timeline Show only notes" at bounding box center [615, 389] width 832 height 28
click at [289, 421] on textarea at bounding box center [615, 431] width 832 height 56
type textarea "**********"
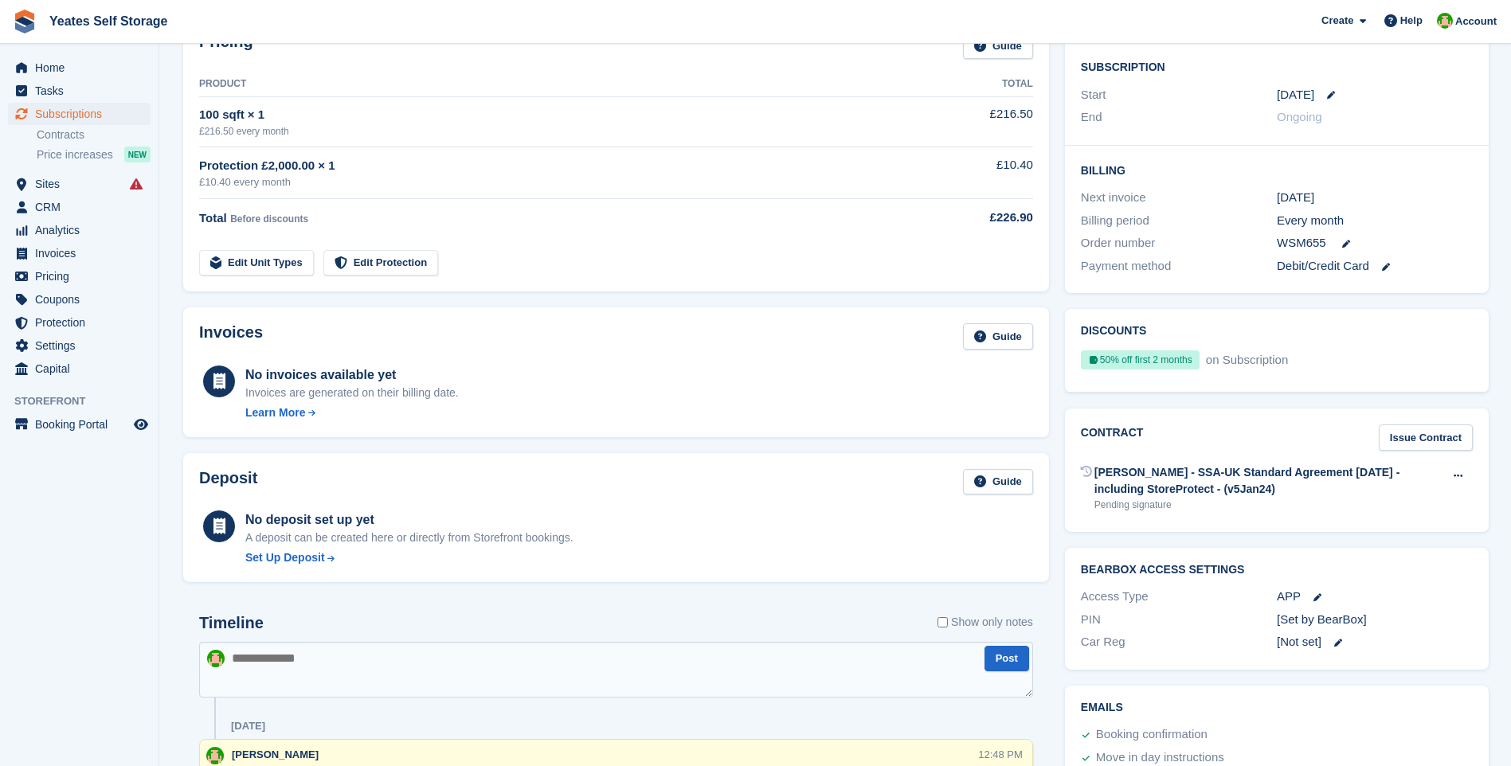
scroll to position [0, 0]
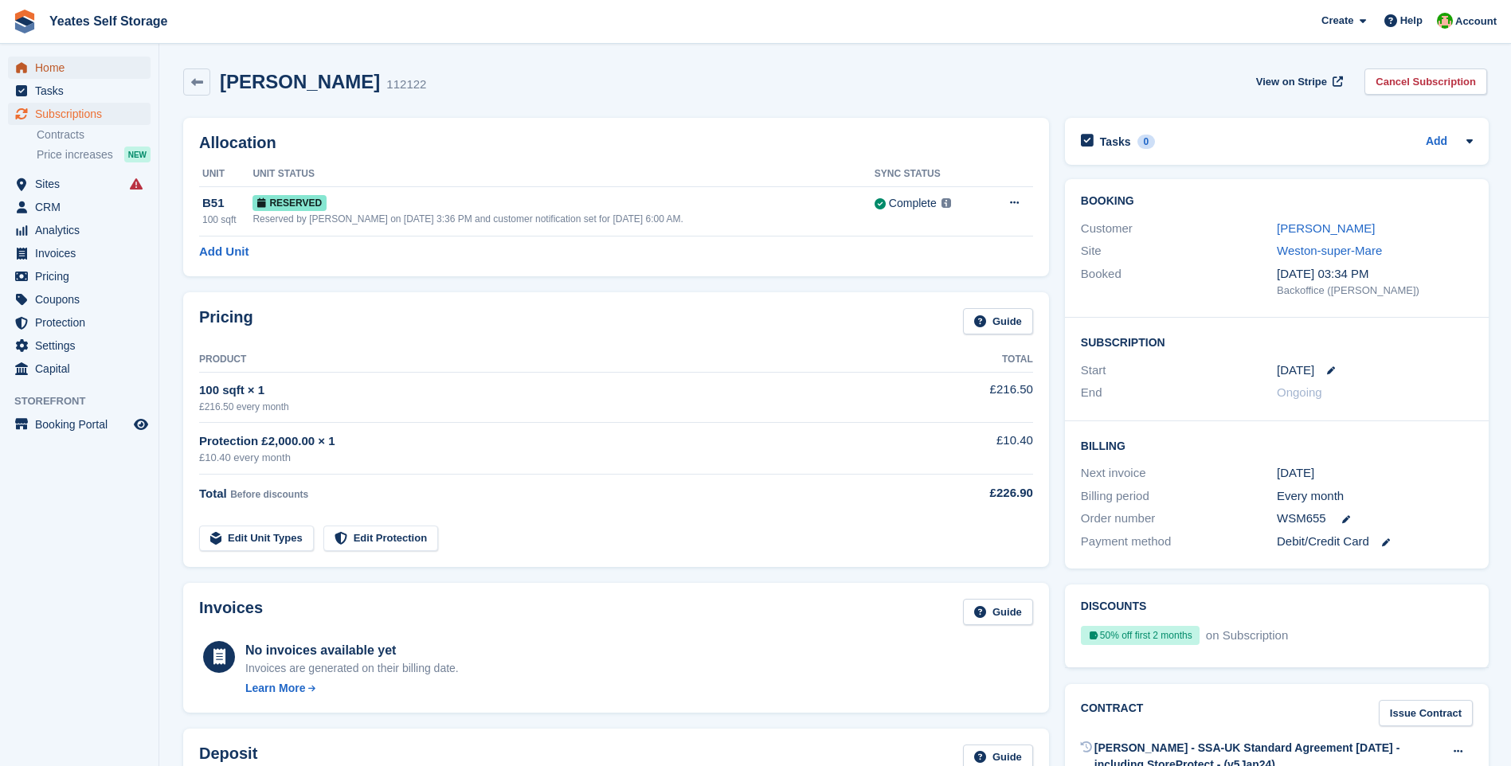
click at [57, 68] on span "Home" at bounding box center [83, 68] width 96 height 22
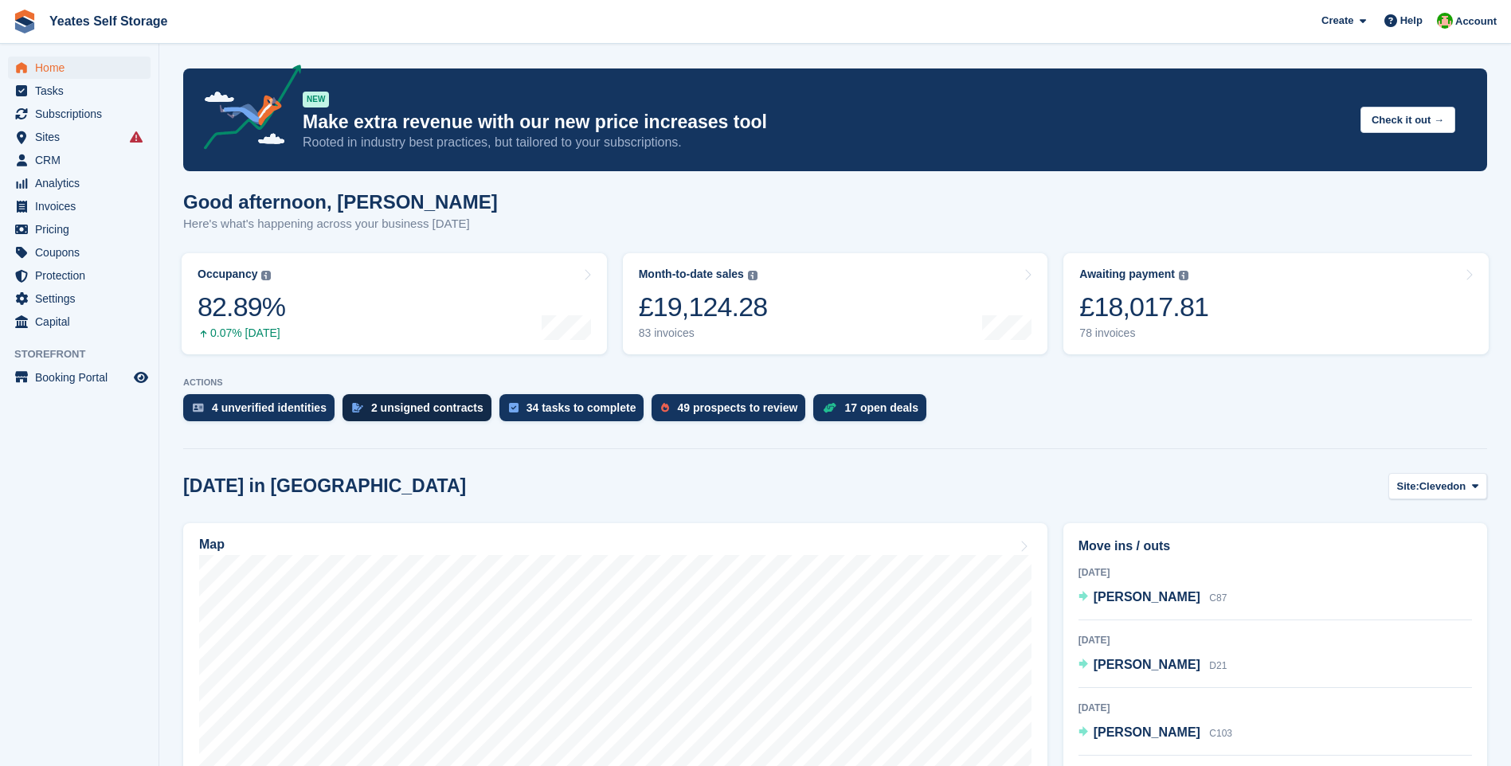
click at [418, 403] on div "2 unsigned contracts" at bounding box center [427, 407] width 112 height 13
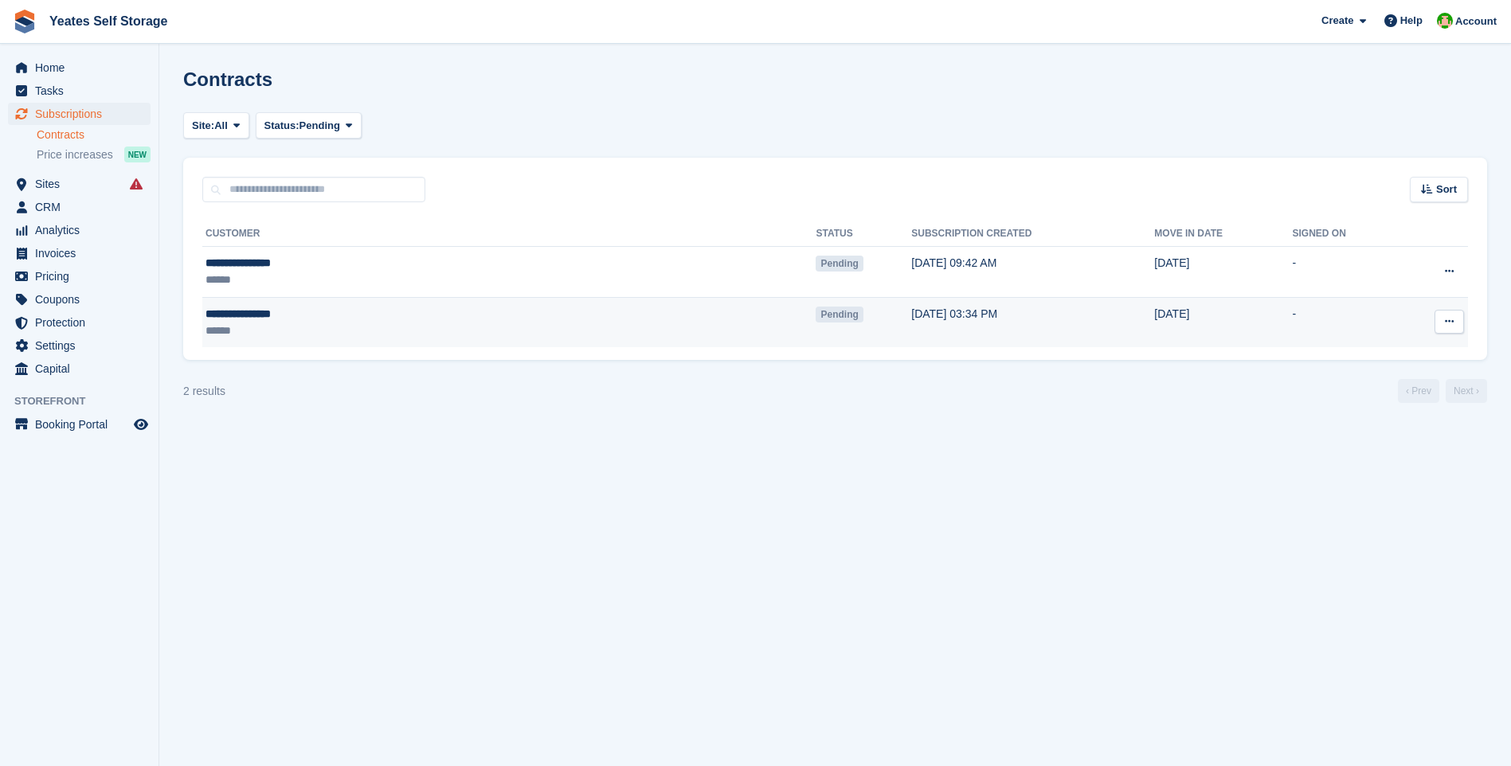
click at [1457, 322] on button at bounding box center [1448, 322] width 29 height 24
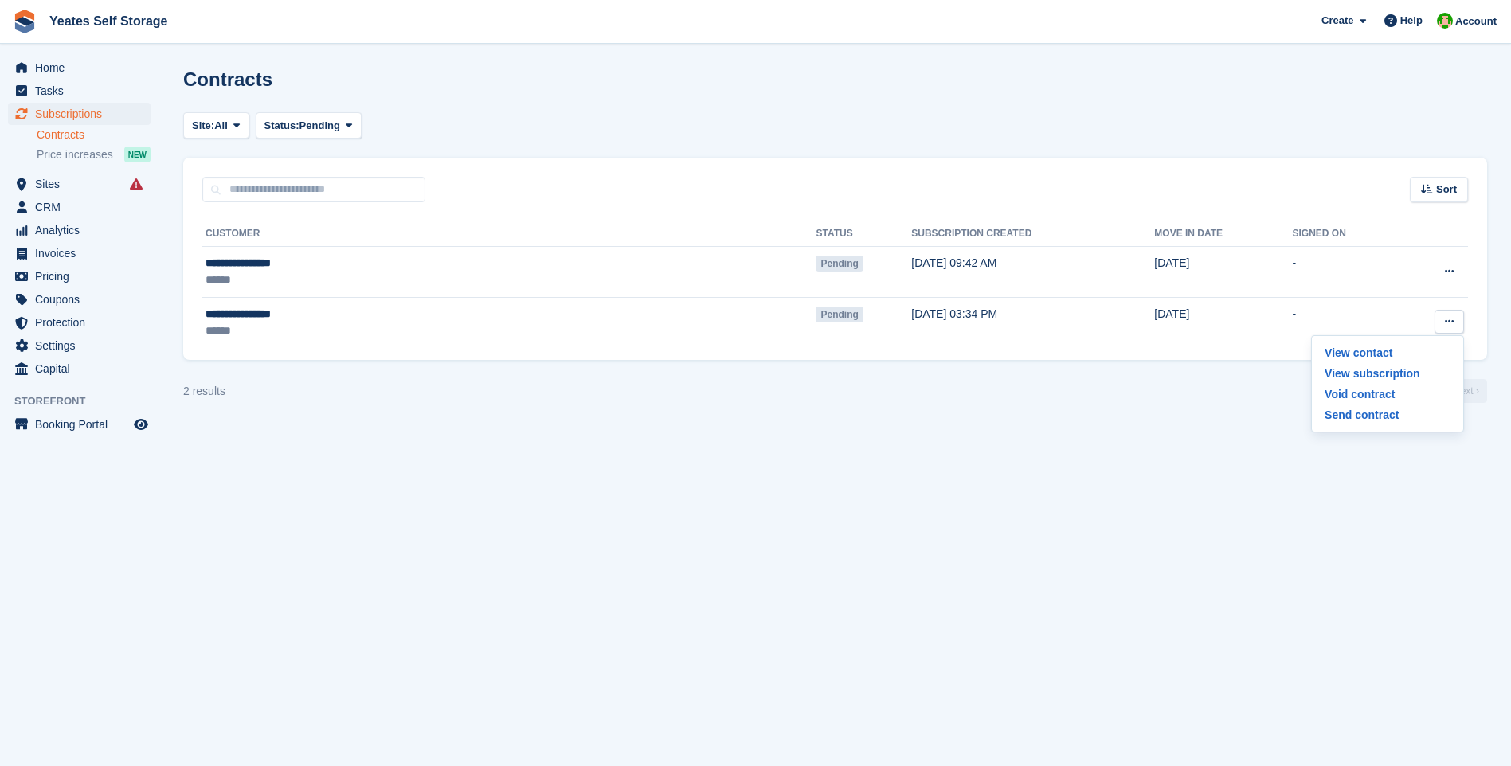
click at [1369, 392] on p "Void contract" at bounding box center [1387, 394] width 139 height 21
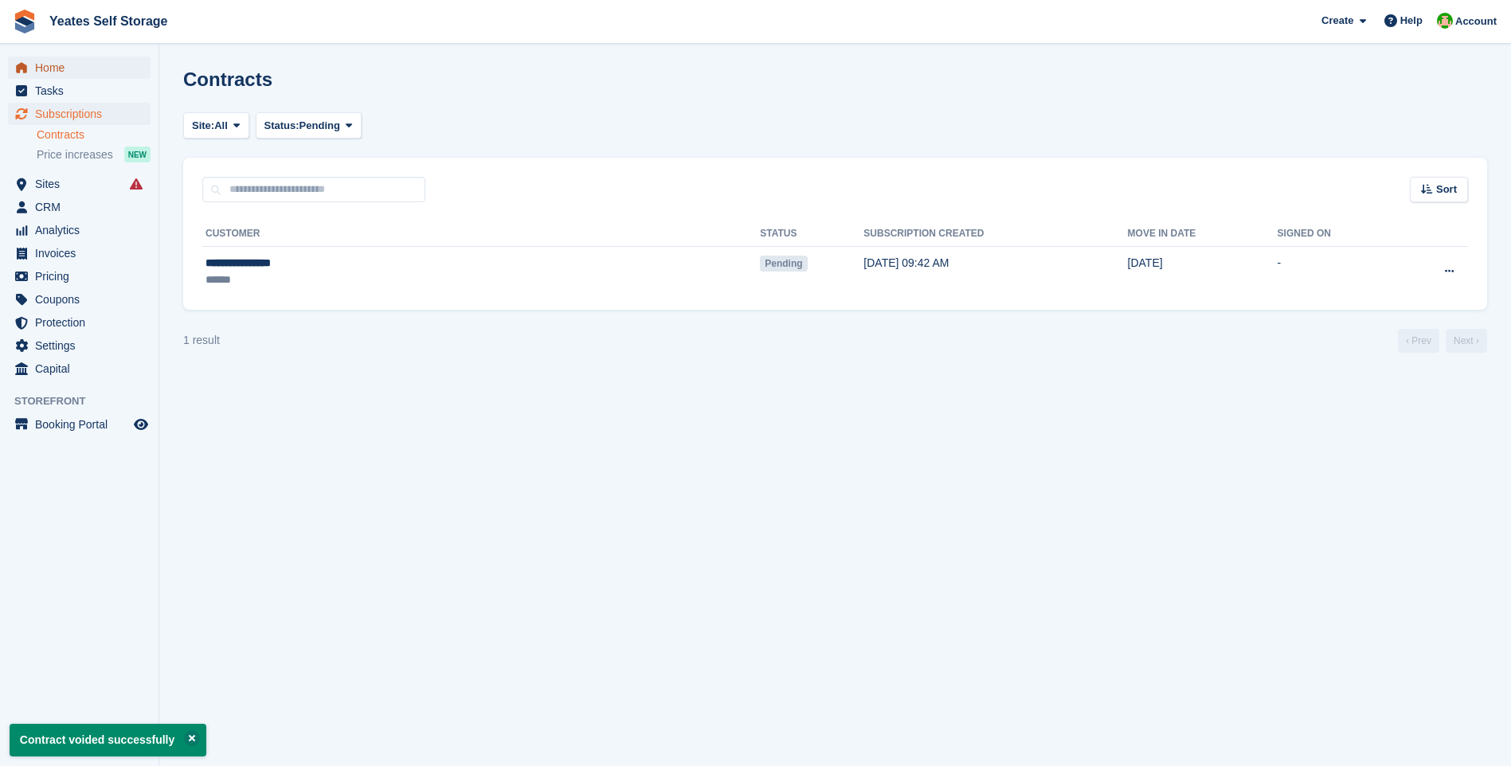
click at [48, 68] on span "Home" at bounding box center [83, 68] width 96 height 22
